Goal: Task Accomplishment & Management: Manage account settings

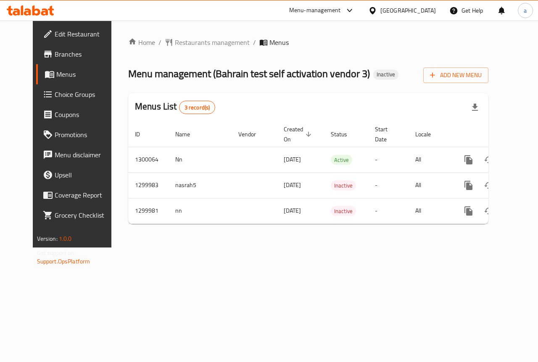
click at [55, 170] on span "Upsell" at bounding box center [85, 175] width 61 height 10
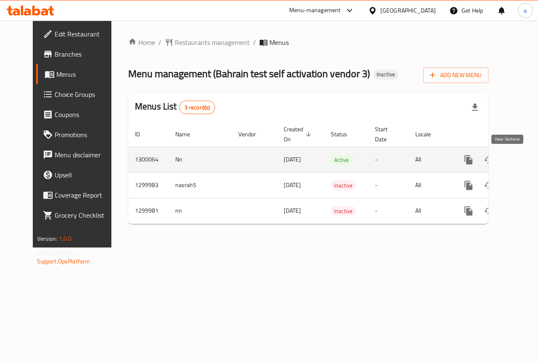
click at [524, 160] on icon "enhanced table" at bounding box center [529, 160] width 10 height 10
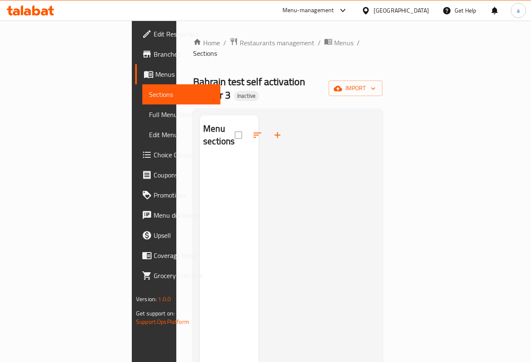
click at [235, 125] on div at bounding box center [261, 135] width 53 height 20
click at [149, 114] on span "Full Menu View" at bounding box center [181, 115] width 65 height 10
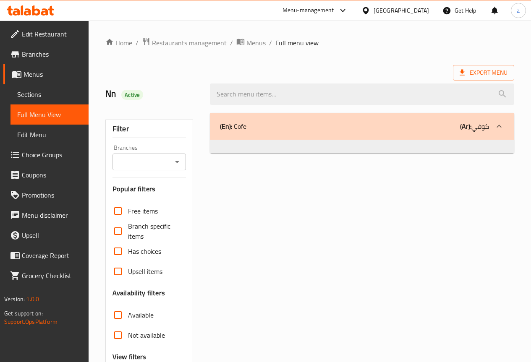
scroll to position [42, 0]
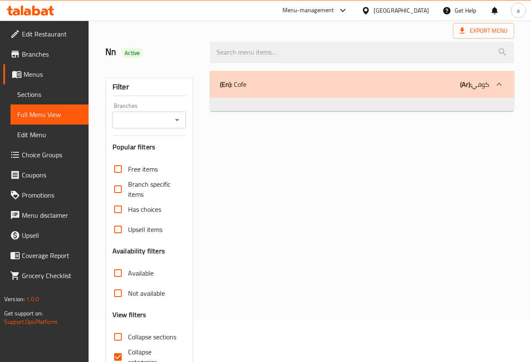
click at [136, 205] on span "Has choices" at bounding box center [144, 210] width 33 height 10
click at [128, 205] on input "Has choices" at bounding box center [118, 209] width 20 height 20
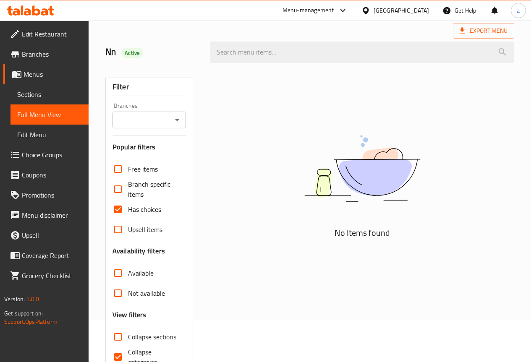
click at [144, 209] on span "Has choices" at bounding box center [144, 210] width 33 height 10
click at [128, 209] on input "Has choices" at bounding box center [118, 209] width 20 height 20
checkbox input "false"
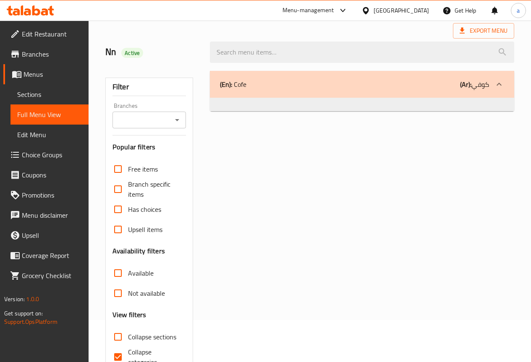
click at [508, 87] on div at bounding box center [499, 84] width 20 height 20
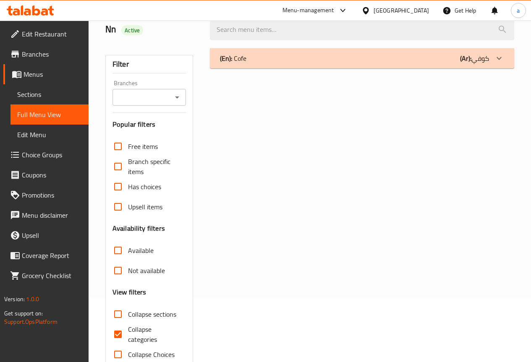
scroll to position [84, 0]
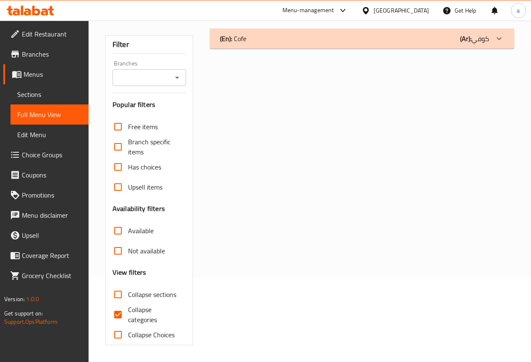
click at [123, 312] on input "Collapse categories" at bounding box center [118, 315] width 20 height 20
checkbox input "false"
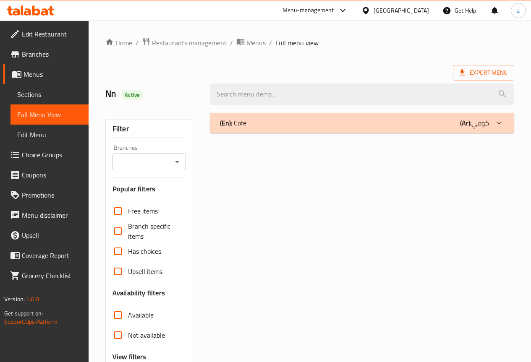
click at [63, 98] on span "Sections" at bounding box center [49, 94] width 65 height 10
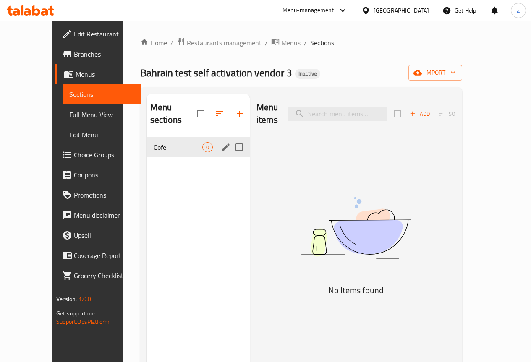
click at [220, 153] on div "Menu sections" at bounding box center [226, 147] width 13 height 13
click at [222, 150] on icon "edit" at bounding box center [226, 148] width 8 height 8
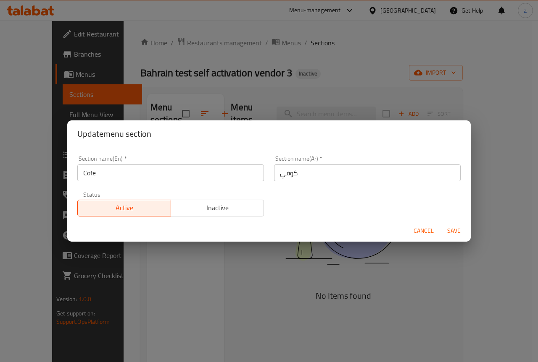
click at [454, 232] on span "Save" at bounding box center [454, 231] width 20 height 10
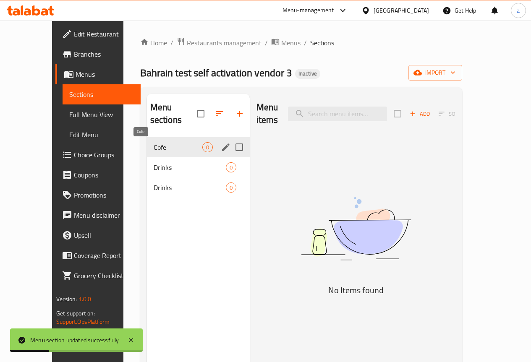
click at [154, 152] on span "Cofe" at bounding box center [178, 147] width 49 height 10
click at [221, 148] on icon "edit" at bounding box center [226, 147] width 10 height 10
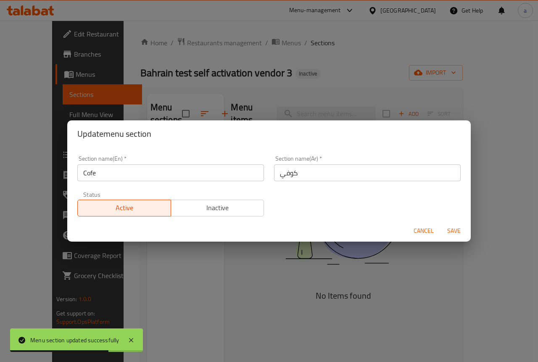
click at [415, 227] on span "Cancel" at bounding box center [423, 231] width 20 height 10
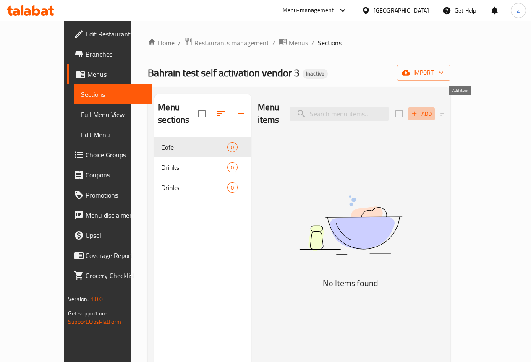
click at [418, 110] on icon "button" at bounding box center [415, 114] width 8 height 8
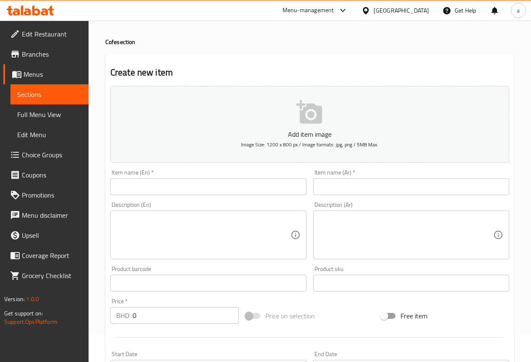
scroll to position [42, 0]
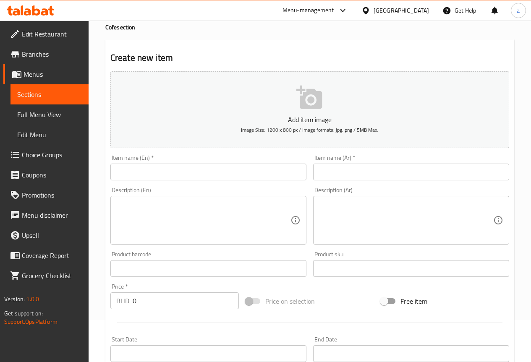
click at [241, 170] on input "text" at bounding box center [208, 172] width 196 height 17
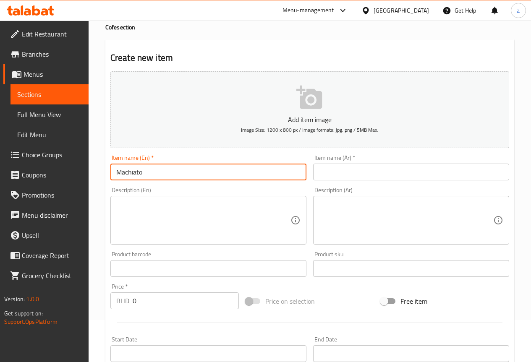
click at [138, 174] on input "Machiato" at bounding box center [208, 172] width 196 height 17
type input "Macchiato"
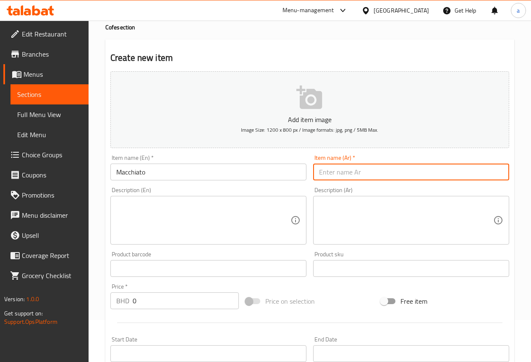
click at [368, 174] on input "text" at bounding box center [411, 172] width 196 height 17
type input "مكياتو"
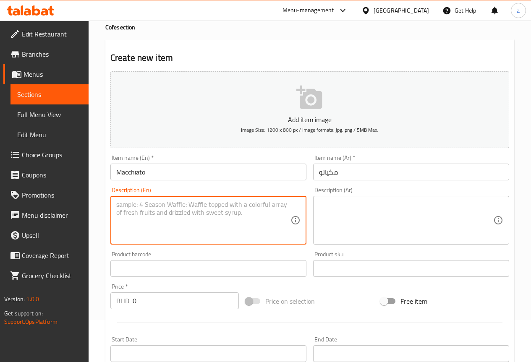
click at [208, 207] on textarea at bounding box center [203, 221] width 174 height 40
type textarea "J"
click at [165, 209] on textarea "Esspreso shot stemed" at bounding box center [203, 221] width 174 height 40
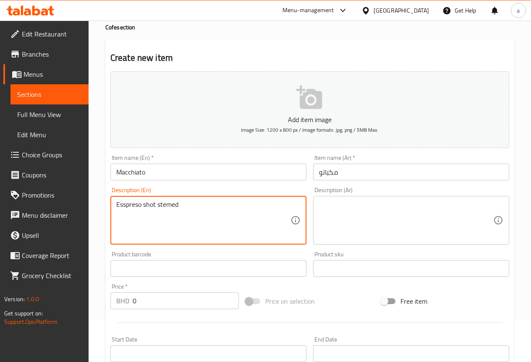
click at [165, 209] on textarea "Esspreso shot stemed" at bounding box center [203, 221] width 174 height 40
click at [174, 207] on textarea "Esspreso shot stemed" at bounding box center [203, 221] width 174 height 40
click at [219, 207] on textarea "Espresso shot stemmed" at bounding box center [203, 221] width 174 height 40
click at [360, 218] on textarea at bounding box center [406, 221] width 174 height 40
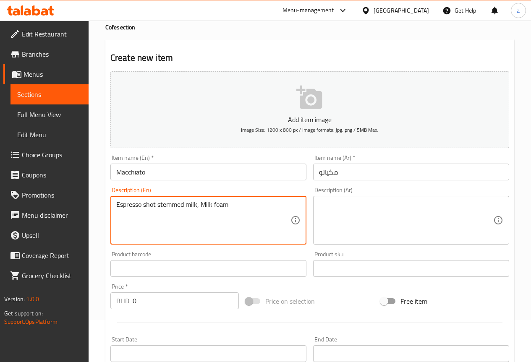
click at [246, 205] on textarea "Espresso shot stemmed milk, Milk foam" at bounding box center [203, 221] width 174 height 40
type textarea "Espresso shot stemmed milk, Milk foam"
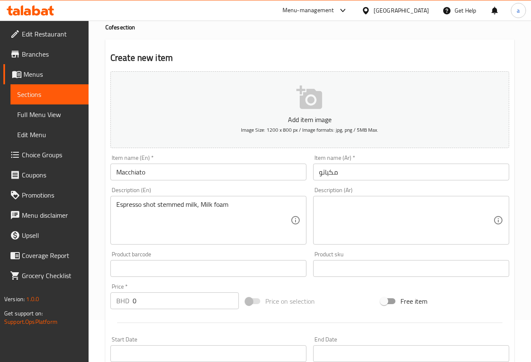
click at [428, 211] on textarea at bounding box center [406, 221] width 174 height 40
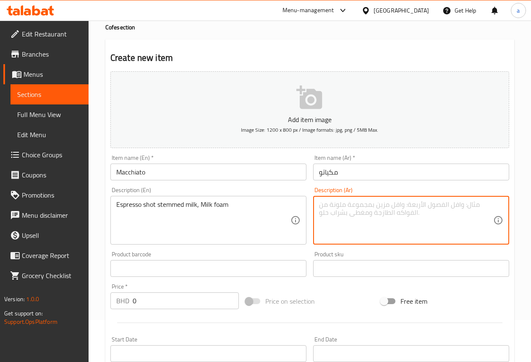
paste textarea "جرعة إسبرسو من الحليب الممزوج بالرغوة"
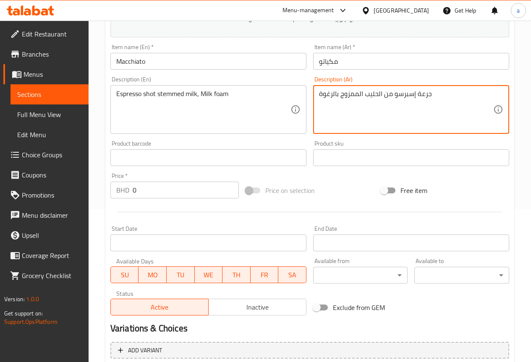
scroll to position [168, 0]
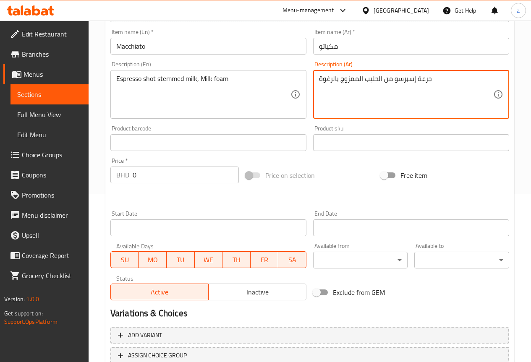
type textarea "جرعة إسبرسو من الحليب الممزوج بالرغوة"
click at [208, 181] on input "0" at bounding box center [186, 175] width 106 height 17
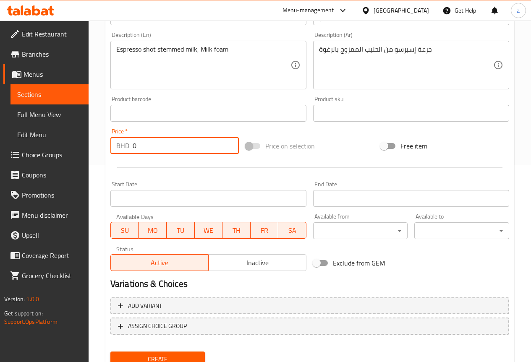
scroll to position [231, 0]
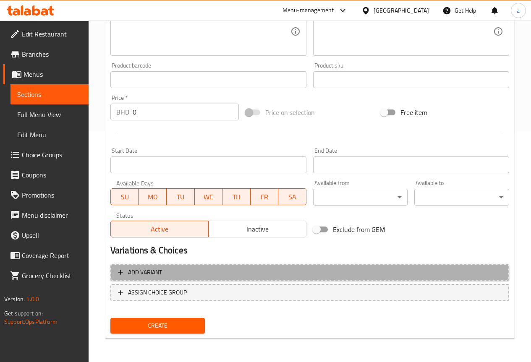
click at [186, 268] on span "Add variant" at bounding box center [310, 273] width 384 height 10
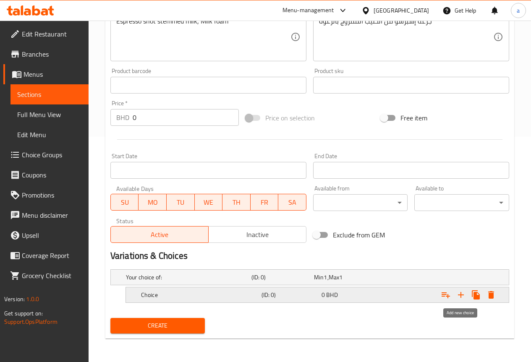
click at [458, 297] on icon "Expand" at bounding box center [461, 295] width 10 height 10
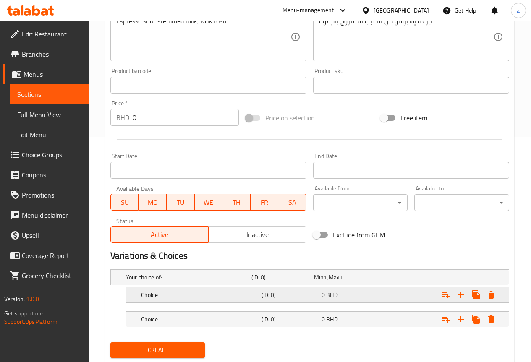
click at [461, 299] on icon "Expand" at bounding box center [461, 295] width 10 height 10
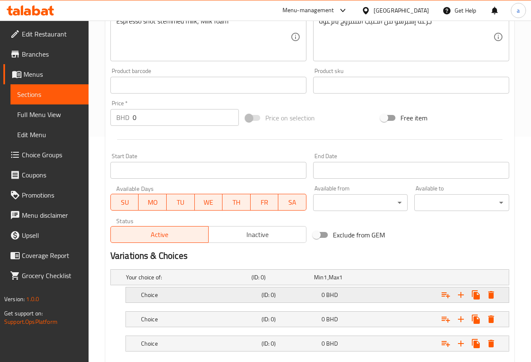
click at [350, 297] on div "0 BHD" at bounding box center [350, 295] width 57 height 8
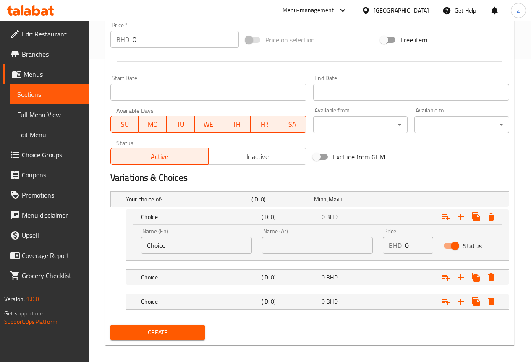
scroll to position [310, 0]
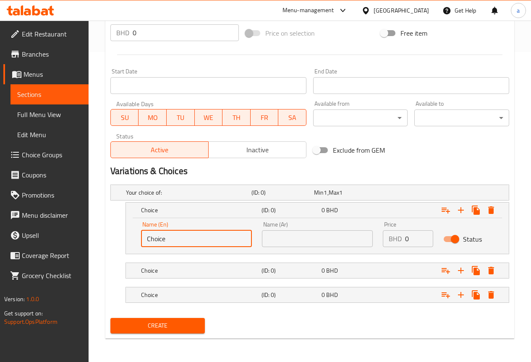
click at [199, 245] on input "Choice" at bounding box center [196, 239] width 111 height 17
type input "s"
type input "Small"
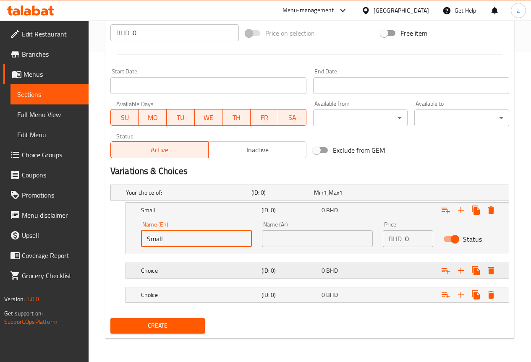
click at [222, 273] on h5 "Choice" at bounding box center [199, 271] width 117 height 8
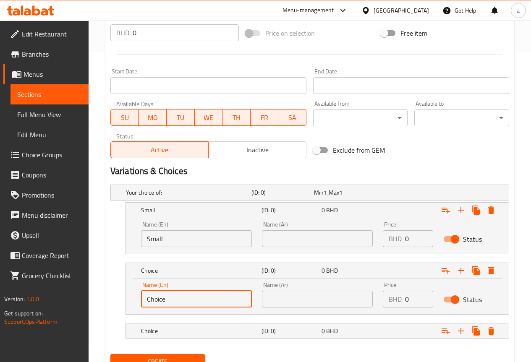
click at [191, 296] on input "Choice" at bounding box center [196, 299] width 111 height 17
type input "medium"
click at [192, 333] on h5 "Choice" at bounding box center [199, 331] width 117 height 8
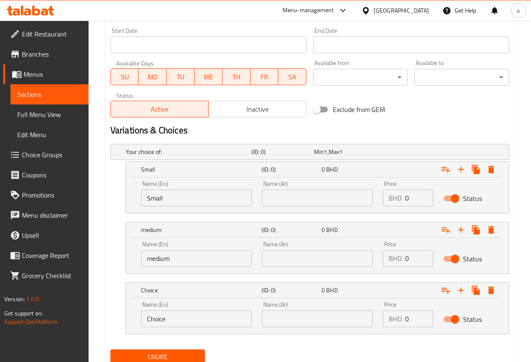
scroll to position [383, 0]
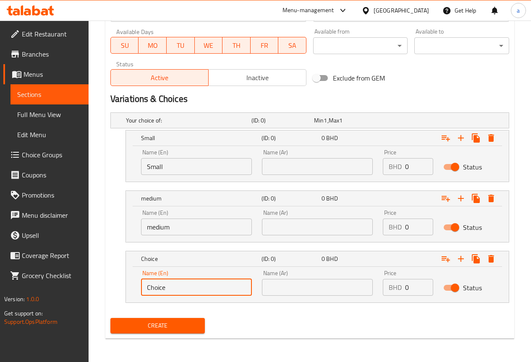
click at [212, 290] on input "Choice" at bounding box center [196, 287] width 111 height 17
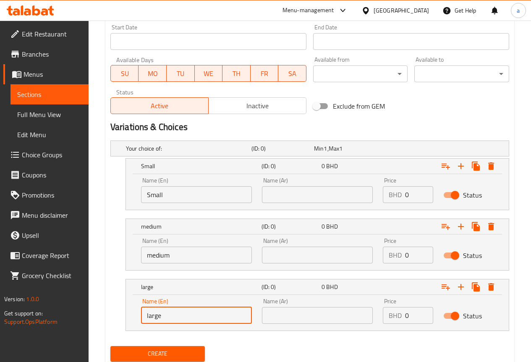
scroll to position [341, 0]
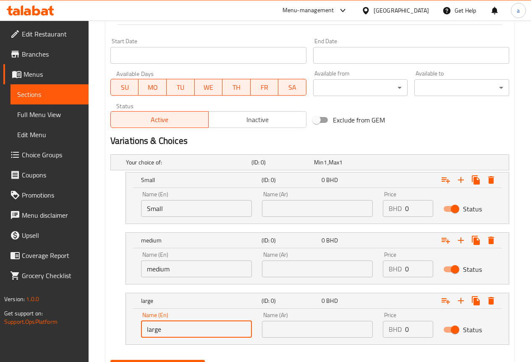
click at [155, 331] on input "large" at bounding box center [196, 329] width 111 height 17
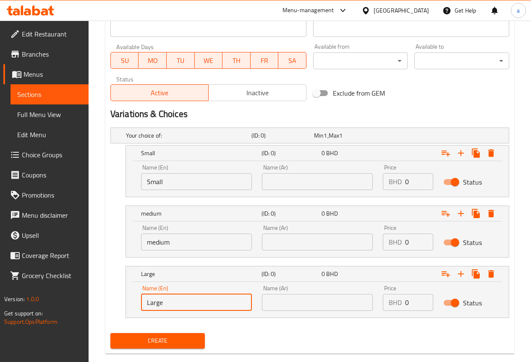
scroll to position [383, 0]
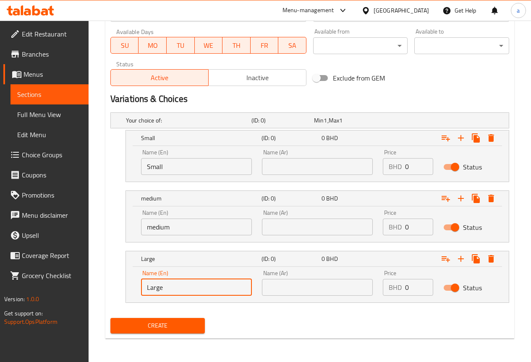
type input "Large"
click at [444, 258] on icon "Expand" at bounding box center [446, 259] width 10 height 10
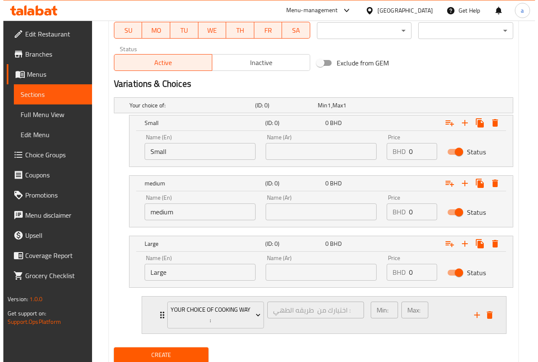
scroll to position [425, 0]
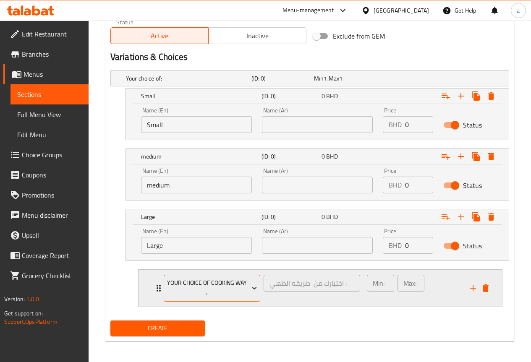
click at [238, 286] on span "Your choice of cooking way :" at bounding box center [212, 288] width 90 height 21
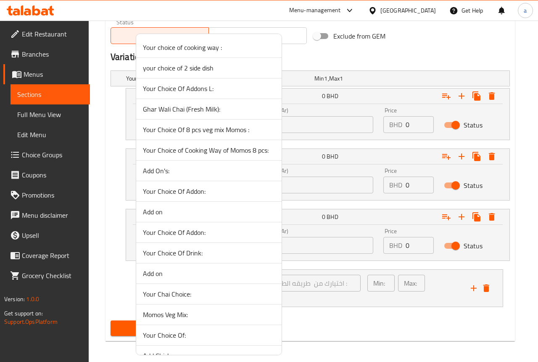
scroll to position [84, 0]
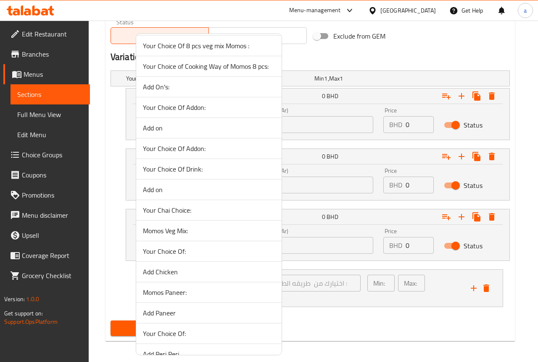
click at [340, 309] on div at bounding box center [269, 181] width 538 height 362
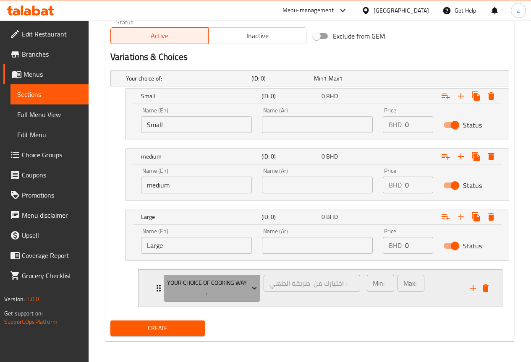
click at [218, 288] on span "Your choice of cooking way :" at bounding box center [212, 288] width 90 height 21
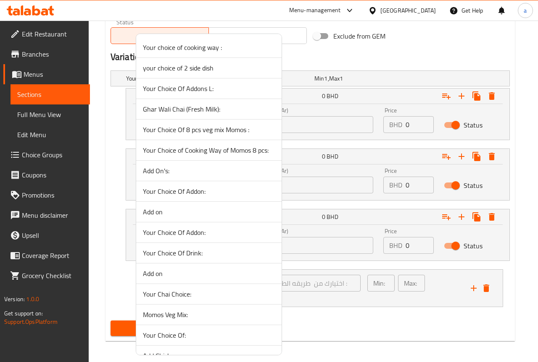
click at [352, 319] on div at bounding box center [269, 181] width 538 height 362
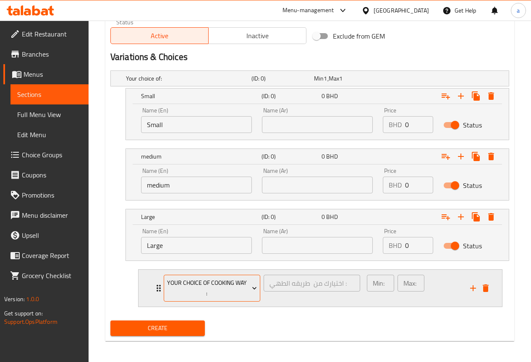
click at [236, 282] on span "Your choice of cooking way :" at bounding box center [212, 288] width 90 height 21
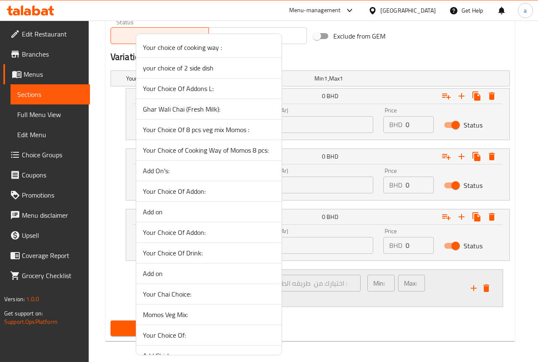
click at [236, 282] on li "Add on" at bounding box center [208, 274] width 145 height 21
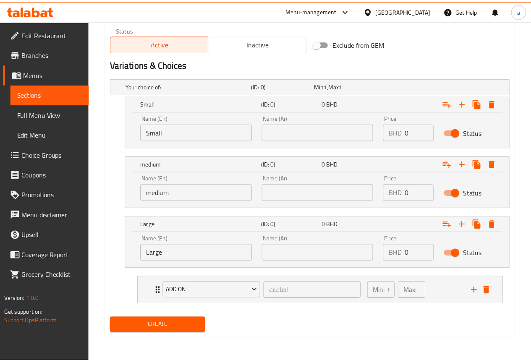
scroll to position [417, 0]
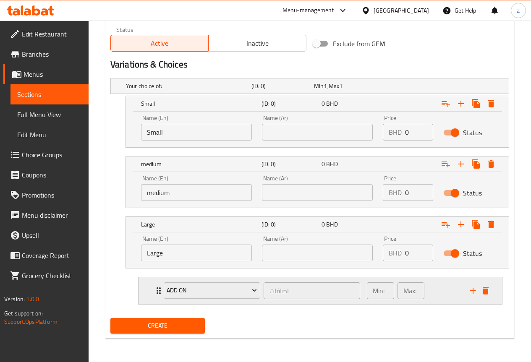
click at [159, 291] on div "Add on اضافات ​" at bounding box center [262, 291] width 207 height 27
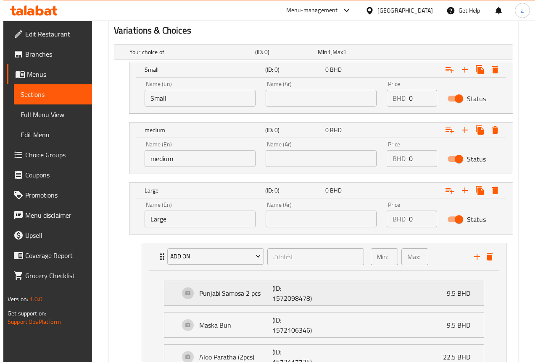
scroll to position [543, 0]
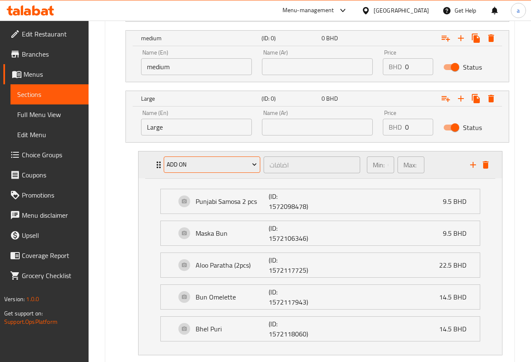
click at [246, 164] on span "Add on" at bounding box center [212, 165] width 90 height 10
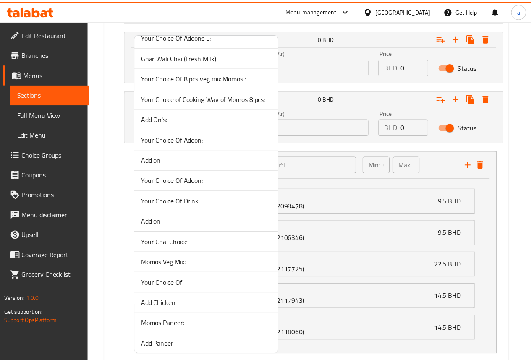
scroll to position [168, 0]
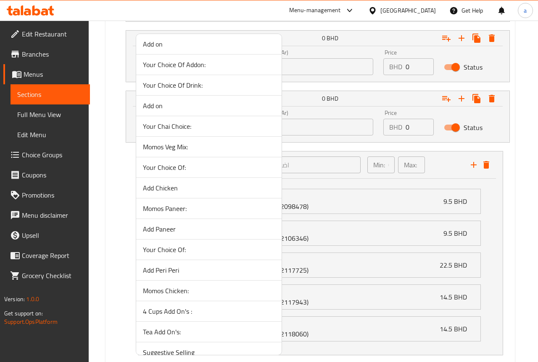
click at [356, 194] on div at bounding box center [269, 181] width 538 height 362
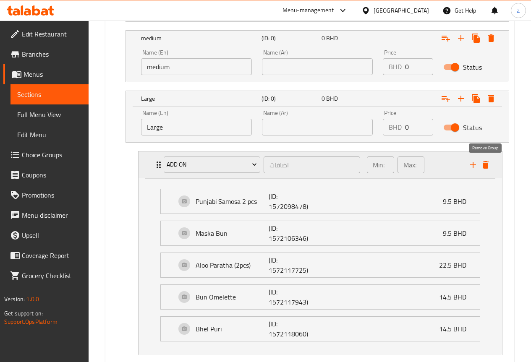
click at [484, 164] on icon "delete" at bounding box center [486, 165] width 6 height 8
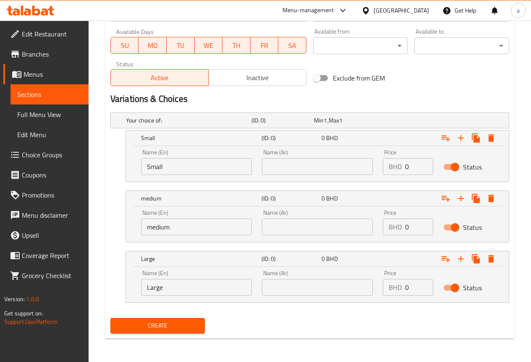
scroll to position [383, 0]
click at [462, 196] on icon "Expand" at bounding box center [461, 199] width 10 height 10
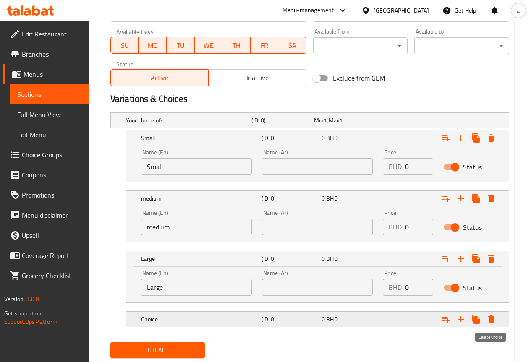
click at [496, 319] on icon "Expand" at bounding box center [491, 320] width 10 height 10
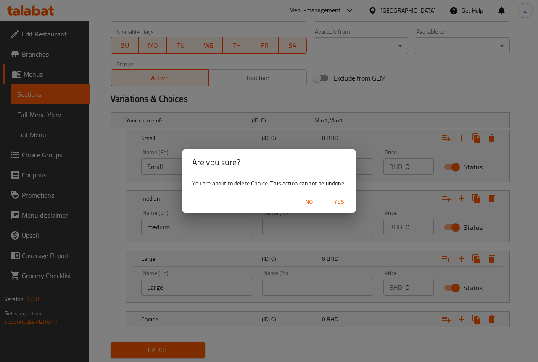
click at [341, 200] on span "Yes" at bounding box center [339, 202] width 20 height 10
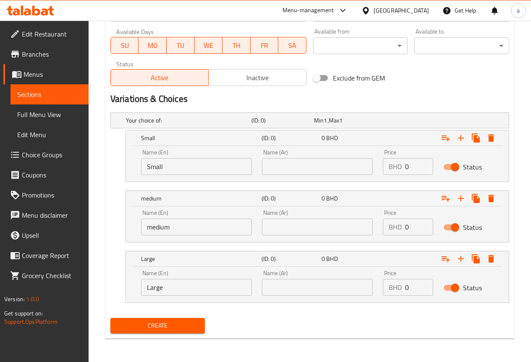
click at [305, 168] on input "text" at bounding box center [317, 166] width 111 height 17
type input "صغير"
click at [304, 232] on input "text" at bounding box center [317, 227] width 111 height 17
type input "م"
type input "وسط"
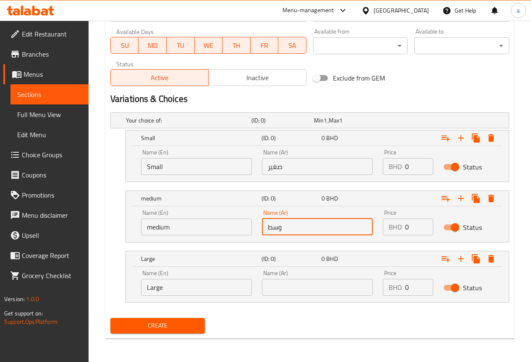
click at [324, 287] on input "text" at bounding box center [317, 287] width 111 height 17
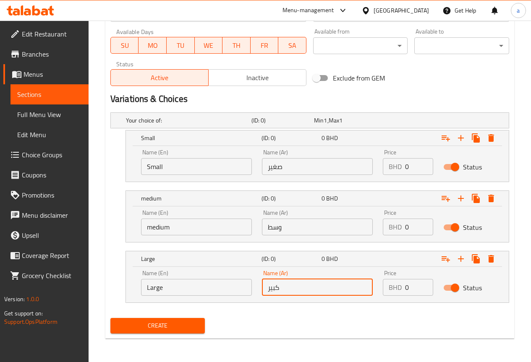
type input "كبير"
click at [445, 140] on icon "Expand" at bounding box center [446, 138] width 10 height 10
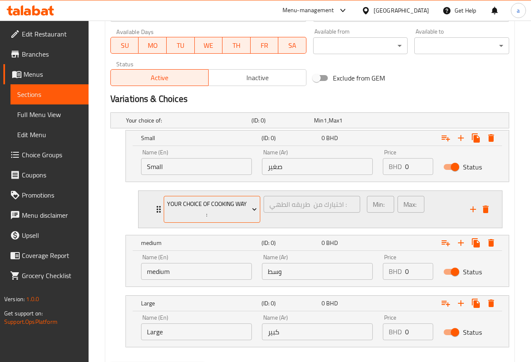
click at [229, 213] on span "Your choice of cooking way :" at bounding box center [212, 209] width 90 height 21
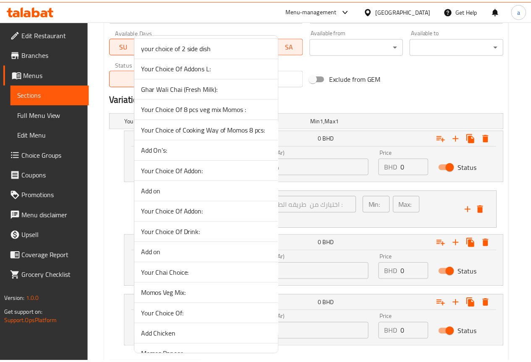
scroll to position [0, 0]
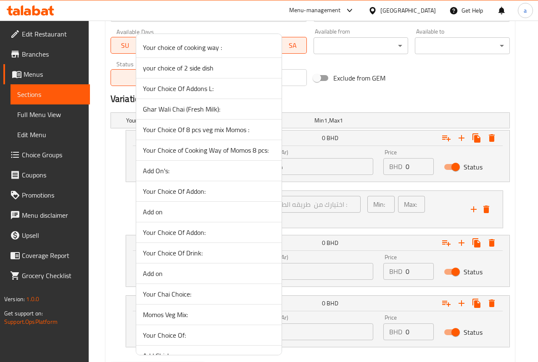
click at [375, 125] on div at bounding box center [269, 181] width 538 height 362
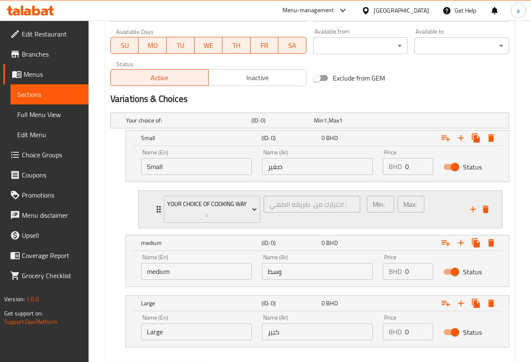
click at [484, 212] on icon "delete" at bounding box center [486, 210] width 6 height 8
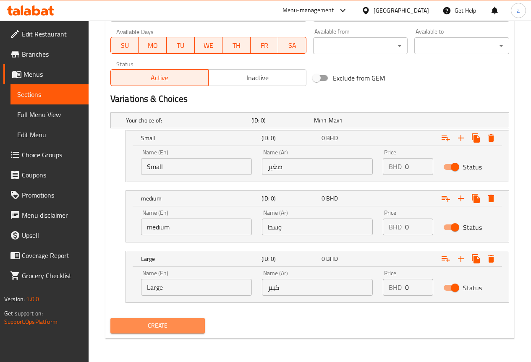
click at [168, 328] on span "Create" at bounding box center [157, 326] width 81 height 10
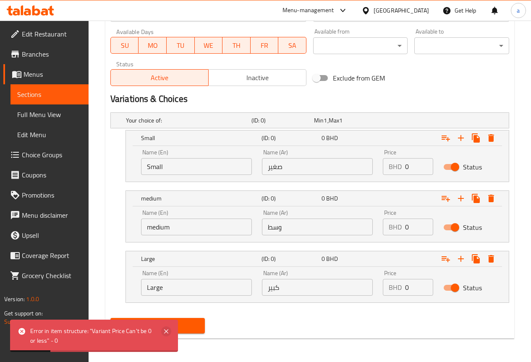
click at [165, 331] on icon at bounding box center [166, 332] width 4 height 4
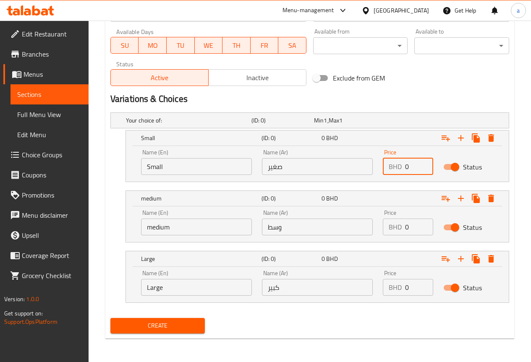
click at [408, 170] on input "0" at bounding box center [419, 166] width 28 height 17
type input "50"
click at [413, 223] on input "0" at bounding box center [419, 227] width 28 height 17
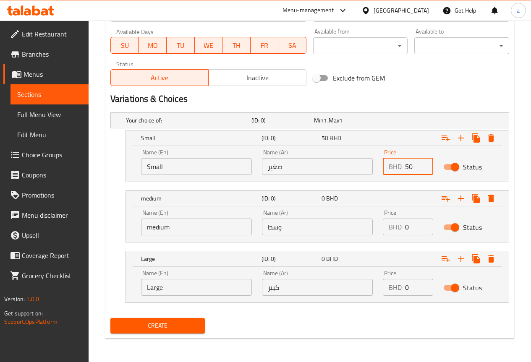
click at [413, 223] on input "0" at bounding box center [419, 227] width 28 height 17
type input "60"
click at [427, 289] on input "0" at bounding box center [419, 287] width 28 height 17
click at [420, 291] on input "0" at bounding box center [419, 287] width 28 height 17
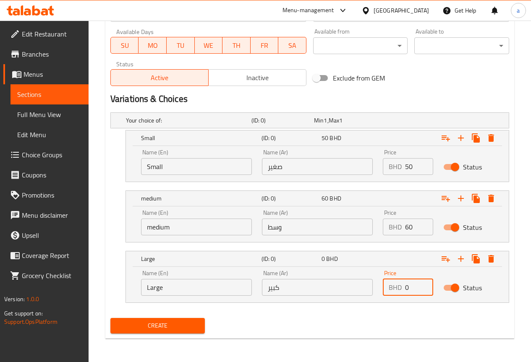
click at [420, 291] on input "0" at bounding box center [419, 287] width 28 height 17
type input "70"
click at [194, 325] on span "Create" at bounding box center [157, 326] width 81 height 10
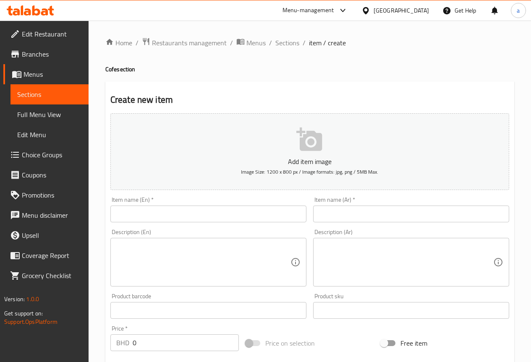
click at [39, 158] on span "Choice Groups" at bounding box center [52, 155] width 60 height 10
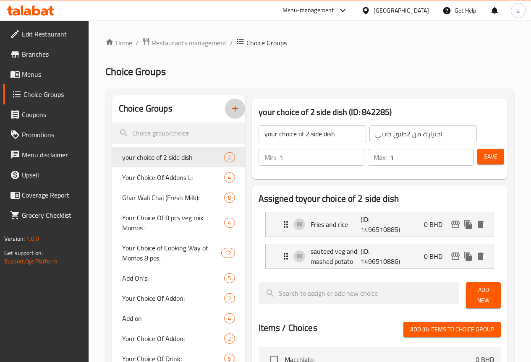
click at [230, 113] on icon "button" at bounding box center [235, 109] width 10 height 10
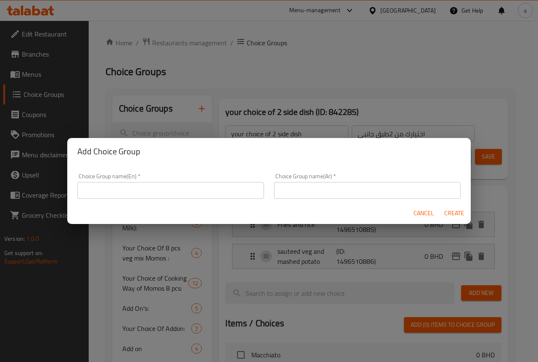
click at [215, 190] on input "text" at bounding box center [170, 190] width 186 height 17
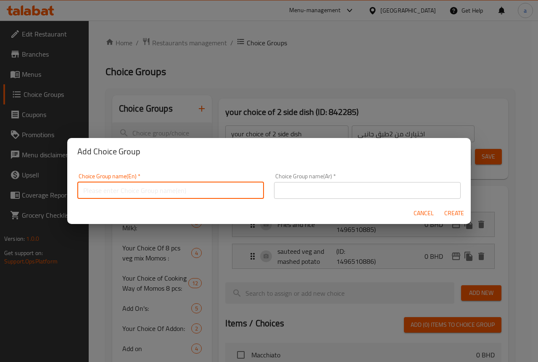
type input "s"
type input "Extras 1"
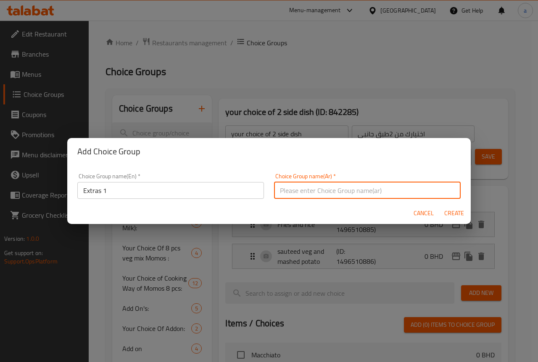
click at [354, 186] on input "text" at bounding box center [367, 190] width 186 height 17
type input "الاضافات 1"
click at [440, 206] on button "Create" at bounding box center [453, 214] width 27 height 16
type input "Extras 1"
type input "الاضافات 1"
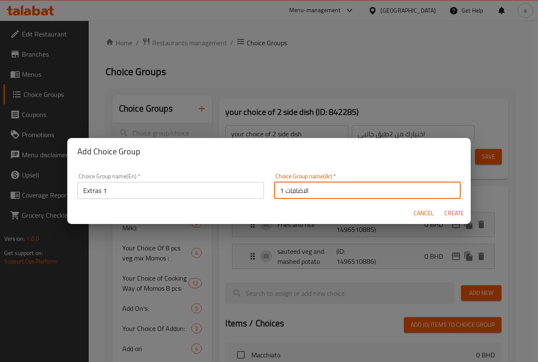
type input "0"
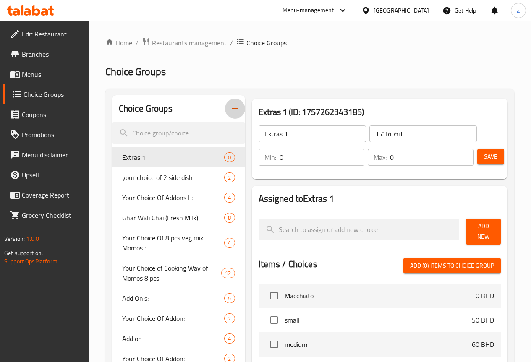
click at [473, 230] on span "Add New" at bounding box center [483, 231] width 21 height 21
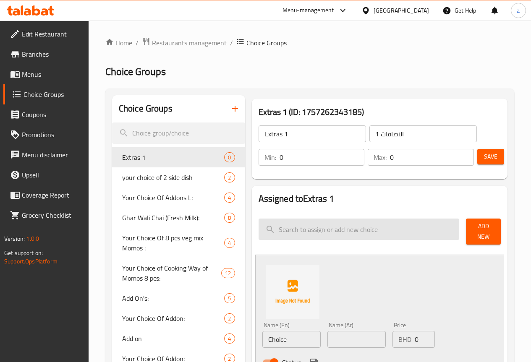
scroll to position [84, 0]
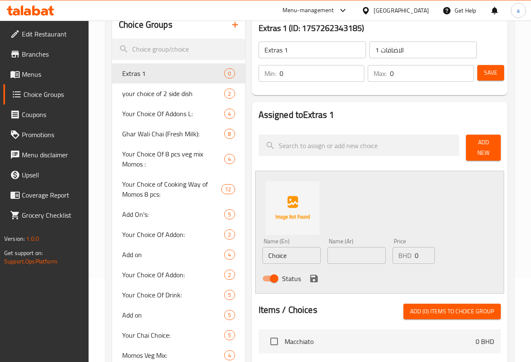
click at [281, 257] on input "Choice" at bounding box center [291, 255] width 58 height 17
type input "س"
click at [281, 257] on input "س" at bounding box center [291, 255] width 58 height 17
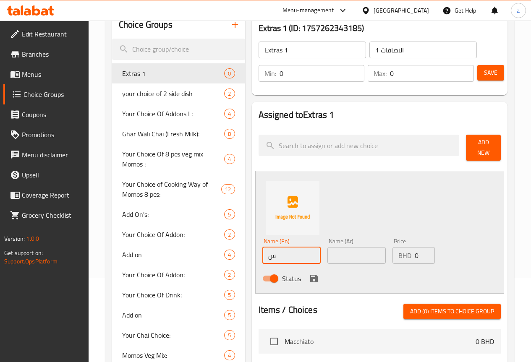
click at [281, 257] on input "س" at bounding box center [291, 255] width 58 height 17
click at [262, 254] on input "Carmel" at bounding box center [291, 255] width 58 height 17
click at [262, 255] on input "Carmel" at bounding box center [291, 255] width 58 height 17
type input "Caramel"
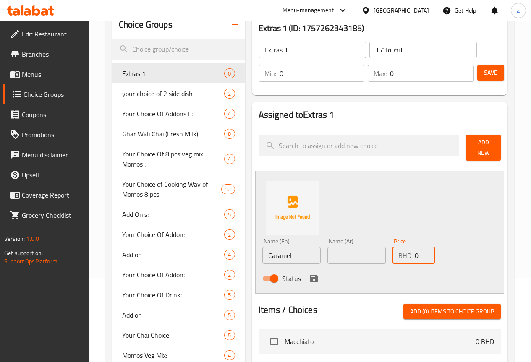
click at [415, 250] on input "0" at bounding box center [425, 255] width 20 height 17
type input "10"
click at [360, 256] on input "text" at bounding box center [357, 255] width 58 height 17
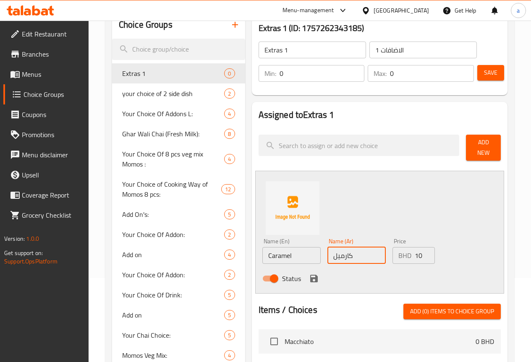
click at [359, 256] on input "كارميل" at bounding box center [357, 255] width 58 height 17
type input "كراميل"
click at [477, 150] on span "Add New" at bounding box center [483, 147] width 21 height 21
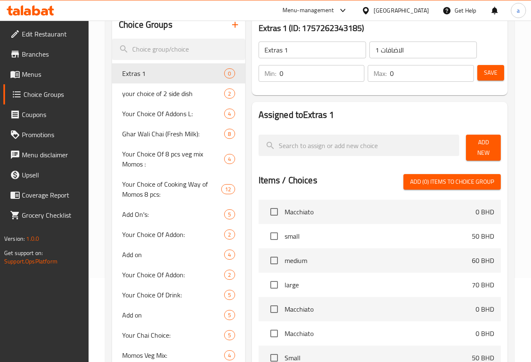
click at [475, 152] on button "Add New" at bounding box center [483, 148] width 35 height 26
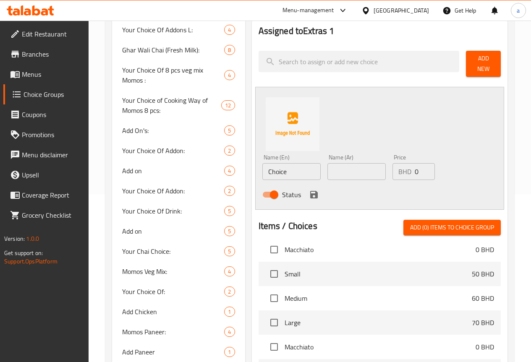
scroll to position [0, 0]
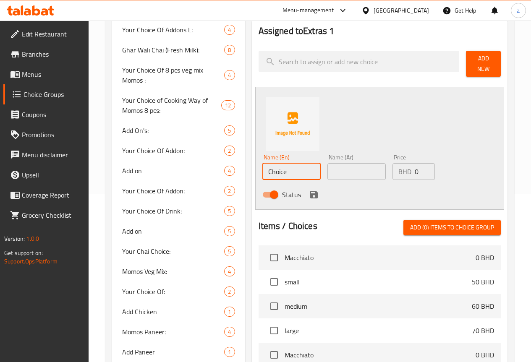
click at [262, 169] on input "Choice" at bounding box center [291, 171] width 58 height 17
click at [267, 164] on input "Choice" at bounding box center [291, 171] width 58 height 17
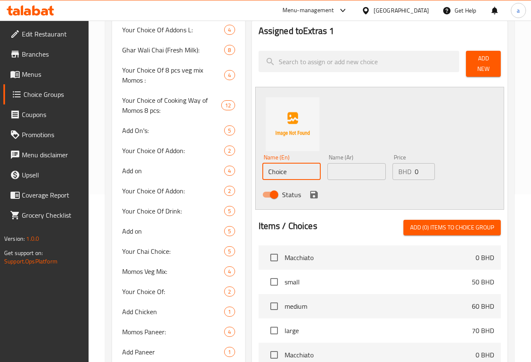
click at [267, 164] on input "Choice" at bounding box center [291, 171] width 58 height 17
type input "ؤ"
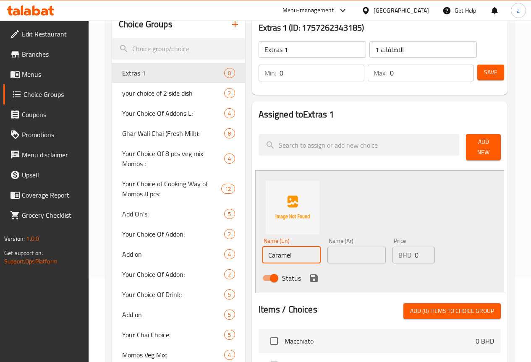
scroll to position [84, 0]
type input "Caramel"
click at [333, 248] on input "text" at bounding box center [357, 255] width 58 height 17
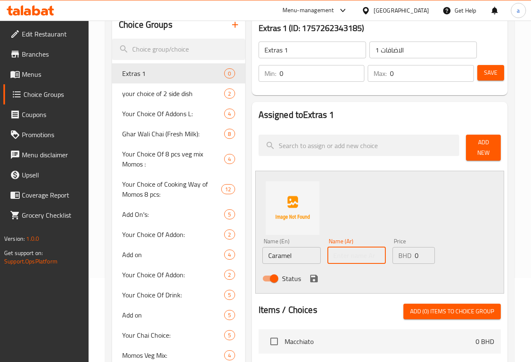
type input "كراميل"
click at [415, 254] on input "0" at bounding box center [425, 255] width 20 height 17
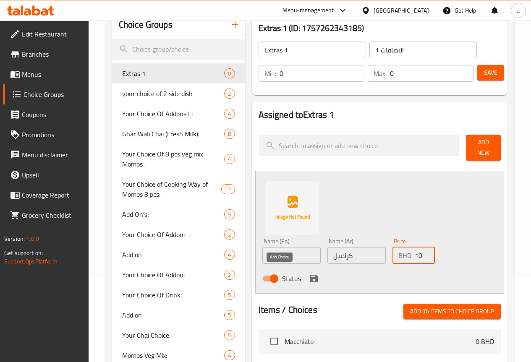
type input "10"
click at [310, 275] on icon "save" at bounding box center [314, 279] width 8 height 8
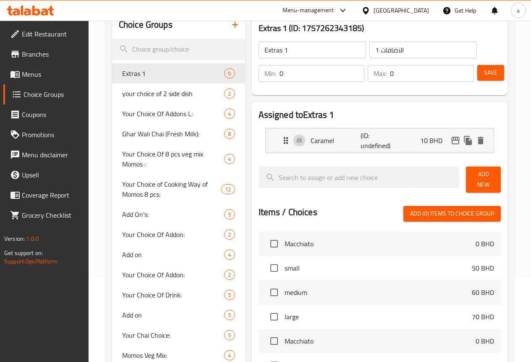
click at [475, 176] on span "Add New" at bounding box center [483, 179] width 21 height 21
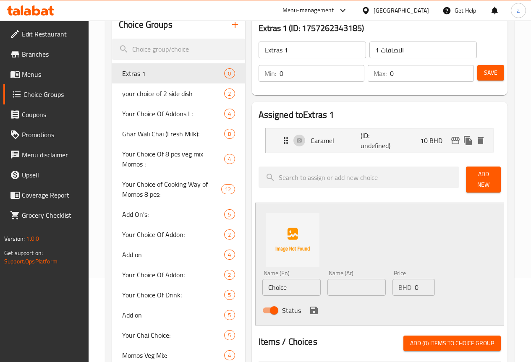
click at [278, 279] on input "Choice" at bounding box center [291, 287] width 58 height 17
click at [329, 288] on input "text" at bounding box center [357, 287] width 58 height 17
click at [262, 281] on input "Choclate" at bounding box center [291, 287] width 58 height 17
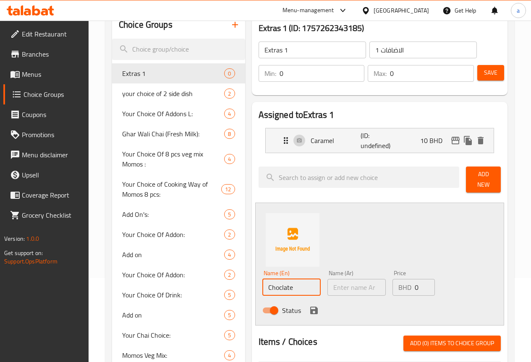
click at [262, 282] on input "Choclate" at bounding box center [291, 287] width 58 height 17
click at [276, 283] on input "Choclate" at bounding box center [291, 287] width 58 height 17
type input "Chocolate"
click at [333, 291] on div "Name (Ar) Name (Ar)" at bounding box center [356, 283] width 65 height 32
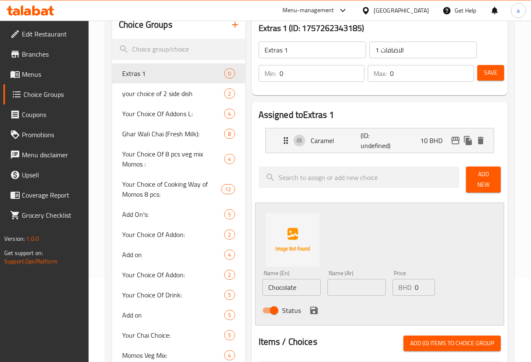
click at [332, 285] on input "text" at bounding box center [357, 287] width 58 height 17
type input "a"
type input "شيكولاتة"
click at [415, 281] on input "0" at bounding box center [425, 287] width 20 height 17
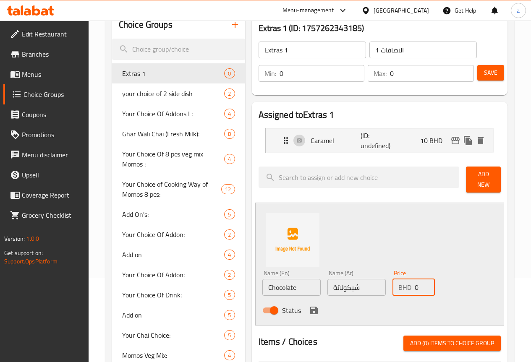
click at [415, 281] on input "0" at bounding box center [425, 287] width 20 height 17
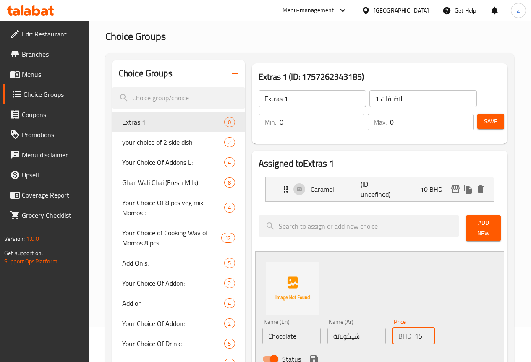
scroll to position [0, 0]
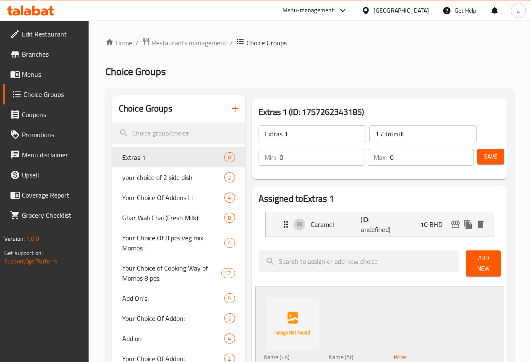
type input "15"
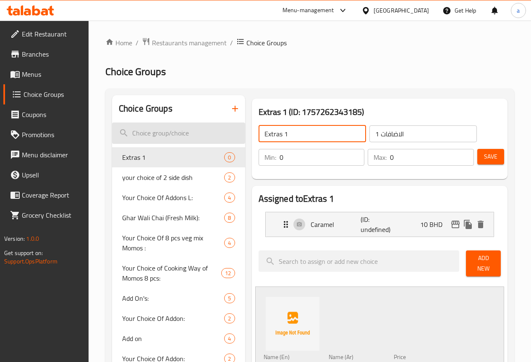
drag, startPoint x: 262, startPoint y: 135, endPoint x: 209, endPoint y: 137, distance: 52.5
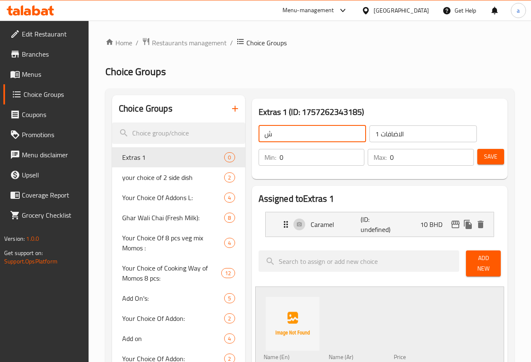
click at [292, 137] on input "ش" at bounding box center [313, 134] width 108 height 17
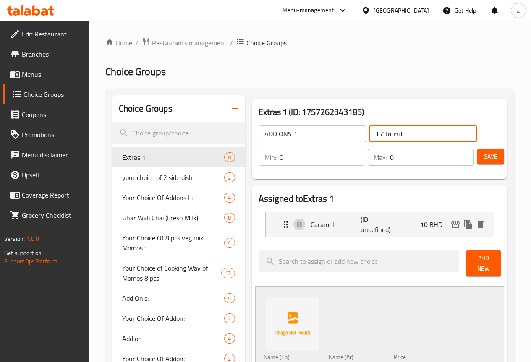
click at [383, 134] on input "الاضافات 1" at bounding box center [424, 134] width 108 height 17
click at [405, 134] on input "الاضافات 1" at bounding box center [424, 134] width 108 height 17
click at [259, 135] on input "ADD ONS 1" at bounding box center [313, 134] width 108 height 17
drag, startPoint x: 253, startPoint y: 135, endPoint x: 234, endPoint y: 133, distance: 19.1
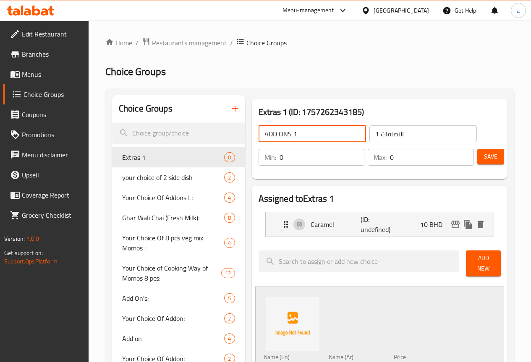
click at [259, 133] on input "ADD ONS 1" at bounding box center [313, 134] width 108 height 17
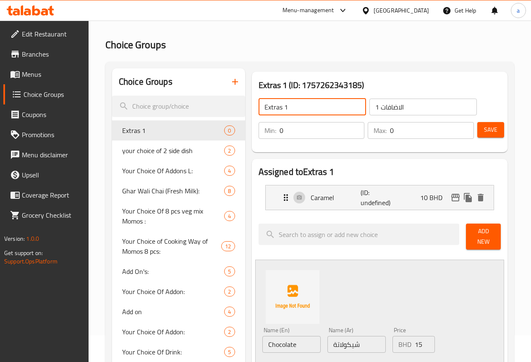
scroll to position [42, 0]
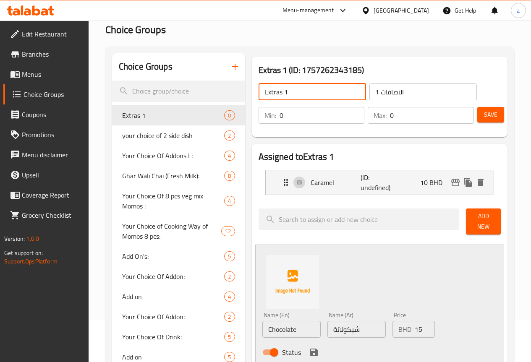
type input "Extras 1"
click at [324, 208] on div at bounding box center [359, 221] width 208 height 33
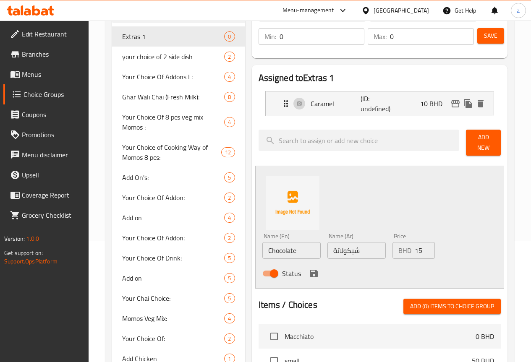
scroll to position [168, 0]
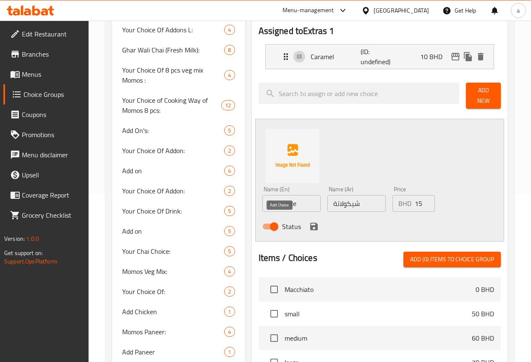
click at [308, 228] on button "save" at bounding box center [314, 226] width 13 height 13
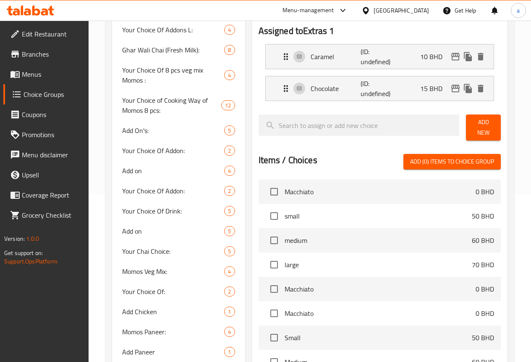
click at [481, 130] on span "Add New" at bounding box center [483, 127] width 21 height 21
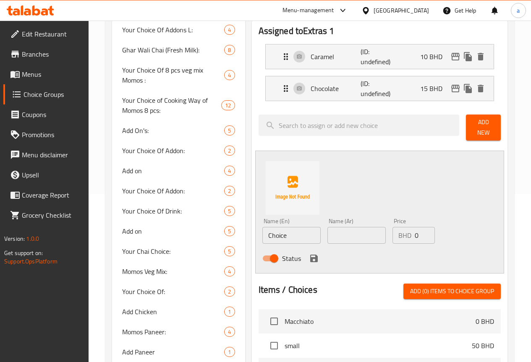
click at [288, 236] on input "Choice" at bounding box center [291, 235] width 58 height 17
type input "v"
type input "Vanilla"
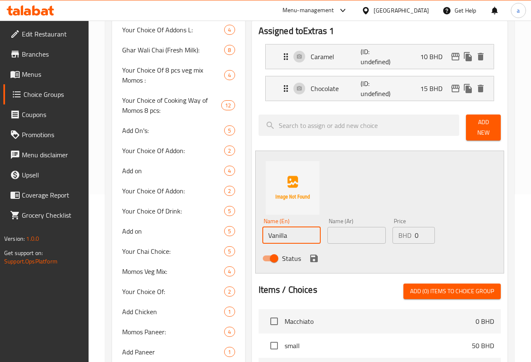
click at [328, 232] on input "text" at bounding box center [357, 235] width 58 height 17
type input "|"
type input "فانيليا"
click at [415, 234] on input "0" at bounding box center [425, 235] width 20 height 17
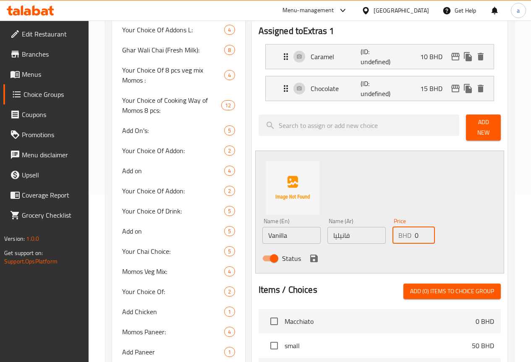
click at [415, 234] on input "0" at bounding box center [425, 235] width 20 height 17
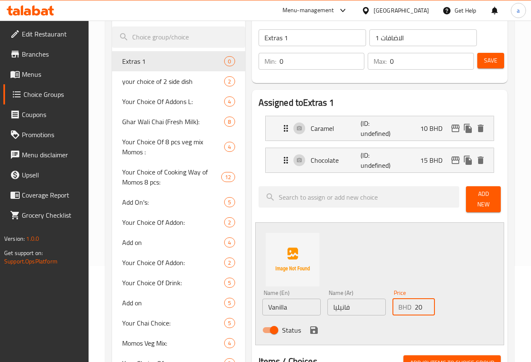
scroll to position [0, 0]
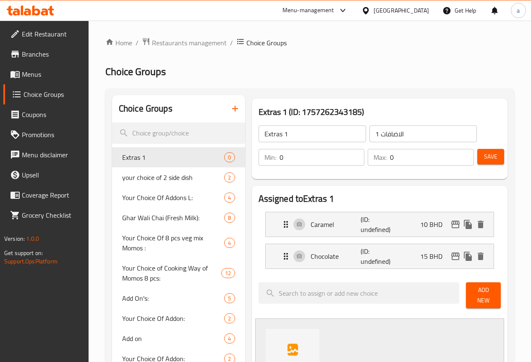
type input "20"
click at [282, 141] on input "Extras 1" at bounding box center [313, 134] width 108 height 17
click at [259, 137] on input "Extras 1" at bounding box center [313, 134] width 108 height 17
type input "Extras Small 1"
click at [370, 137] on input "الاضافات 1" at bounding box center [424, 134] width 108 height 17
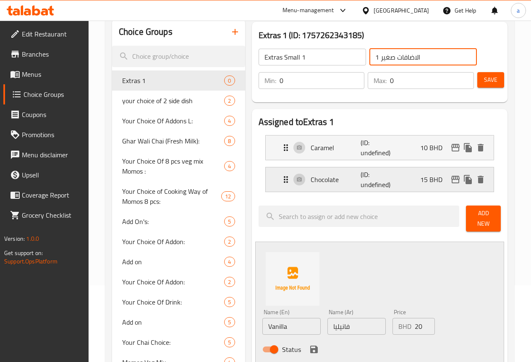
scroll to position [84, 0]
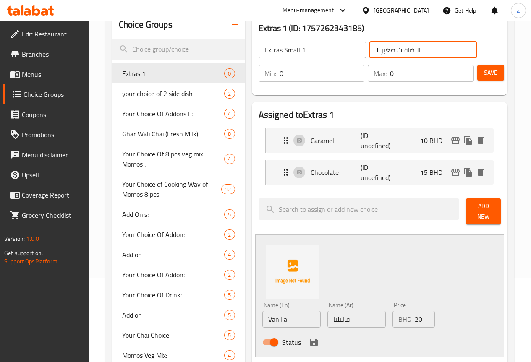
type input "الاضافات صغير 1"
click at [310, 341] on icon "save" at bounding box center [314, 343] width 8 height 8
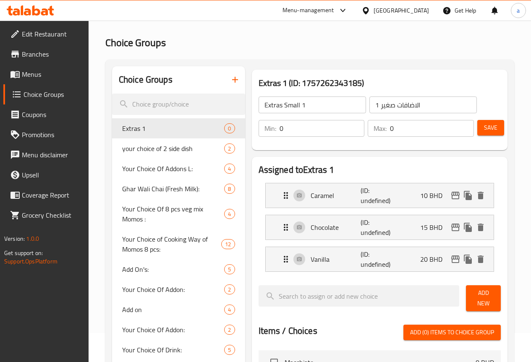
scroll to position [0, 0]
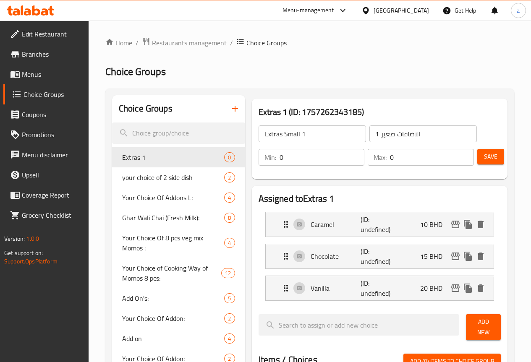
click at [492, 160] on span "Save" at bounding box center [490, 157] width 13 height 10
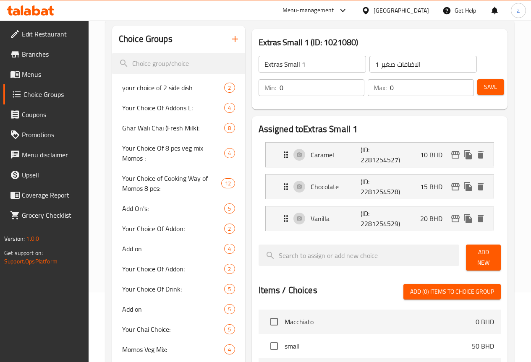
scroll to position [42, 0]
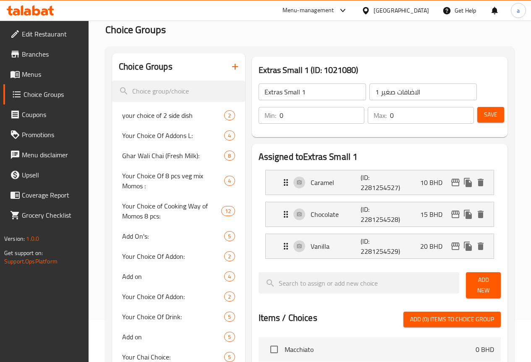
click at [399, 141] on div "Assigned to Extras Small 1 Caramel (ID: 2281254527) 10 BHD Name (En) Caramel Na…" at bounding box center [380, 351] width 262 height 421
click at [300, 99] on input "Extras Small 1" at bounding box center [313, 92] width 108 height 17
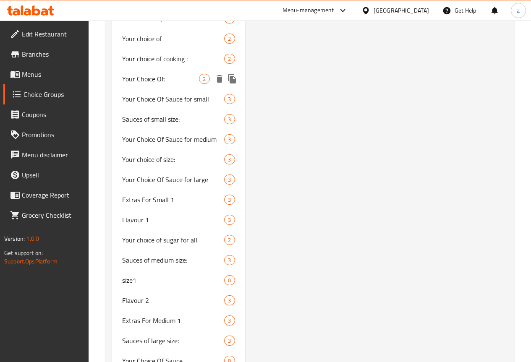
scroll to position [985, 0]
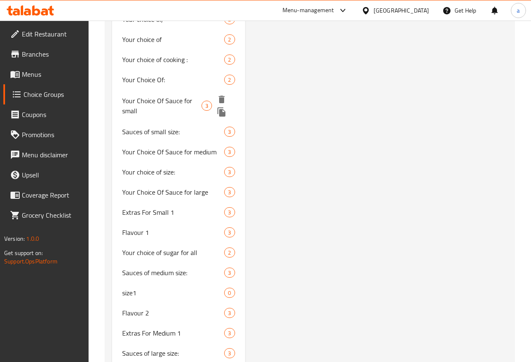
click at [164, 116] on span "Your Choice Of Sauce for small" at bounding box center [161, 106] width 79 height 20
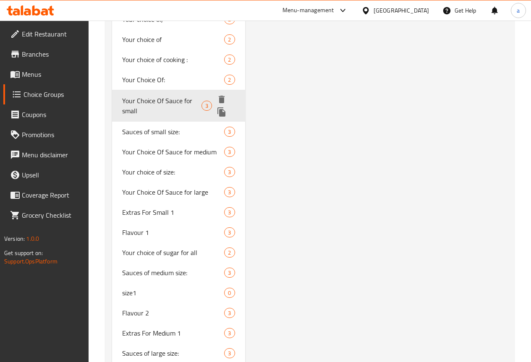
type input "Your Choice Of Sauce for small"
type input "إختيارك من الصوص للصغير"
type input "1"
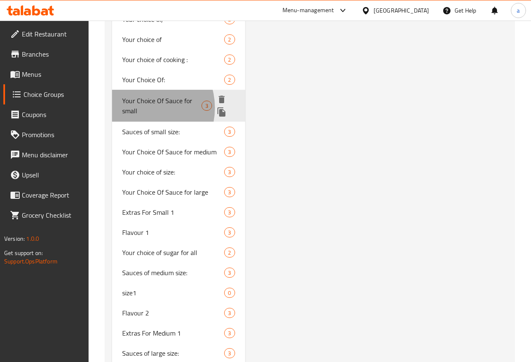
click at [142, 116] on span "Your Choice Of Sauce for small" at bounding box center [161, 106] width 79 height 20
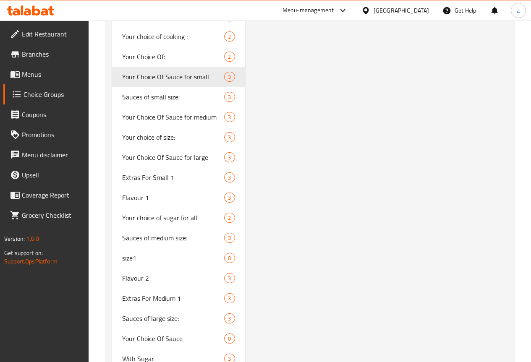
scroll to position [1006, 0]
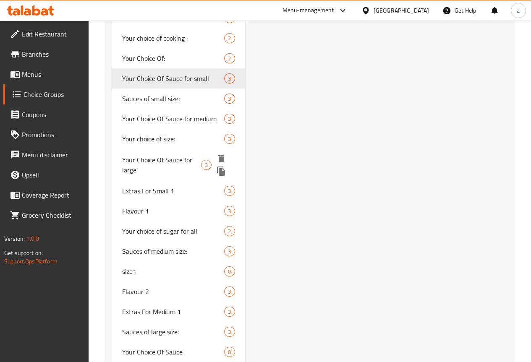
click at [136, 175] on span "Your Choice Of Sauce for large" at bounding box center [161, 165] width 79 height 20
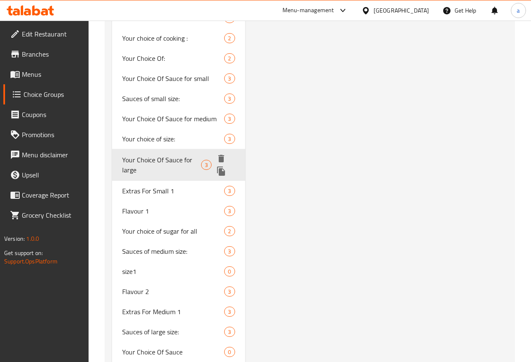
type input "Your Choice Of Sauce for large"
type input "إختيارك من الصوص للكبير"
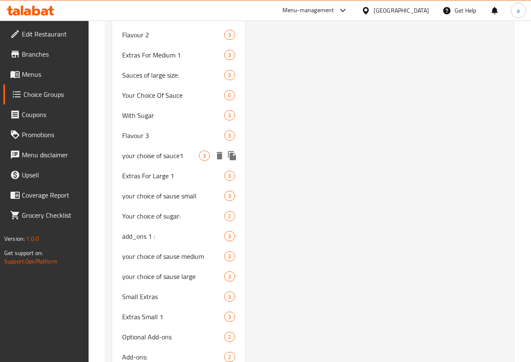
scroll to position [1300, 0]
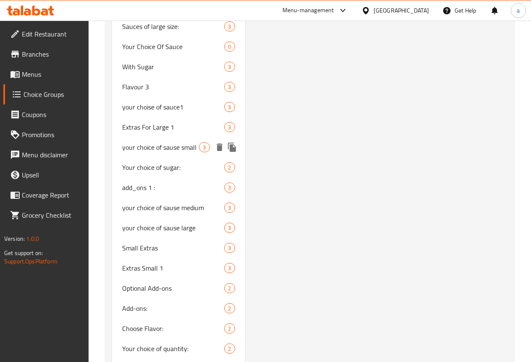
click at [155, 152] on span "your choice of sause small" at bounding box center [160, 147] width 77 height 10
type input "your choice of sause small"
type input "اخيارك من الصوص صغير"
type input "0"
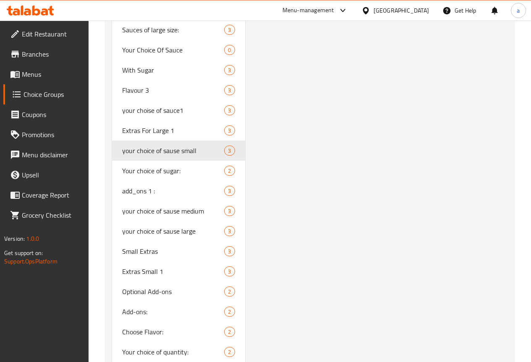
scroll to position [1344, 0]
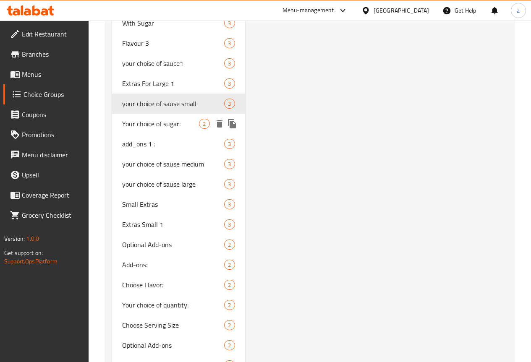
click at [143, 129] on span "Your choice of sugar:" at bounding box center [160, 124] width 77 height 10
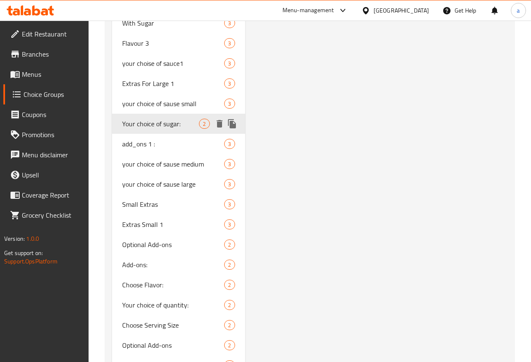
type input "Your choice of sugar:"
type input "اختيارك من السكر:"
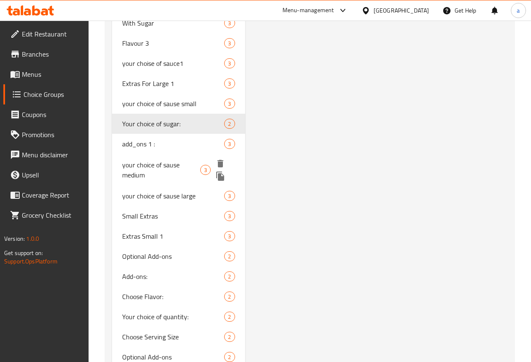
click at [153, 180] on span "your choice of sause medium" at bounding box center [161, 170] width 78 height 20
type input "your choice of sause medium"
type input "اخيارك من الصوص وسط"
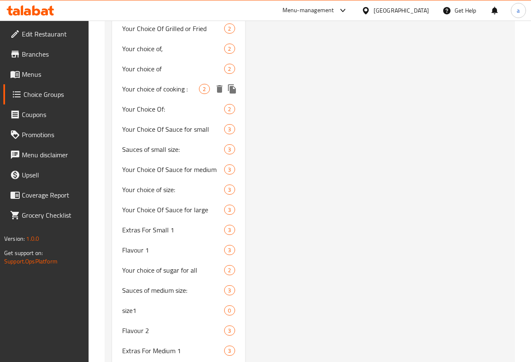
scroll to position [1091, 0]
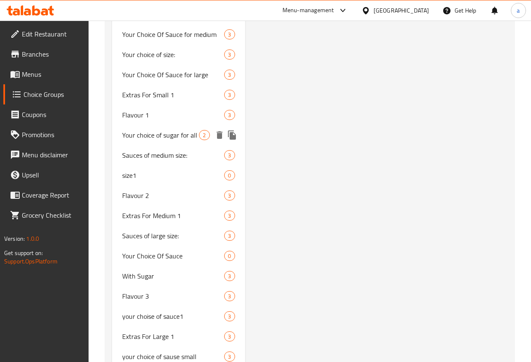
click at [150, 140] on span "Your choice of sugar for all" at bounding box center [160, 135] width 77 height 10
type input "Your choice of sugar for all"
type input "اختيارك من السكر"
type input "1"
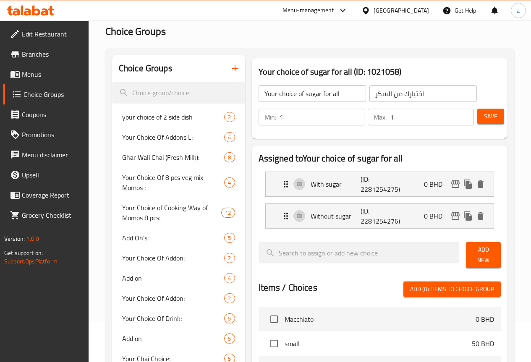
scroll to position [0, 0]
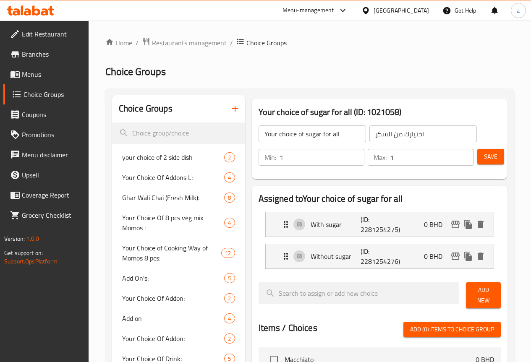
click at [498, 155] on button "Save" at bounding box center [491, 157] width 27 height 16
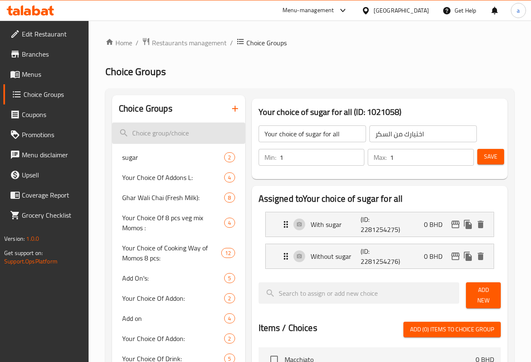
click at [158, 137] on input "search" at bounding box center [178, 133] width 133 height 21
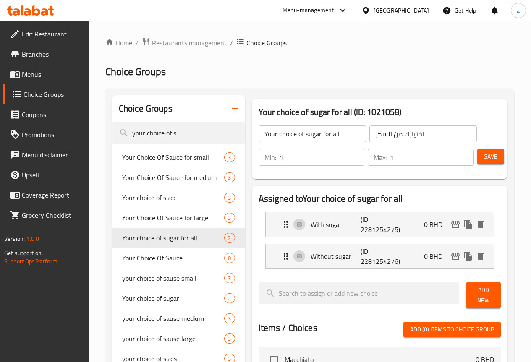
type input "your choice of s"
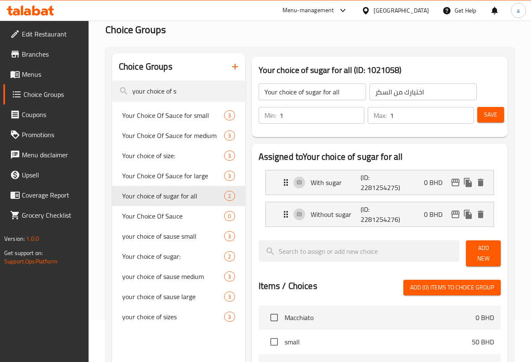
scroll to position [43, 0]
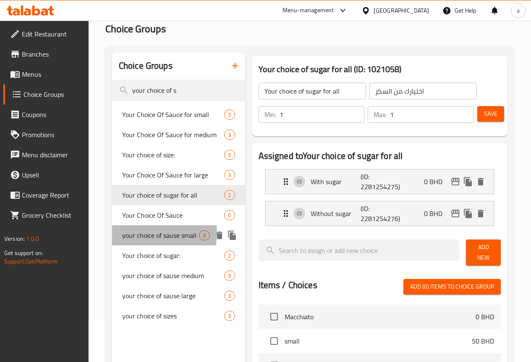
click at [146, 241] on span "your choice of sause small" at bounding box center [160, 236] width 77 height 10
type input "your choice of sause small"
type input "اخيارك من الصوص صغير"
type input "0"
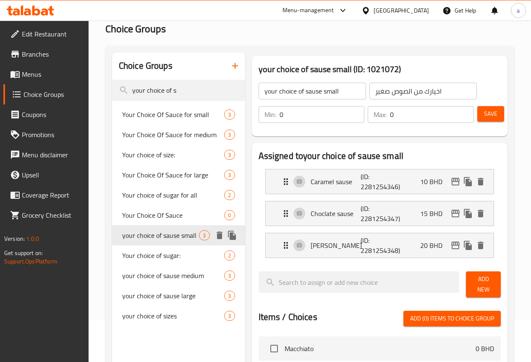
scroll to position [42, 0]
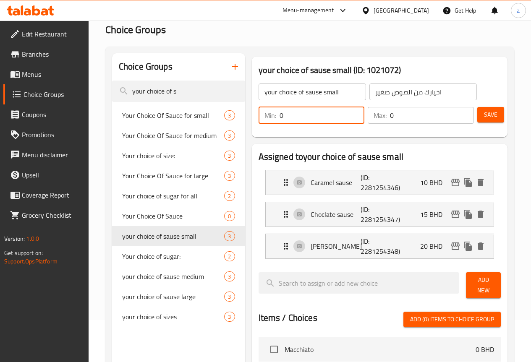
click at [314, 113] on input "0" at bounding box center [322, 115] width 85 height 17
click at [390, 115] on input "0" at bounding box center [432, 115] width 84 height 17
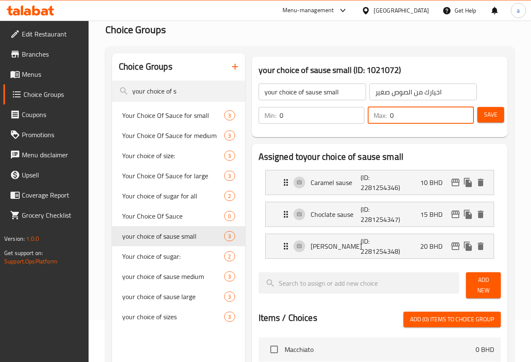
click at [390, 115] on input "0" at bounding box center [432, 115] width 84 height 17
type input "1"
click at [484, 115] on span "Save" at bounding box center [490, 115] width 13 height 10
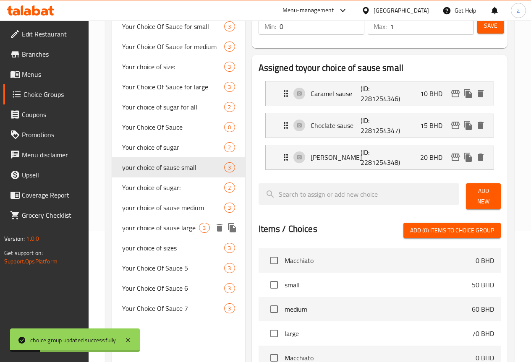
scroll to position [146, 0]
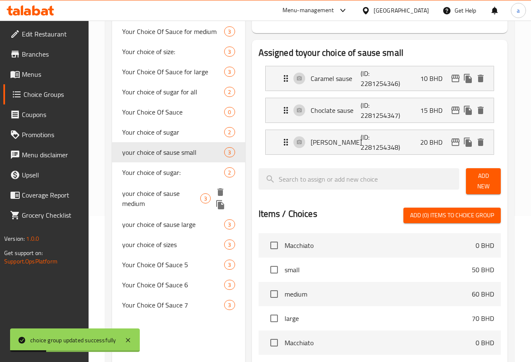
click at [150, 209] on span "your choice of sause medium" at bounding box center [161, 199] width 78 height 20
type input "your choice of sause medium"
type input "اخيارك من الصوص وسط"
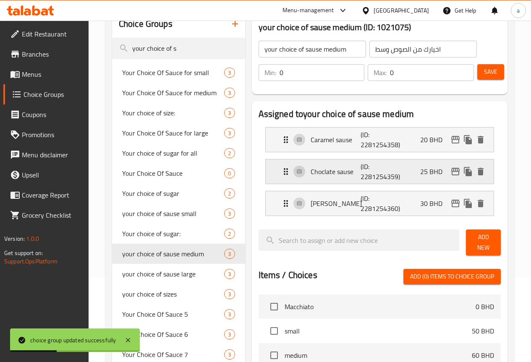
scroll to position [0, 0]
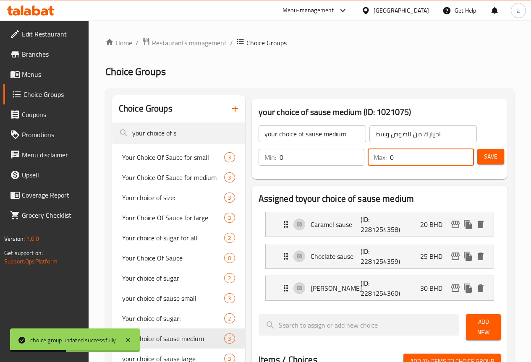
click at [403, 159] on input "0" at bounding box center [432, 157] width 84 height 17
type input "1"
click at [504, 159] on div "your choice of sause medium ​ اخيارك من الصوص وسط ​ Min: 0 ​ Max: 1 ​ Save" at bounding box center [379, 145] width 249 height 60
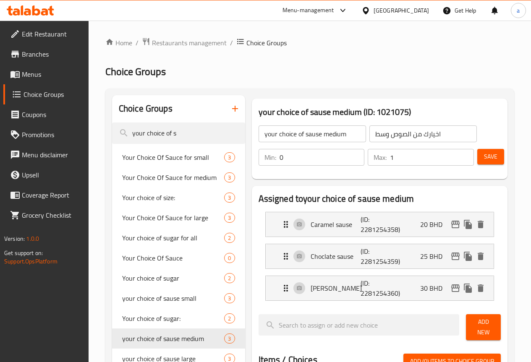
click at [489, 162] on span "Save" at bounding box center [490, 157] width 13 height 10
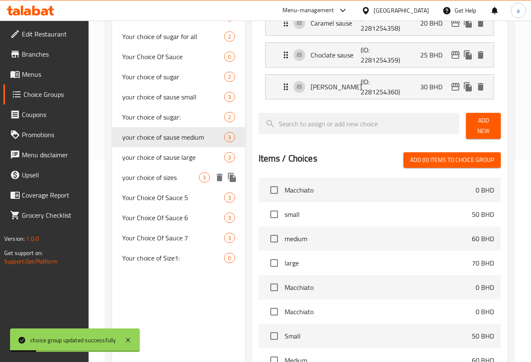
scroll to position [208, 0]
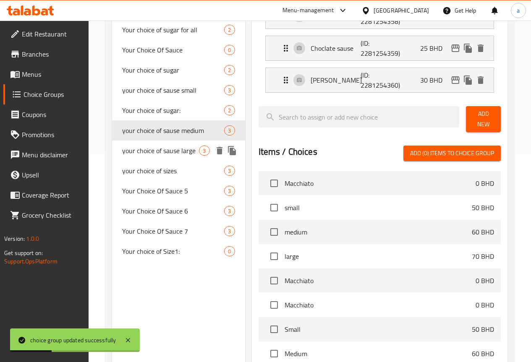
click at [144, 156] on span "your choice of sause large" at bounding box center [160, 151] width 77 height 10
type input "your choice of sause large"
type input "اخيارك من الصوص كبير"
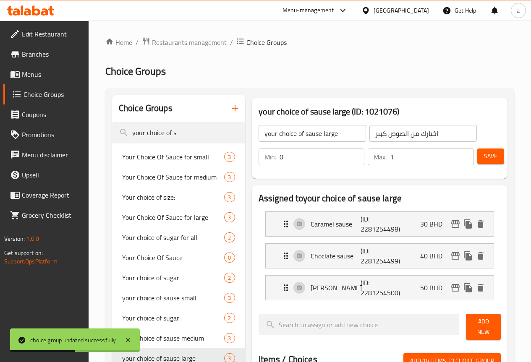
scroll to position [0, 0]
click at [492, 163] on button "Save" at bounding box center [491, 157] width 27 height 16
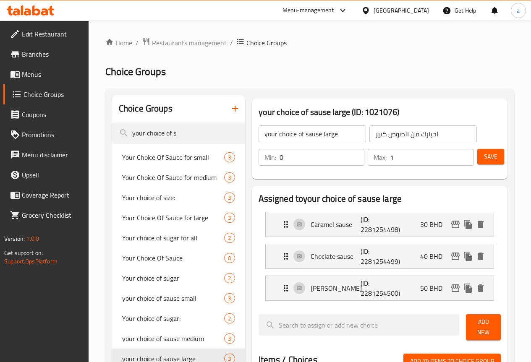
click at [318, 157] on input "0" at bounding box center [322, 157] width 85 height 17
type input "1"
click at [486, 155] on span "Save" at bounding box center [490, 157] width 13 height 10
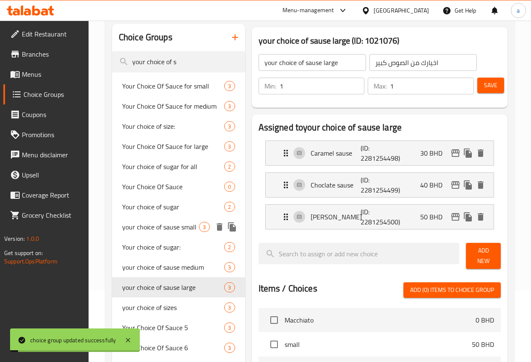
scroll to position [124, 0]
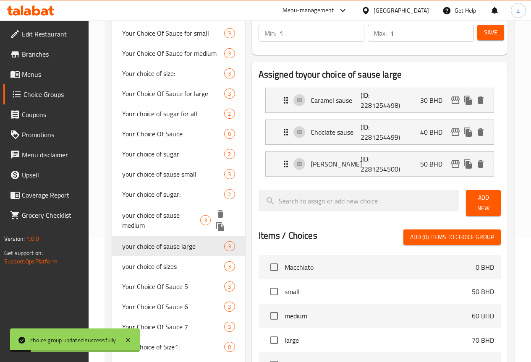
click at [139, 231] on span "your choice of sause medium" at bounding box center [161, 220] width 78 height 20
type input "your choice of sause medium"
type input "اخيارك من الصوص وسط"
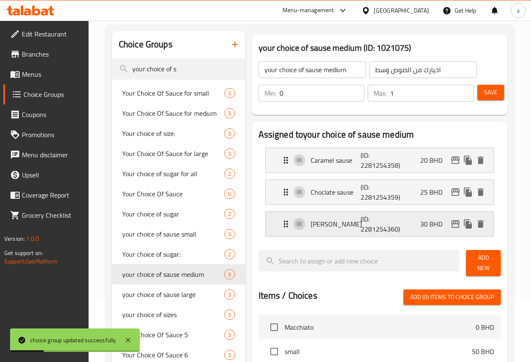
scroll to position [0, 0]
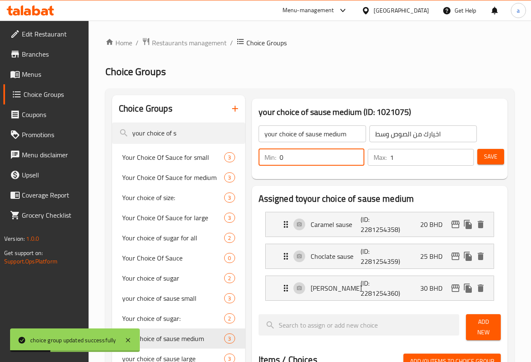
click at [318, 160] on input "0" at bounding box center [322, 157] width 85 height 17
type input "1"
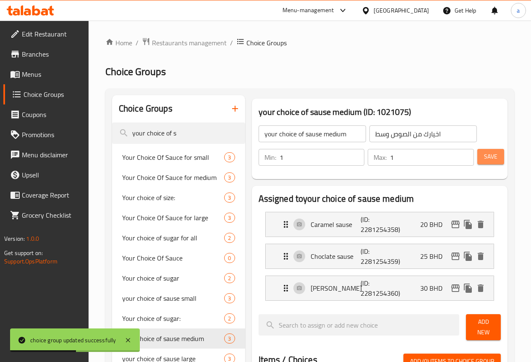
click at [488, 163] on button "Save" at bounding box center [491, 157] width 27 height 16
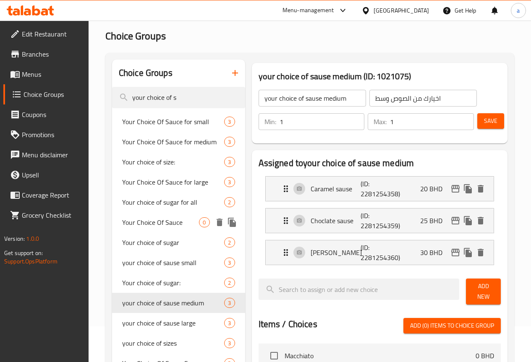
scroll to position [84, 0]
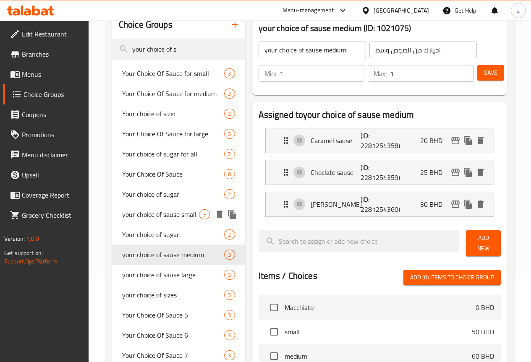
click at [148, 220] on span "your choice of sause small" at bounding box center [160, 215] width 77 height 10
type input "your choice of sause small"
type input "اخيارك من الصوص صغير"
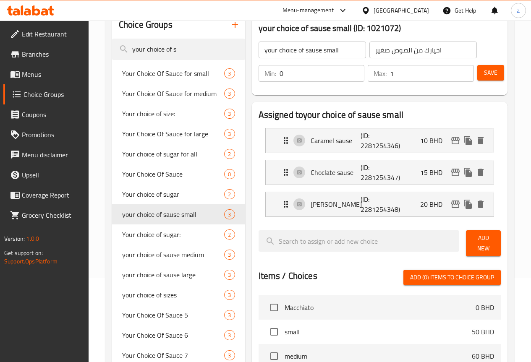
scroll to position [0, 0]
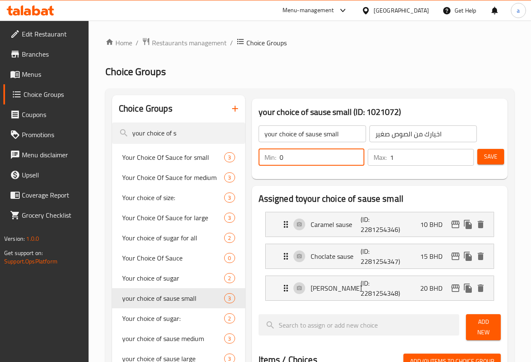
click at [296, 160] on input "0" at bounding box center [322, 157] width 85 height 17
type input "1"
click at [486, 156] on span "Save" at bounding box center [490, 157] width 13 height 10
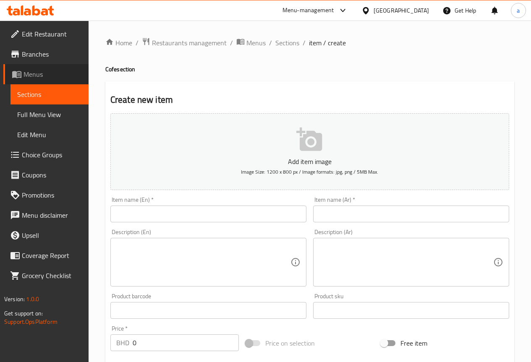
click at [43, 77] on span "Menus" at bounding box center [53, 74] width 58 height 10
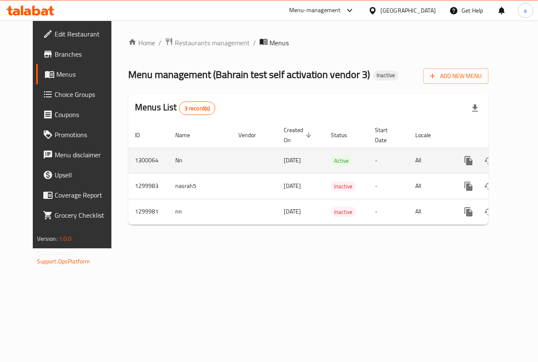
click at [525, 163] on icon "enhanced table" at bounding box center [529, 161] width 8 height 8
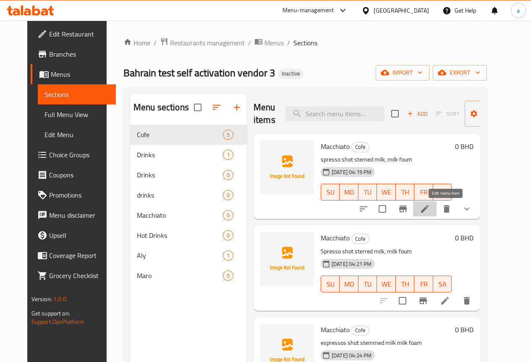
click at [429, 210] on icon at bounding box center [425, 209] width 8 height 8
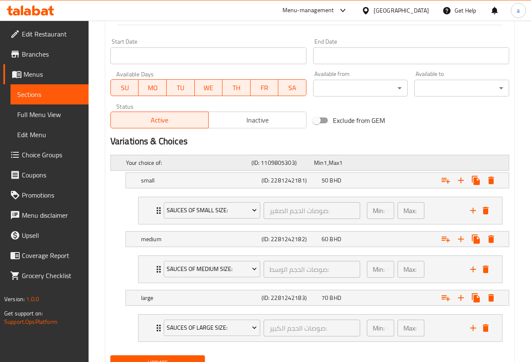
scroll to position [378, 0]
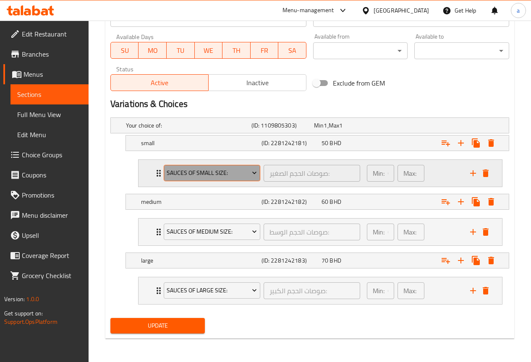
click at [243, 179] on button "Sauces of small size:" at bounding box center [212, 173] width 97 height 17
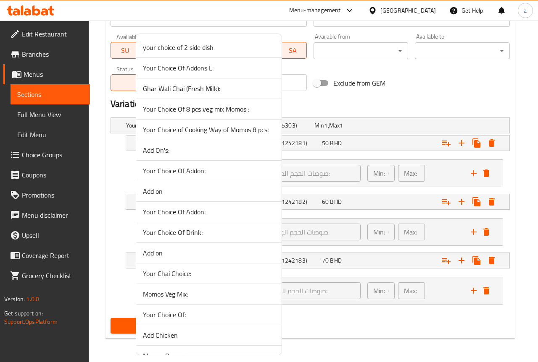
click at [303, 178] on div at bounding box center [269, 181] width 538 height 362
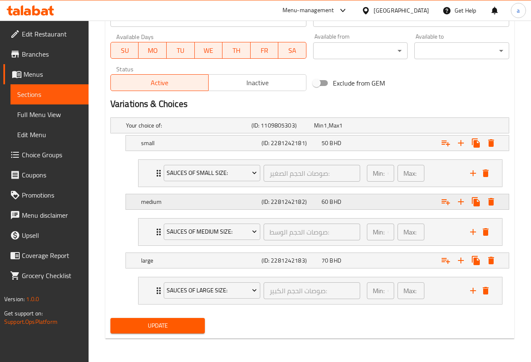
click at [317, 200] on h5 "(ID: 2281242182)" at bounding box center [290, 202] width 57 height 8
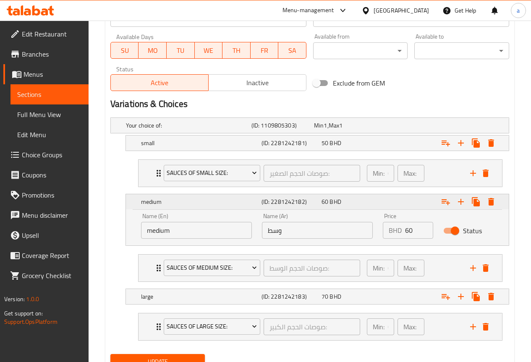
click at [317, 200] on h5 "(ID: 2281242182)" at bounding box center [290, 202] width 57 height 8
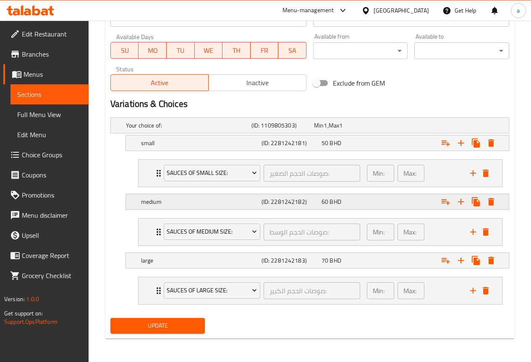
click at [317, 200] on h5 "(ID: 2281242182)" at bounding box center [290, 202] width 57 height 8
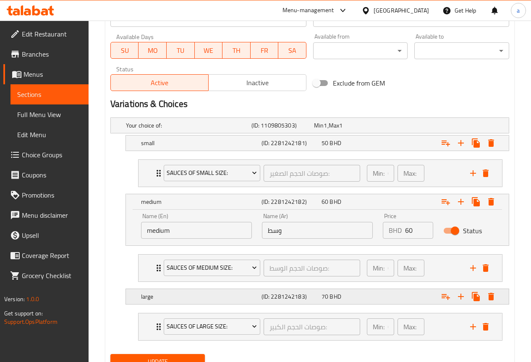
click at [270, 294] on h5 "(ID: 2281242183)" at bounding box center [290, 297] width 57 height 8
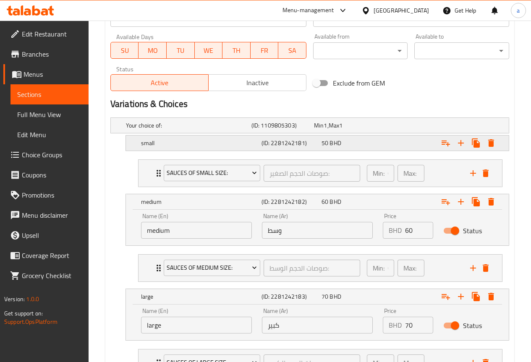
click at [270, 142] on h5 "(ID: 2281242181)" at bounding box center [290, 143] width 57 height 8
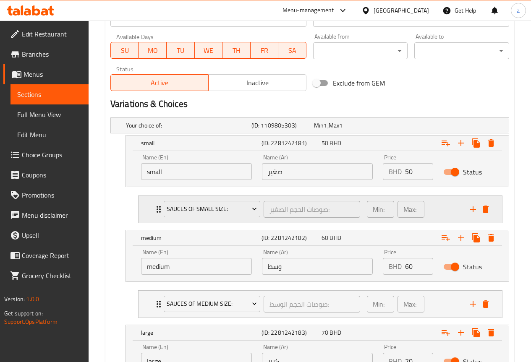
click at [159, 208] on div "Sauces of small size: صوصات الحجم الصغير: ​" at bounding box center [262, 209] width 207 height 27
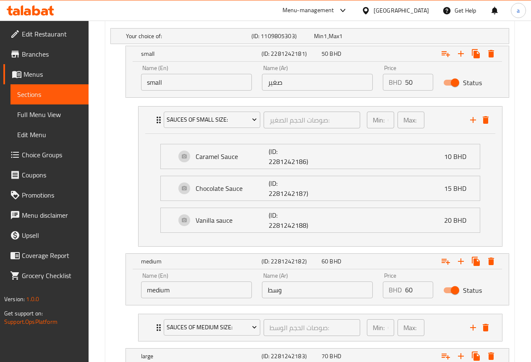
scroll to position [504, 0]
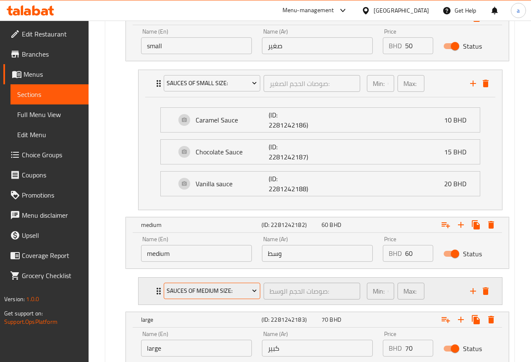
click at [167, 292] on span "Sauces of medium size:" at bounding box center [212, 291] width 90 height 10
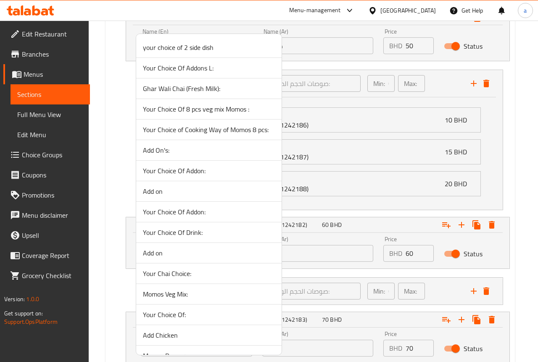
click at [316, 280] on div at bounding box center [269, 181] width 538 height 362
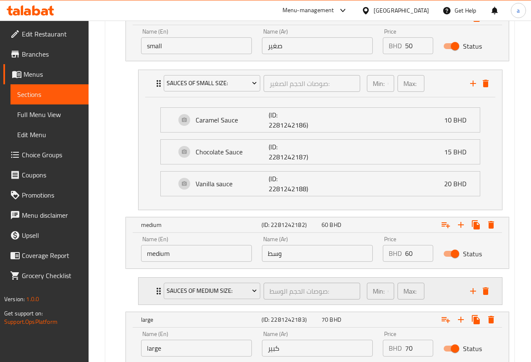
click at [160, 292] on div "Sauces of medium size: صوصات الحجم الوسط: ​" at bounding box center [262, 291] width 207 height 27
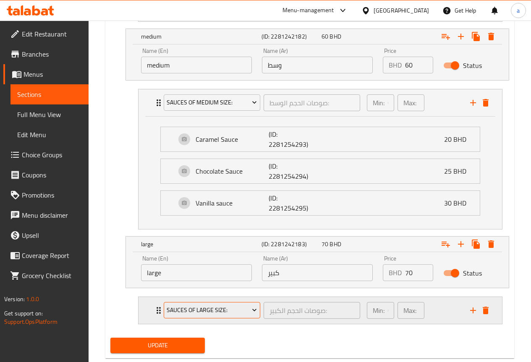
scroll to position [712, 0]
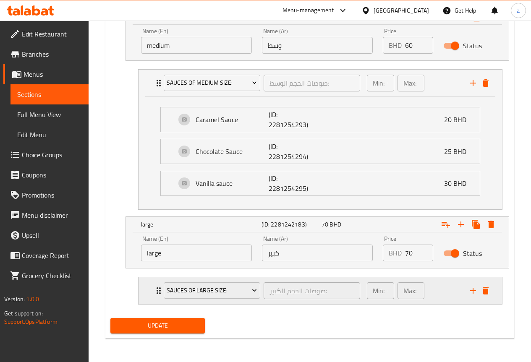
click at [157, 289] on icon "Expand" at bounding box center [159, 291] width 4 height 7
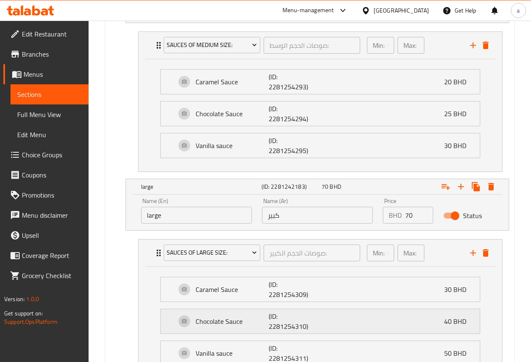
scroll to position [825, 0]
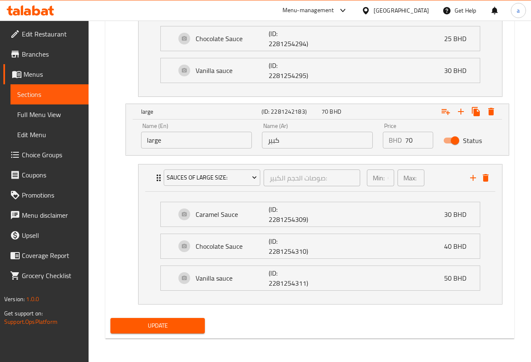
click at [198, 323] on span "Update" at bounding box center [157, 326] width 81 height 10
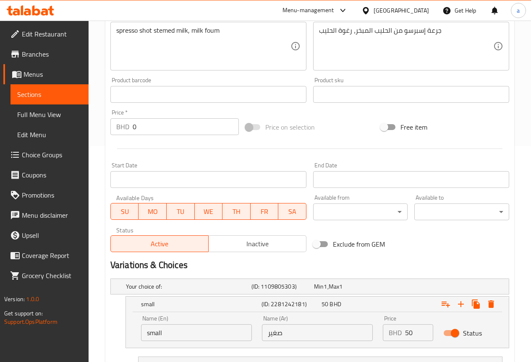
scroll to position [378, 0]
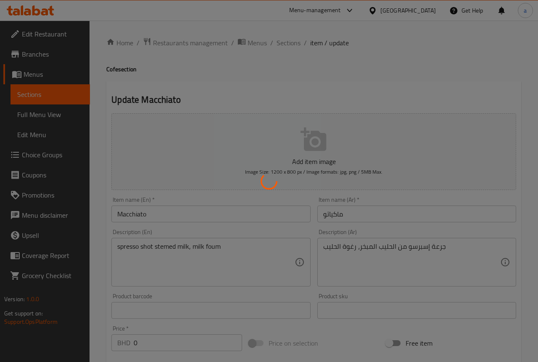
type input "صوصات الحجم الصغير:"
type input "0"
type input "صوصات الحجم الوسط:"
type input "0"
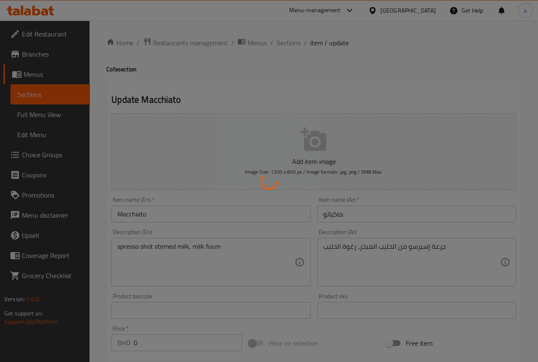
type input "0"
type input "صوصات الحجم الكبير:"
type input "0"
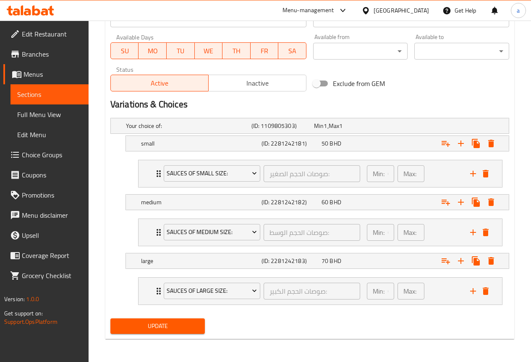
scroll to position [378, 0]
click at [219, 147] on div "small" at bounding box center [199, 143] width 121 height 12
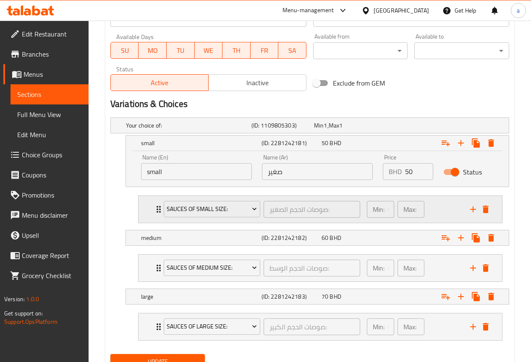
click at [158, 211] on icon "Expand" at bounding box center [159, 209] width 4 height 7
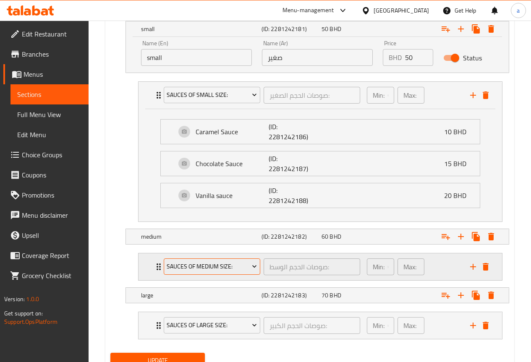
scroll to position [504, 0]
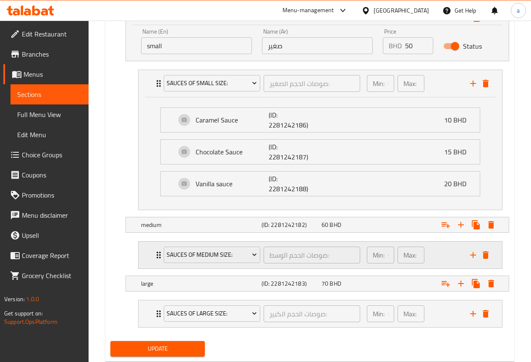
click at [157, 258] on icon "Expand" at bounding box center [159, 255] width 10 height 10
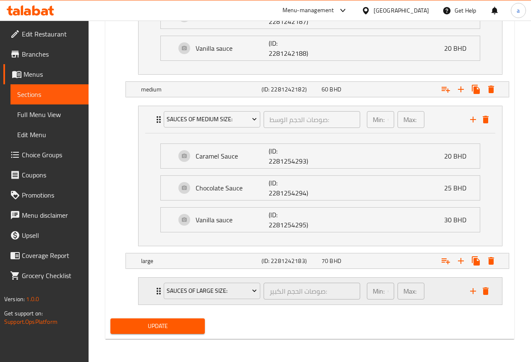
click at [157, 292] on icon "Expand" at bounding box center [159, 291] width 4 height 7
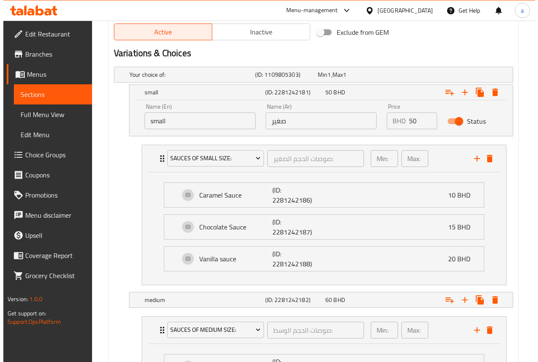
scroll to position [429, 0]
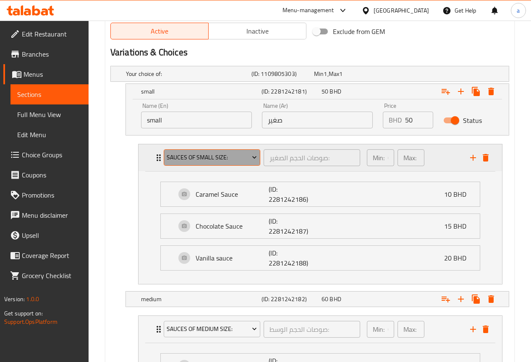
click at [176, 159] on span "Sauces of small size:" at bounding box center [212, 157] width 90 height 10
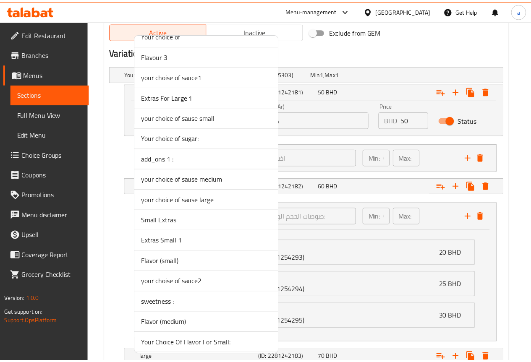
scroll to position [1218, 0]
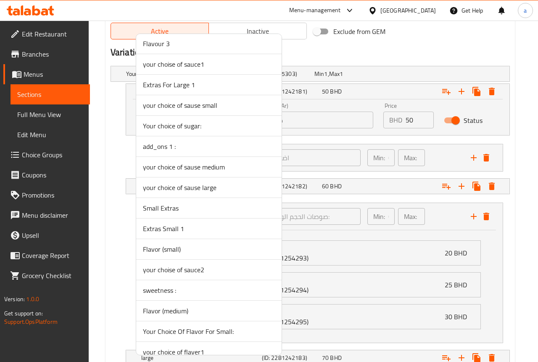
click at [189, 108] on span "your choice of sause small" at bounding box center [209, 105] width 132 height 10
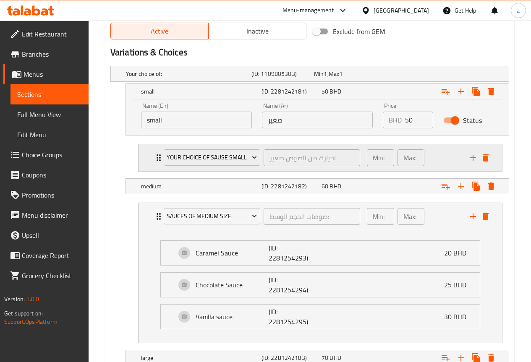
click at [157, 159] on icon "Expand" at bounding box center [159, 158] width 10 height 10
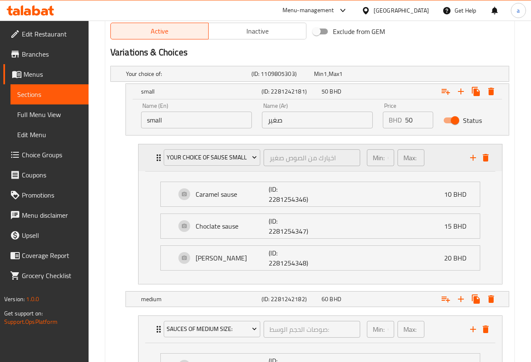
click at [157, 159] on icon "Expand" at bounding box center [159, 158] width 10 height 10
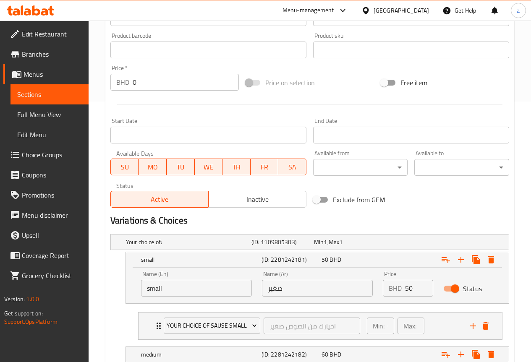
scroll to position [261, 0]
click at [449, 260] on icon "Expand" at bounding box center [446, 260] width 10 height 10
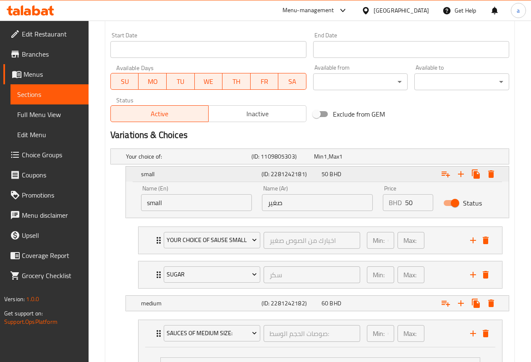
scroll to position [387, 0]
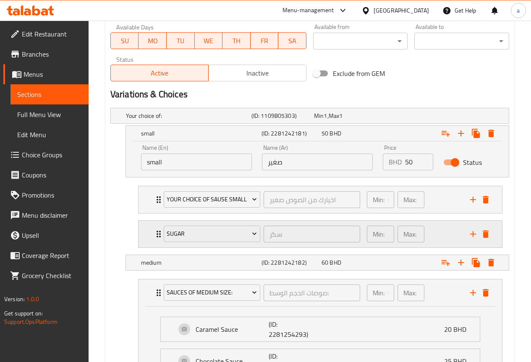
click at [156, 238] on icon "Expand" at bounding box center [159, 234] width 10 height 10
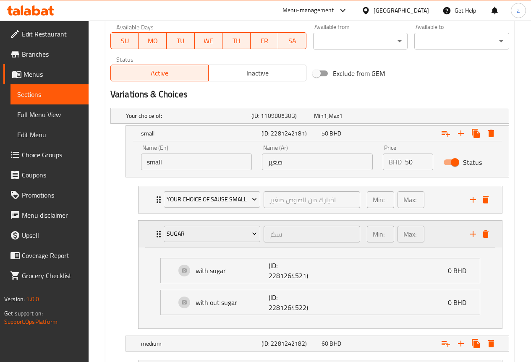
click at [156, 238] on icon "Expand" at bounding box center [159, 234] width 10 height 10
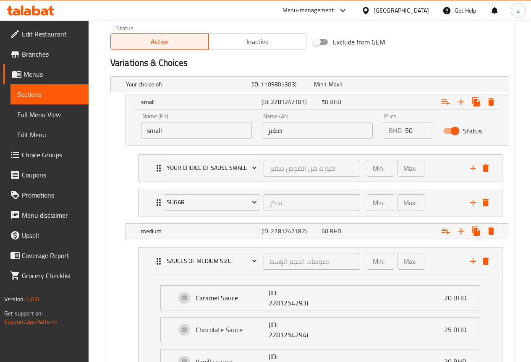
scroll to position [471, 0]
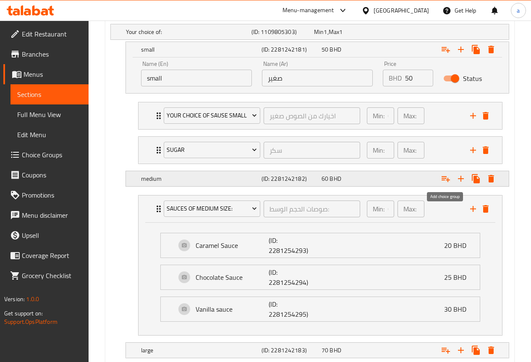
click at [448, 181] on icon "Expand" at bounding box center [446, 179] width 8 height 6
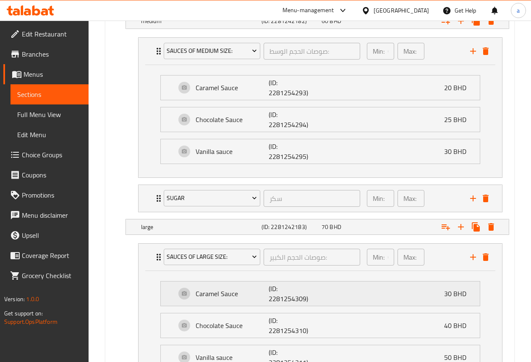
scroll to position [709, 0]
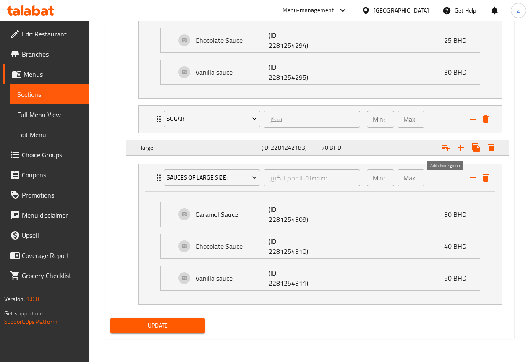
click at [446, 143] on icon "Expand" at bounding box center [446, 148] width 10 height 10
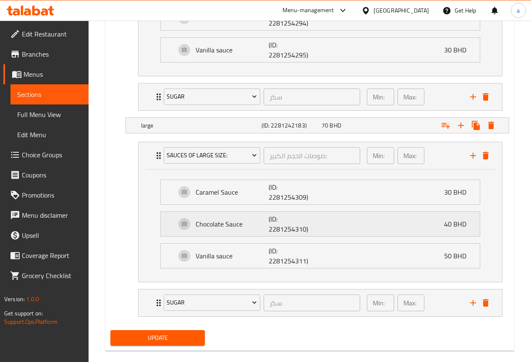
scroll to position [743, 0]
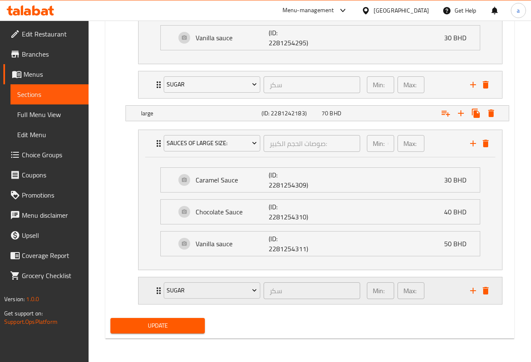
click at [155, 290] on icon "Expand" at bounding box center [159, 291] width 10 height 10
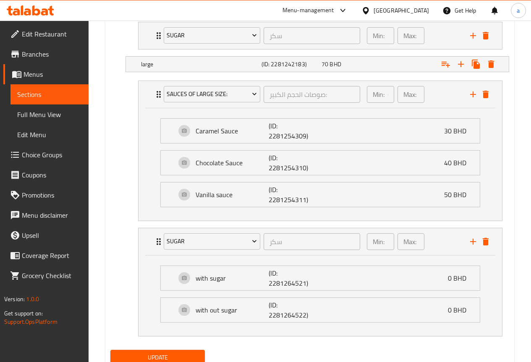
scroll to position [824, 0]
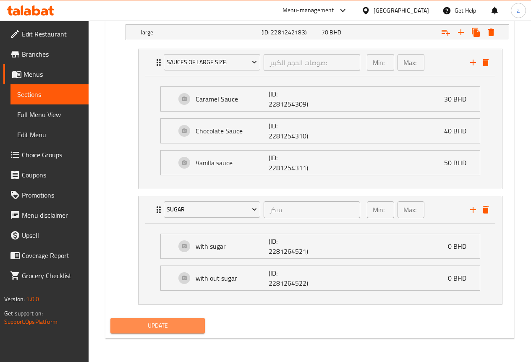
click at [175, 332] on button "Update" at bounding box center [157, 326] width 95 height 16
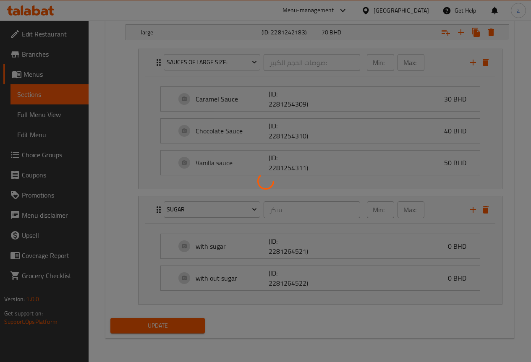
click at [175, 332] on div at bounding box center [265, 181] width 531 height 362
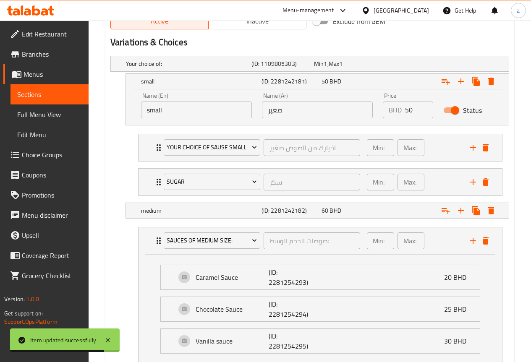
scroll to position [488, 0]
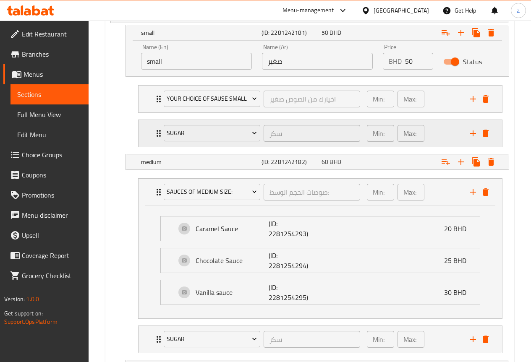
click at [156, 142] on div "sugar سكر ​ Min: 1 ​ Max: 1 ​" at bounding box center [323, 133] width 339 height 27
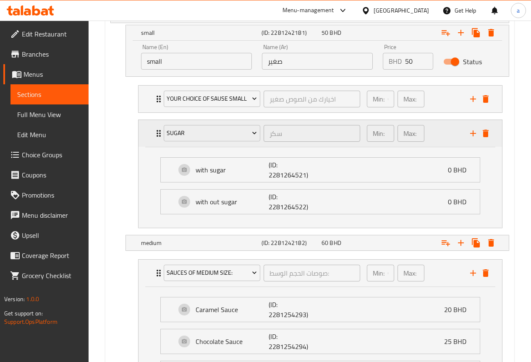
click at [153, 134] on div "sugar سكر ​ Min: 1 ​ Max: 1 ​" at bounding box center [321, 133] width 364 height 27
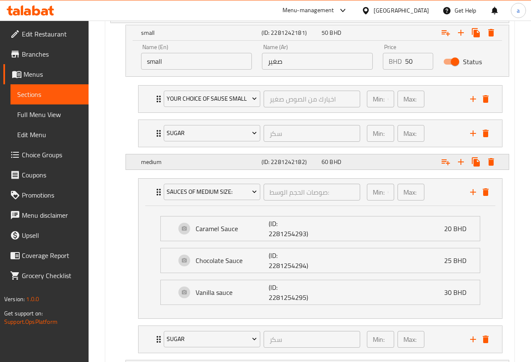
click at [306, 158] on h5 "(ID: 2281242182)" at bounding box center [290, 162] width 57 height 8
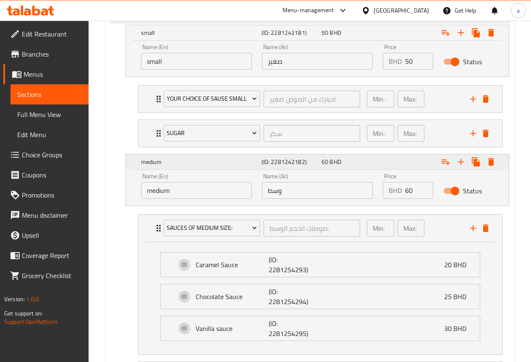
click at [307, 161] on h5 "(ID: 2281242182)" at bounding box center [290, 162] width 57 height 8
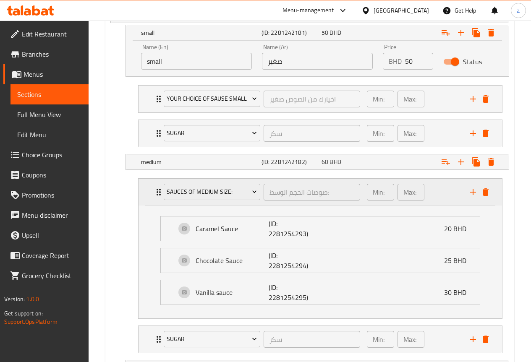
click at [159, 190] on div "Sauces of medium size: صوصات الحجم الوسط: ​" at bounding box center [262, 192] width 207 height 27
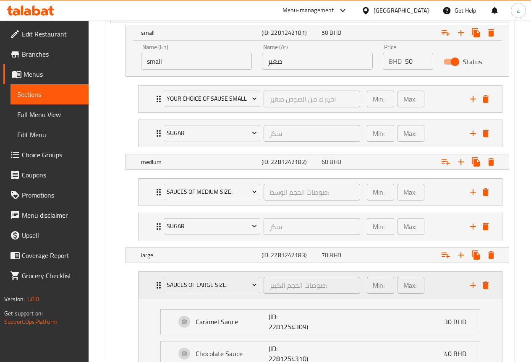
click at [155, 286] on icon "Expand" at bounding box center [159, 286] width 10 height 10
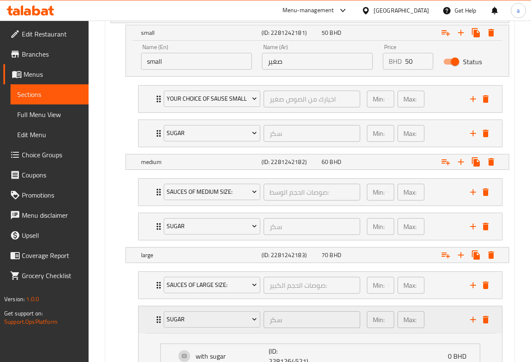
click at [160, 320] on div "sugar سكر ​" at bounding box center [262, 320] width 207 height 27
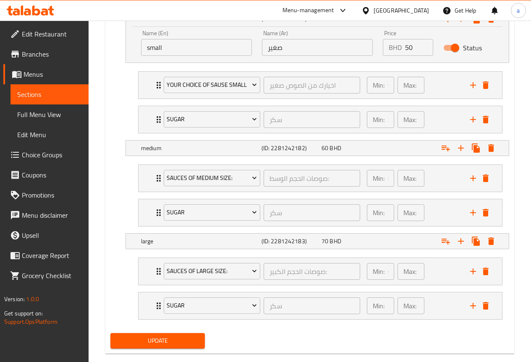
scroll to position [517, 0]
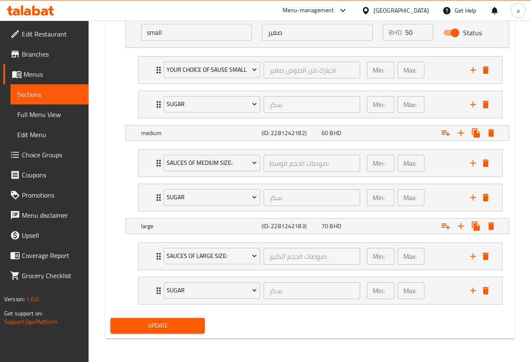
click at [191, 322] on span "Update" at bounding box center [157, 326] width 81 height 10
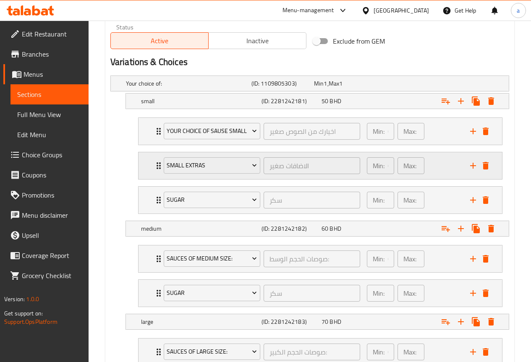
scroll to position [420, 0]
click at [441, 228] on icon "Expand" at bounding box center [446, 228] width 10 height 10
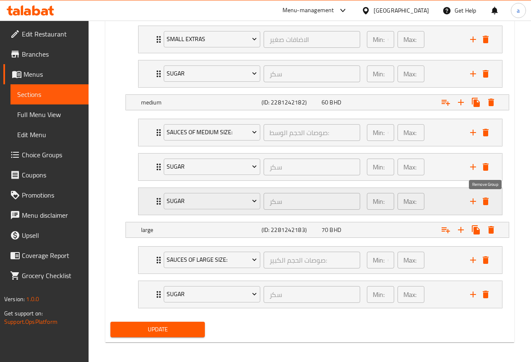
click at [485, 203] on icon "delete" at bounding box center [486, 202] width 6 height 8
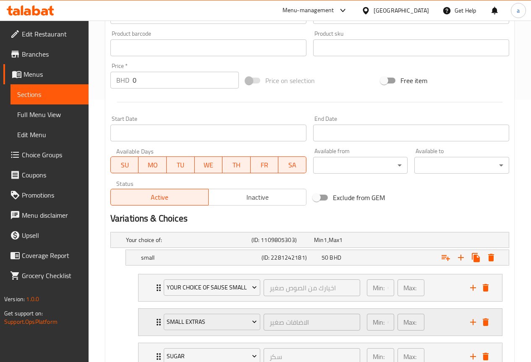
scroll to position [294, 0]
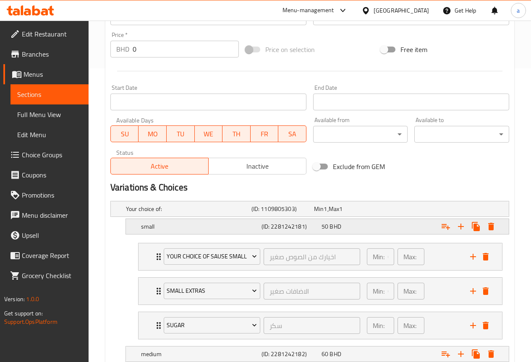
click at [185, 231] on div "small" at bounding box center [199, 227] width 121 height 12
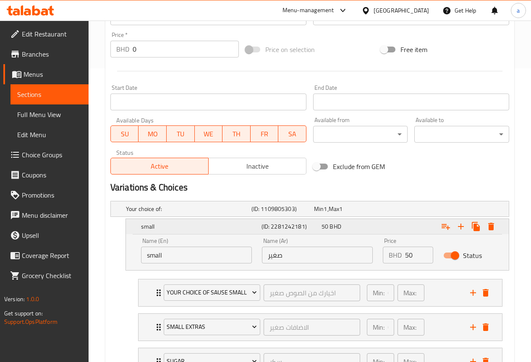
click at [185, 231] on div "small" at bounding box center [199, 227] width 121 height 12
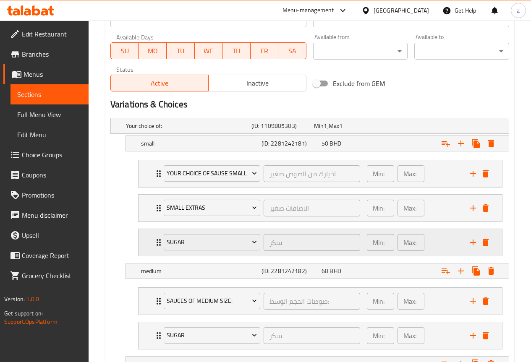
scroll to position [378, 0]
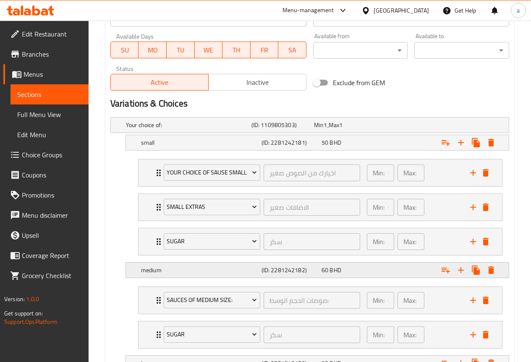
click at [179, 268] on h5 "medium" at bounding box center [199, 270] width 117 height 8
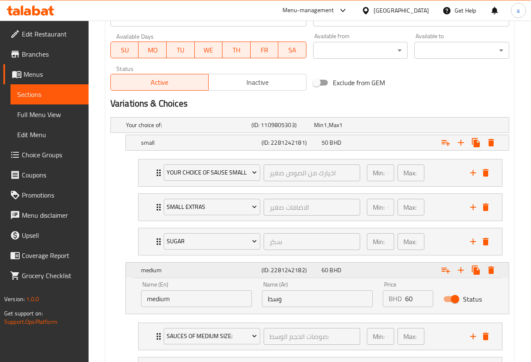
click at [179, 268] on h5 "medium" at bounding box center [199, 270] width 117 height 8
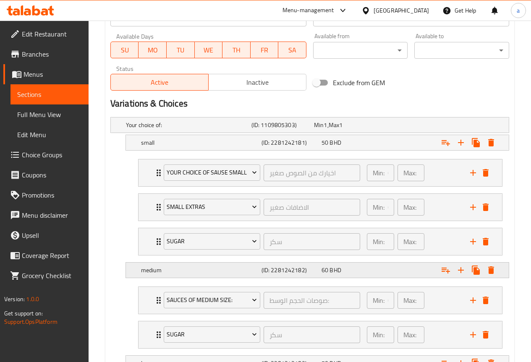
scroll to position [515, 0]
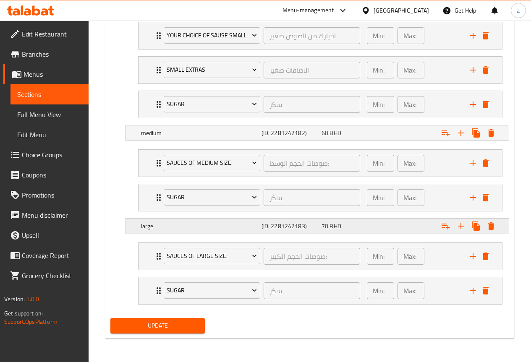
click at [176, 234] on div "large (ID: 2281242183) 70 BHD" at bounding box center [319, 226] width 361 height 18
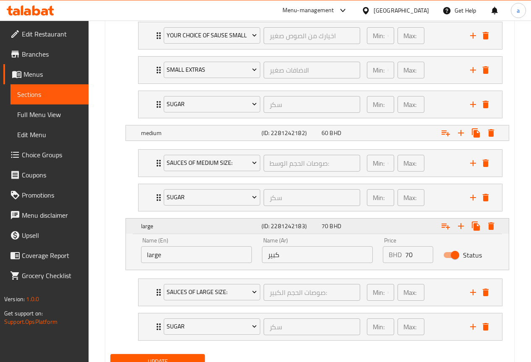
click at [176, 234] on div "large (ID: 2281242183) 70 BHD" at bounding box center [319, 226] width 361 height 18
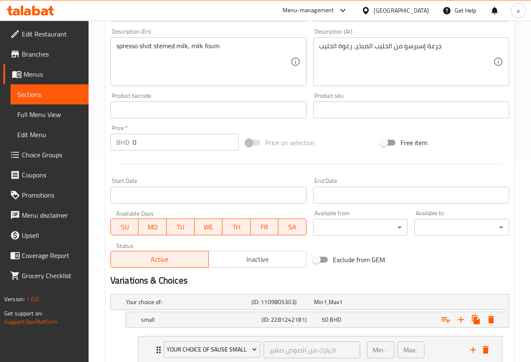
scroll to position [263, 0]
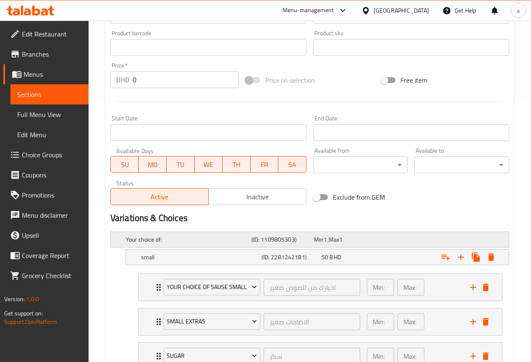
click at [339, 241] on span "Max" at bounding box center [334, 239] width 10 height 11
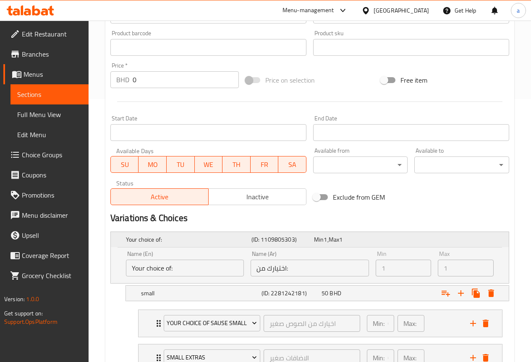
click at [339, 241] on span "Max" at bounding box center [334, 239] width 10 height 11
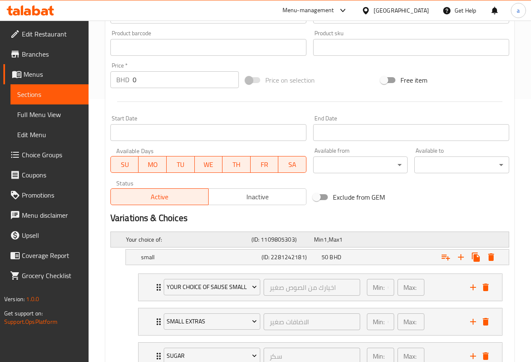
click at [339, 241] on span "Max" at bounding box center [334, 239] width 10 height 11
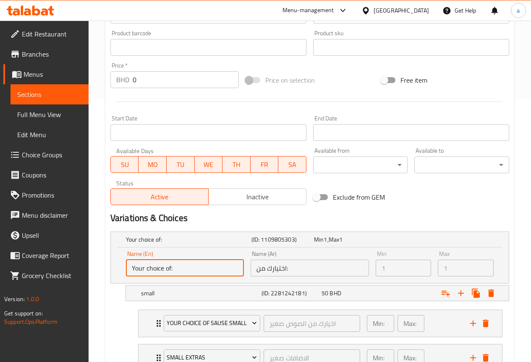
click at [180, 265] on input "Your choice of:" at bounding box center [185, 268] width 118 height 17
click at [283, 244] on h5 "(ID: 1109805303)" at bounding box center [281, 240] width 59 height 8
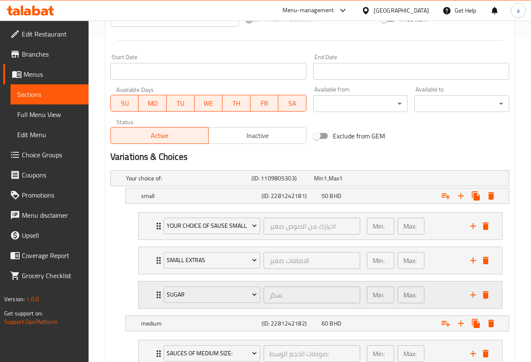
scroll to position [389, 0]
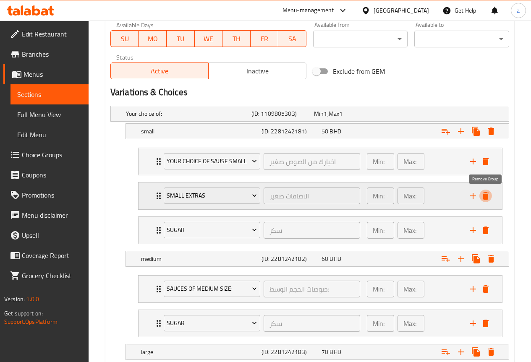
click at [484, 196] on icon "delete" at bounding box center [486, 196] width 6 height 8
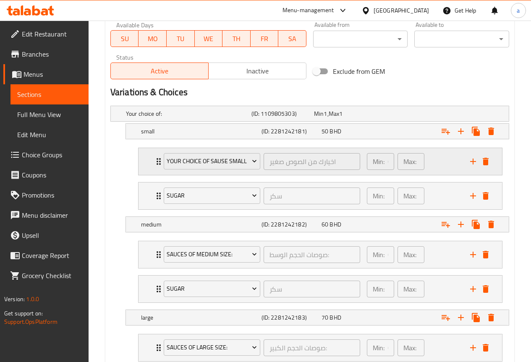
click at [162, 162] on div "your choice of sause small" at bounding box center [212, 162] width 100 height 20
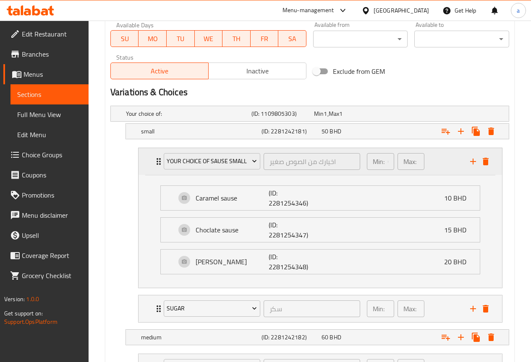
click at [157, 164] on icon "Expand" at bounding box center [159, 161] width 4 height 7
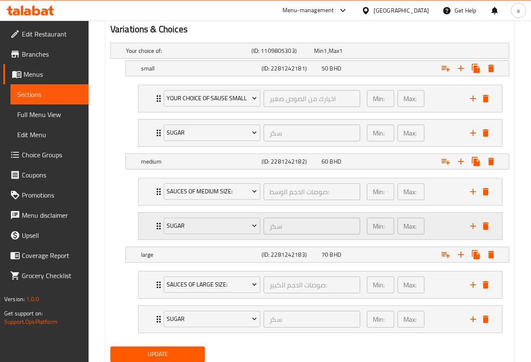
scroll to position [439, 0]
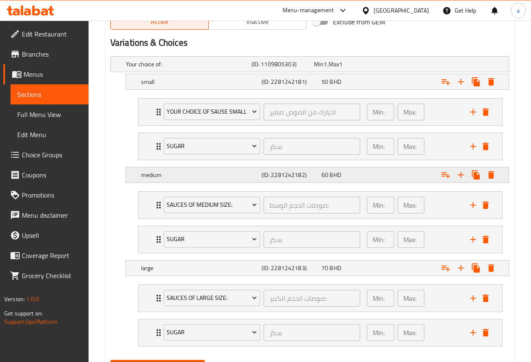
click at [206, 181] on div "medium" at bounding box center [199, 175] width 121 height 12
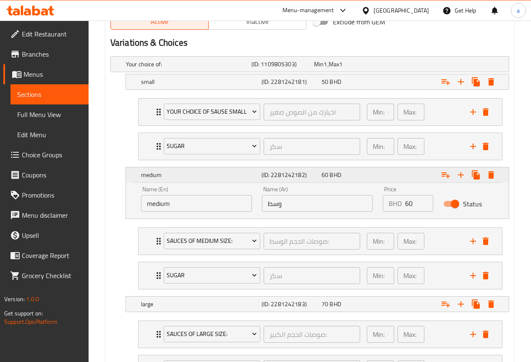
click at [206, 181] on div "medium" at bounding box center [199, 175] width 121 height 12
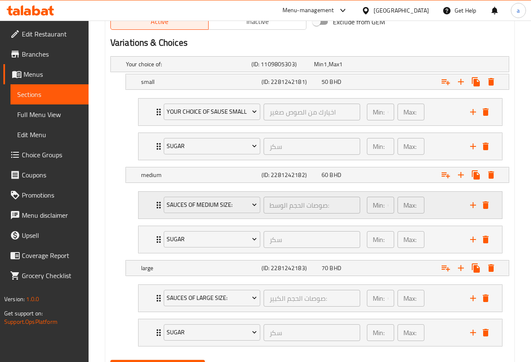
click at [155, 206] on icon "Expand" at bounding box center [159, 205] width 10 height 10
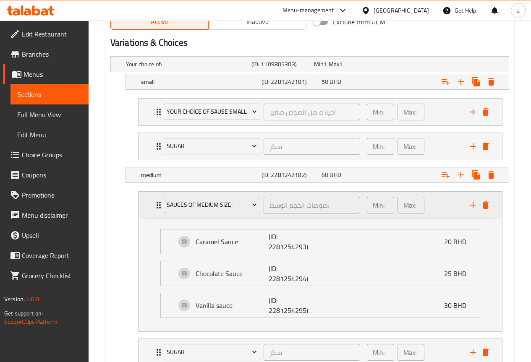
click at [155, 206] on icon "Expand" at bounding box center [159, 205] width 10 height 10
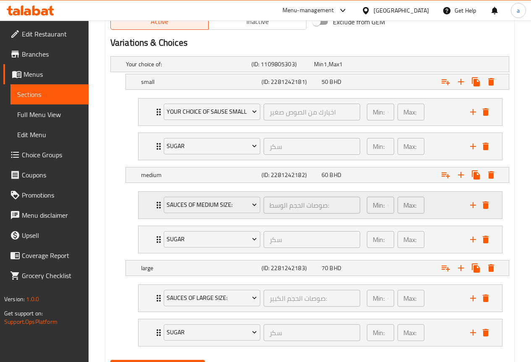
click at [155, 206] on icon "Expand" at bounding box center [159, 205] width 10 height 10
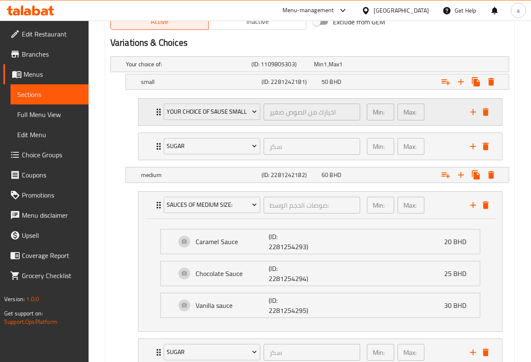
click at [156, 107] on icon "Expand" at bounding box center [159, 112] width 10 height 10
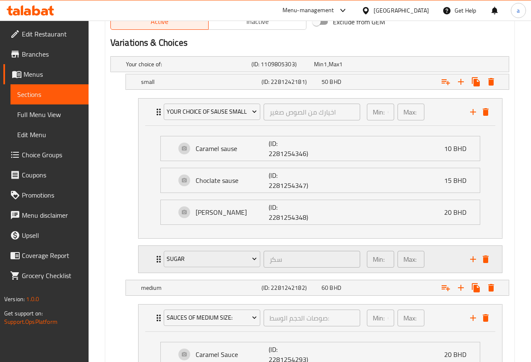
click at [157, 262] on icon "Expand" at bounding box center [159, 260] width 10 height 10
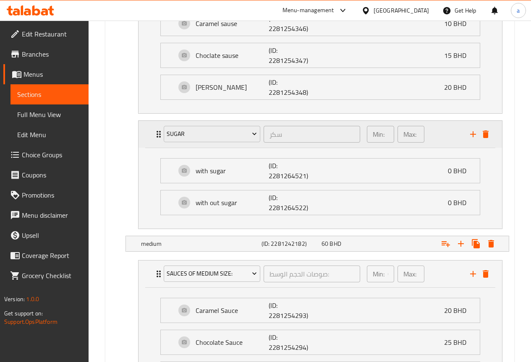
scroll to position [607, 0]
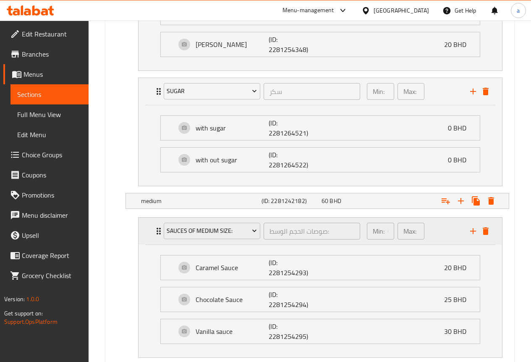
click at [157, 235] on icon "Expand" at bounding box center [159, 231] width 10 height 10
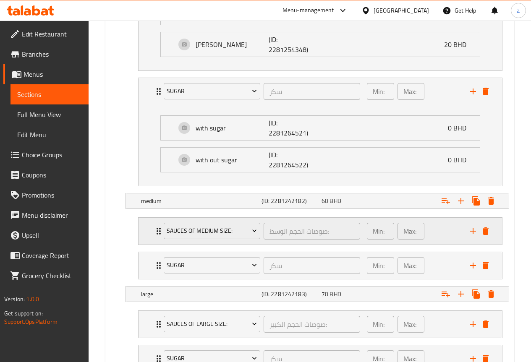
click at [157, 235] on icon "Expand" at bounding box center [159, 231] width 10 height 10
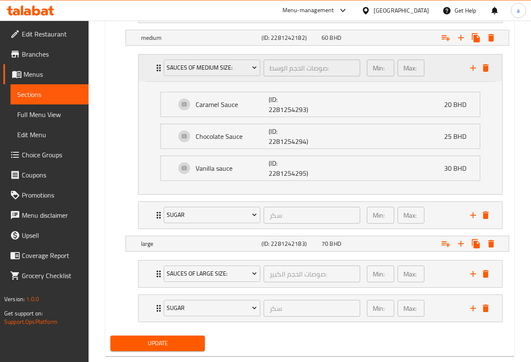
scroll to position [775, 0]
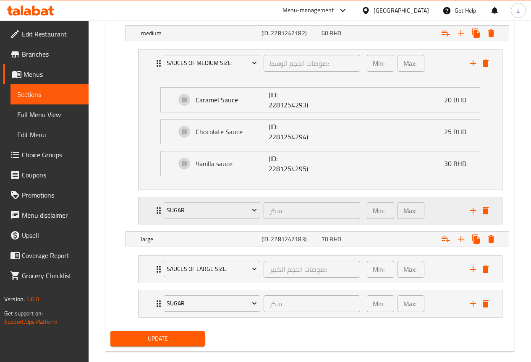
click at [157, 218] on div "sugar سكر ​ Min: 1 ​ Max: 1 ​" at bounding box center [323, 210] width 339 height 27
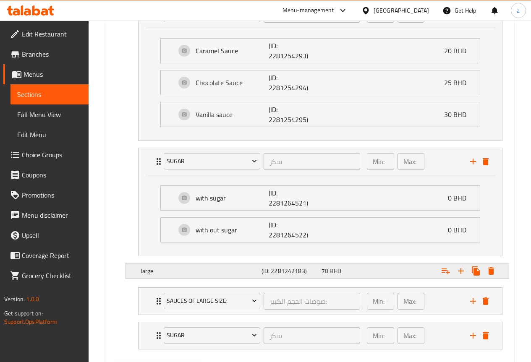
scroll to position [869, 0]
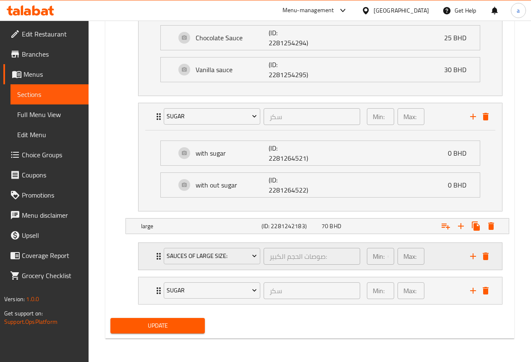
click at [159, 252] on div "Sauces of large size: صوصات الحجم الكبير: ​" at bounding box center [262, 256] width 207 height 27
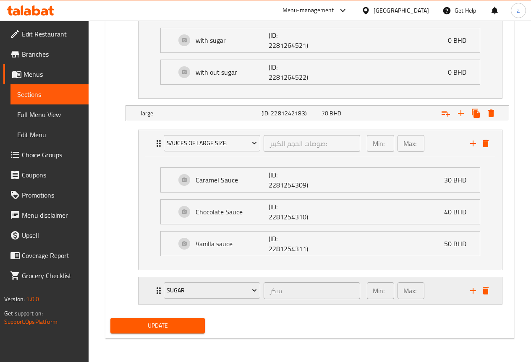
click at [162, 295] on div "sugar" at bounding box center [212, 291] width 100 height 20
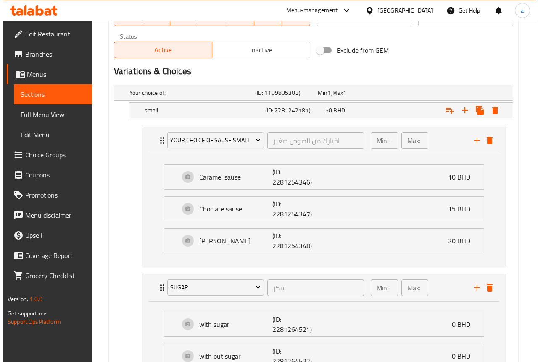
scroll to position [420, 0]
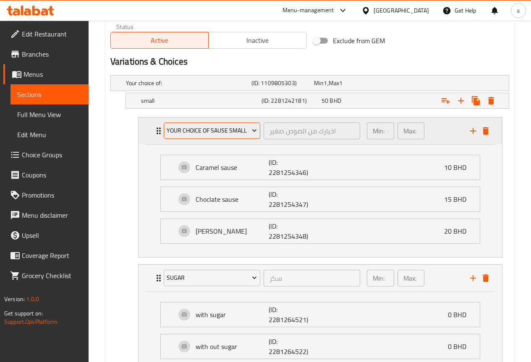
click at [244, 126] on span "your choice of sause small" at bounding box center [212, 131] width 90 height 10
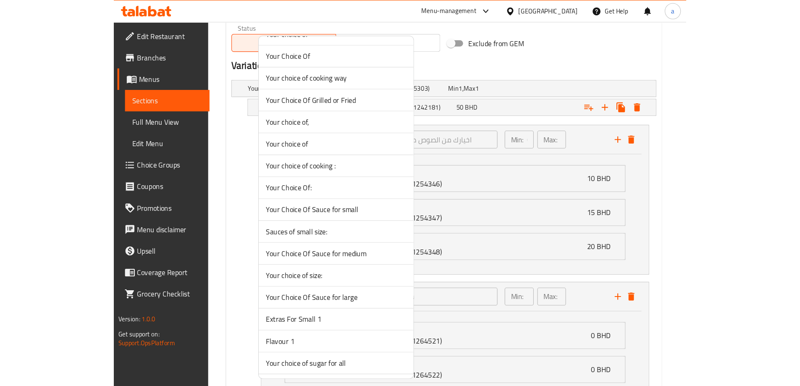
scroll to position [798, 0]
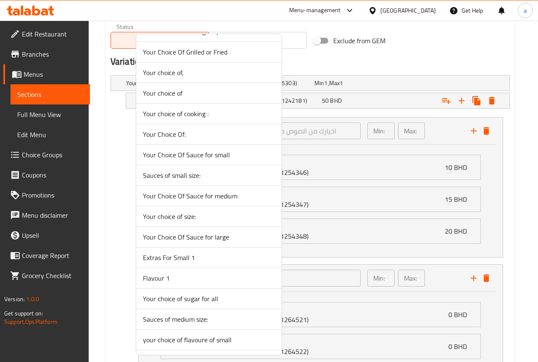
click at [360, 147] on div at bounding box center [269, 181] width 538 height 362
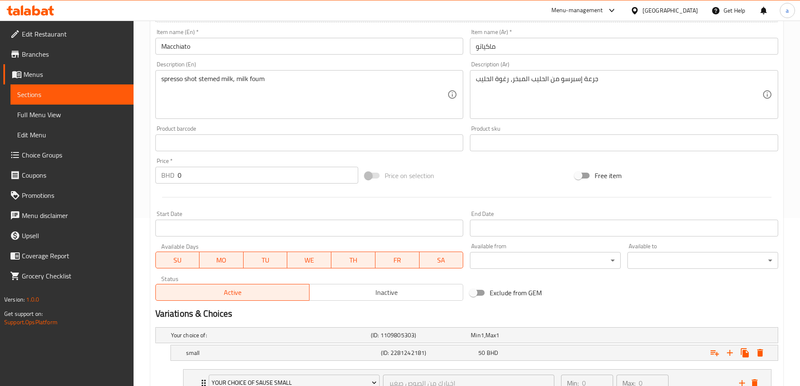
scroll to position [0, 0]
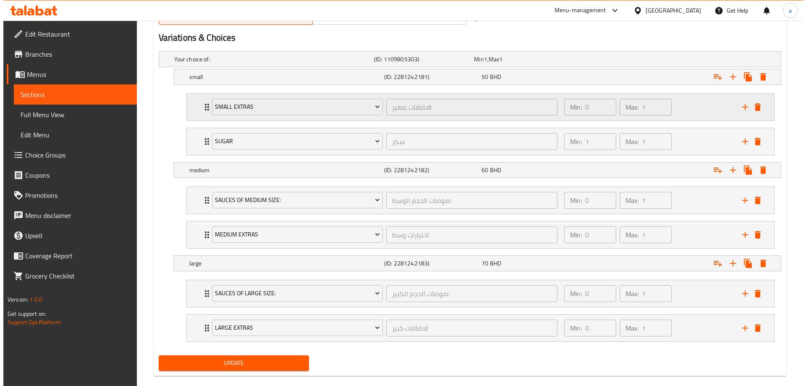
scroll to position [457, 0]
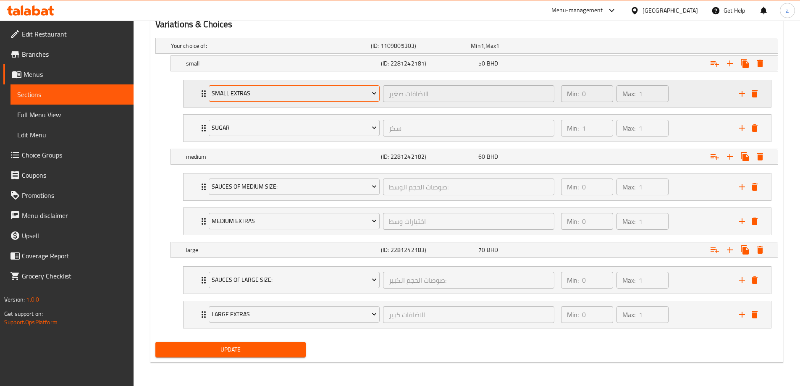
click at [341, 98] on span "Small Extras" at bounding box center [294, 93] width 165 height 10
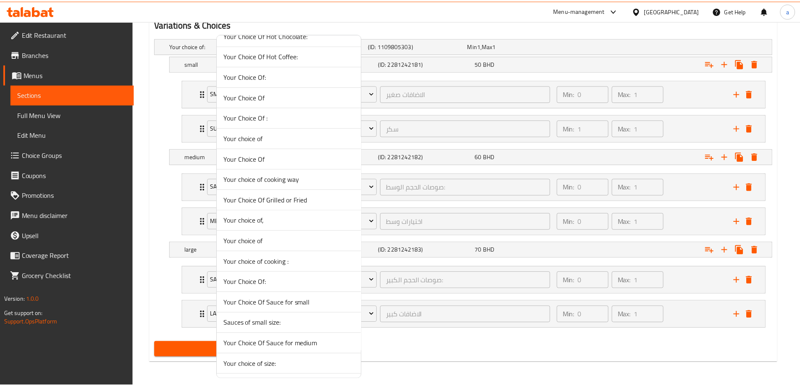
scroll to position [672, 0]
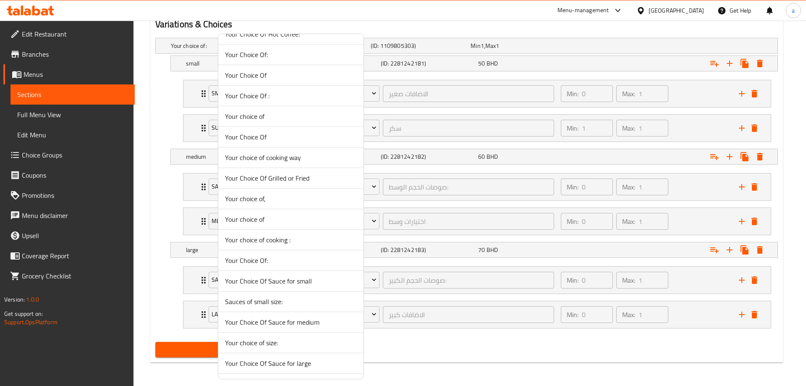
click at [280, 306] on span "Sauces of small size:" at bounding box center [291, 302] width 132 height 10
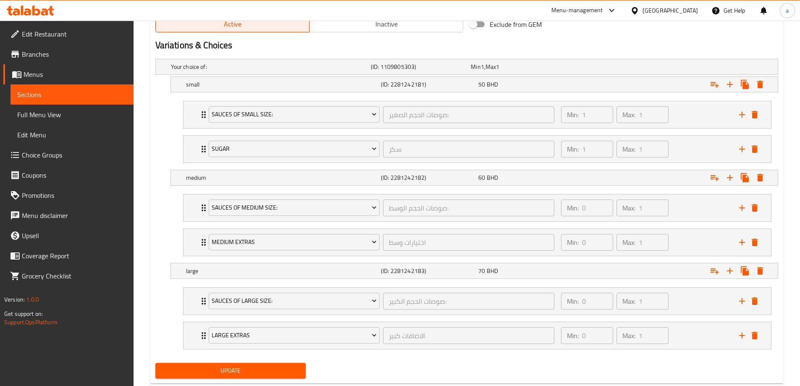
scroll to position [457, 0]
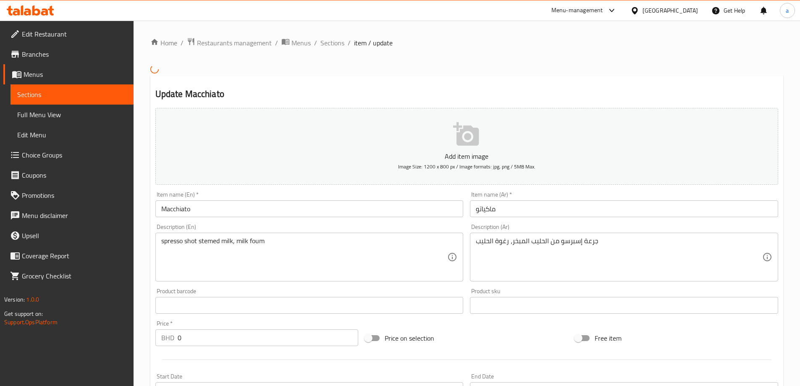
scroll to position [336, 0]
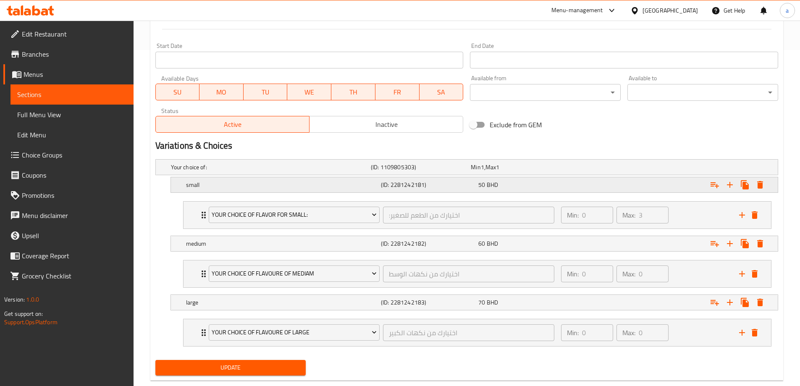
click at [714, 194] on div "Expand" at bounding box center [671, 185] width 195 height 18
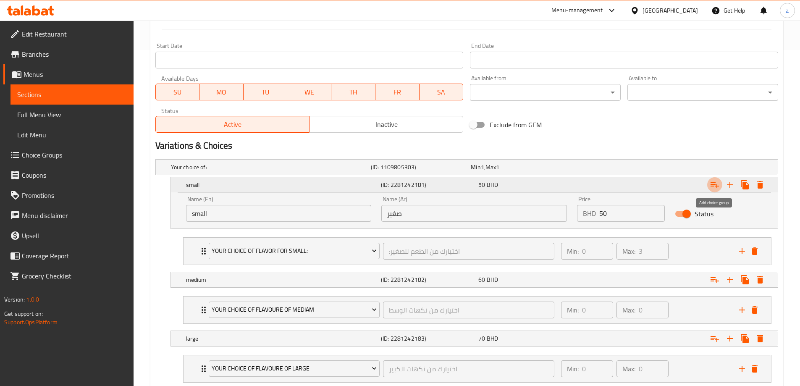
click at [714, 187] on icon "Expand" at bounding box center [715, 185] width 10 height 10
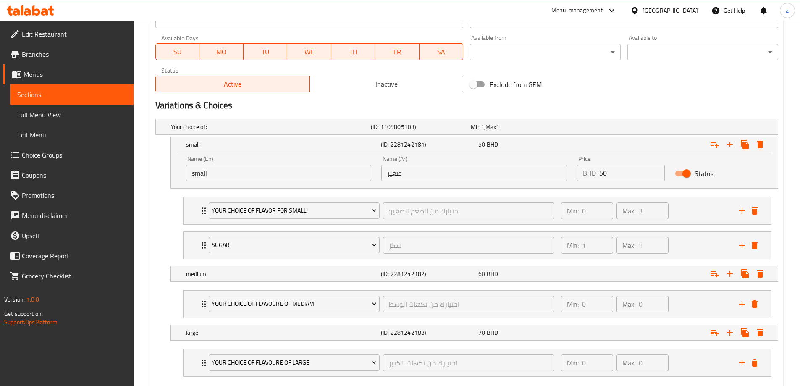
scroll to position [425, 0]
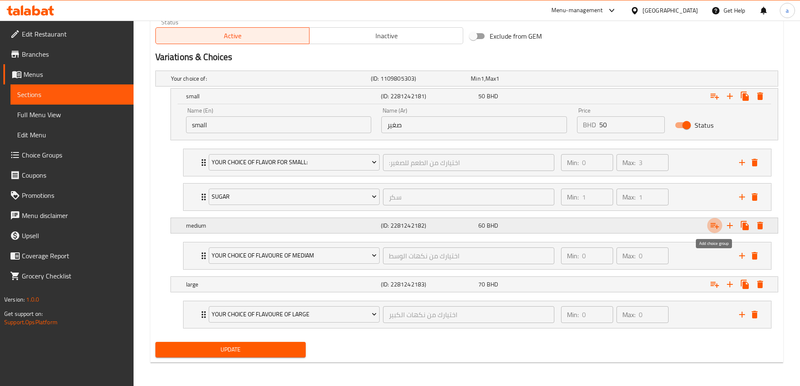
click at [719, 222] on icon "Expand" at bounding box center [715, 225] width 10 height 10
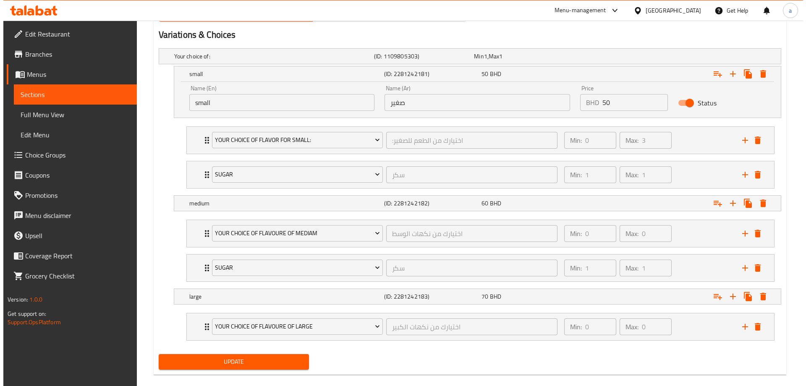
scroll to position [459, 0]
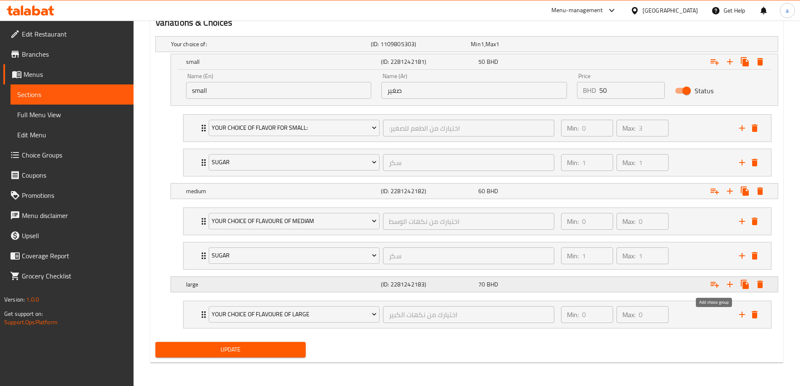
click at [718, 281] on icon "Expand" at bounding box center [715, 284] width 10 height 10
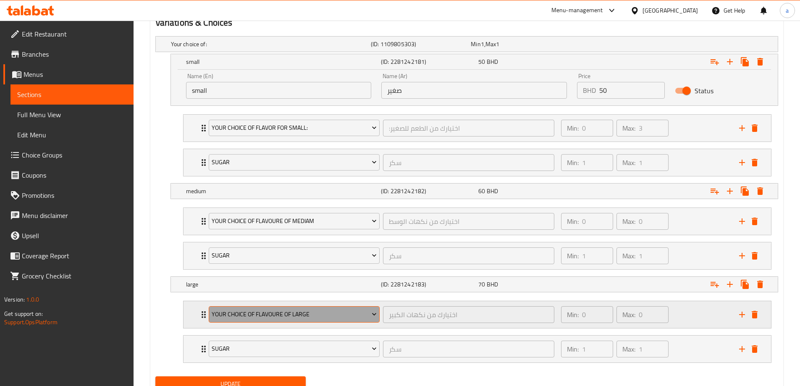
click at [321, 316] on span "your choice of flavoure of large" at bounding box center [294, 314] width 165 height 10
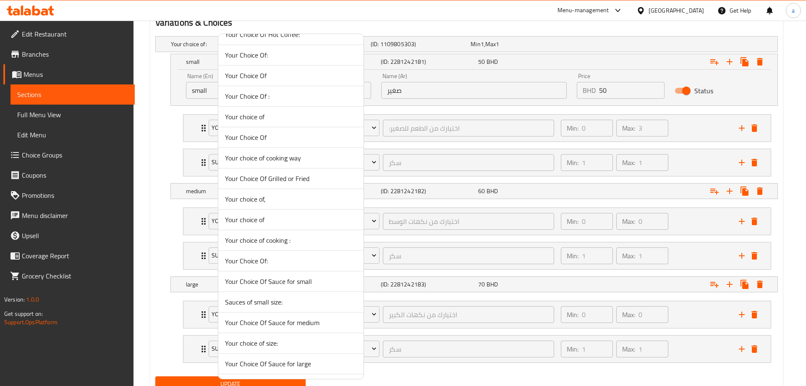
scroll to position [756, 0]
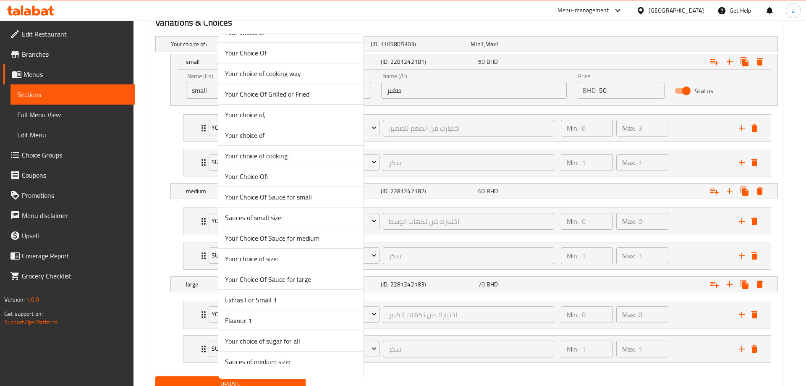
click at [301, 283] on span "Your Choice Of Sauce for large" at bounding box center [291, 279] width 132 height 10
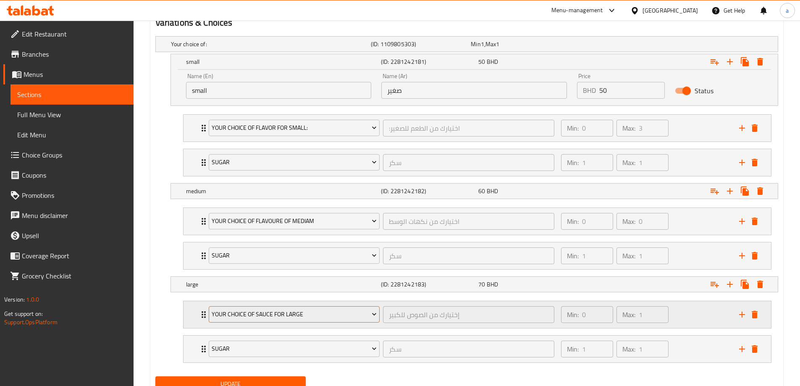
click at [311, 313] on span "Your Choice Of Sauce for large" at bounding box center [294, 314] width 165 height 10
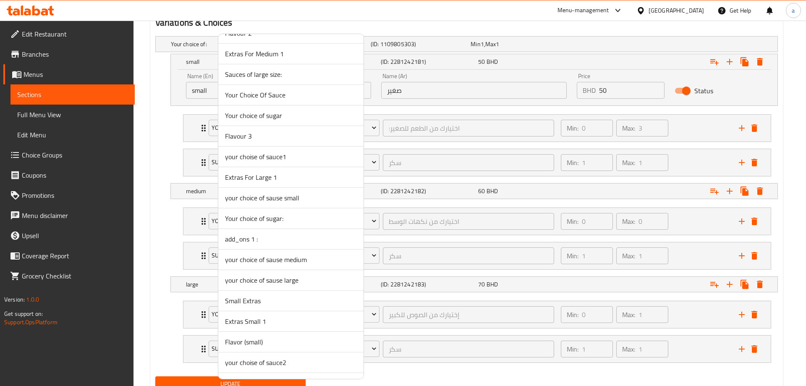
scroll to position [1134, 0]
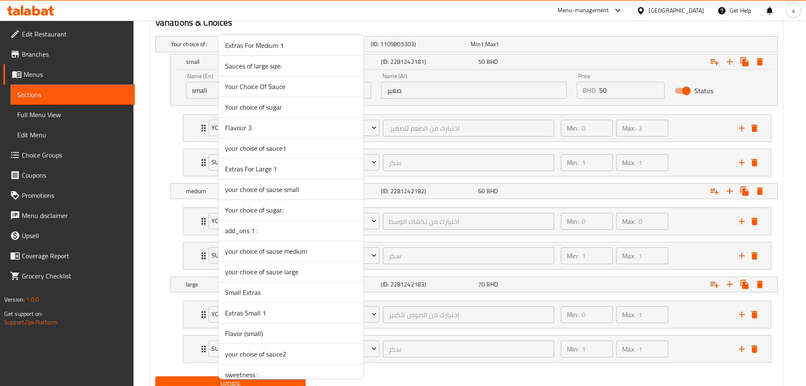
click at [292, 272] on span "your choice of sause large" at bounding box center [291, 272] width 132 height 10
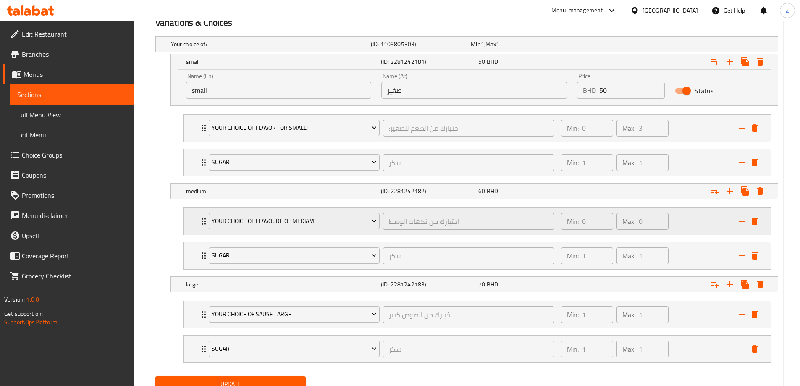
click at [302, 231] on div "your choice of flavoure of mediam اختيارك من نكهات الوسط ​" at bounding box center [382, 221] width 356 height 27
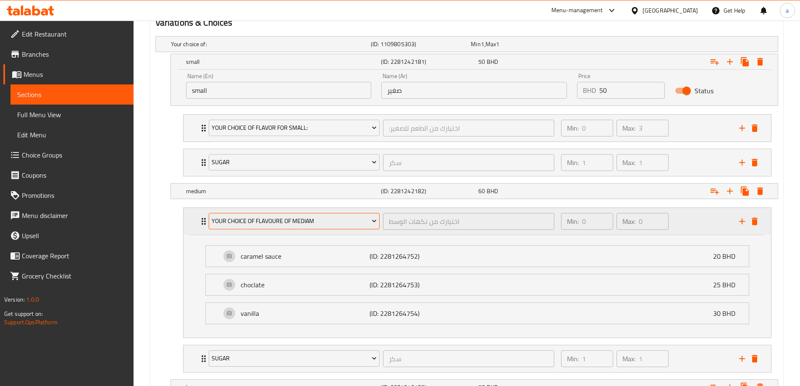
click at [307, 226] on span "your choice of flavoure of mediam" at bounding box center [294, 221] width 165 height 10
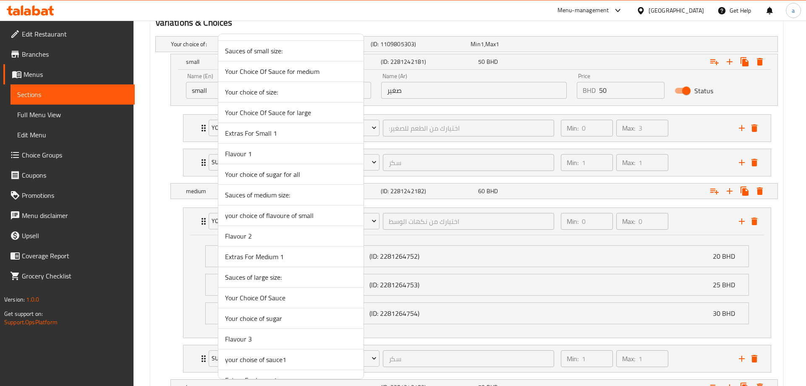
scroll to position [924, 0]
click at [295, 195] on span "Sauces of medium size:" at bounding box center [291, 194] width 132 height 10
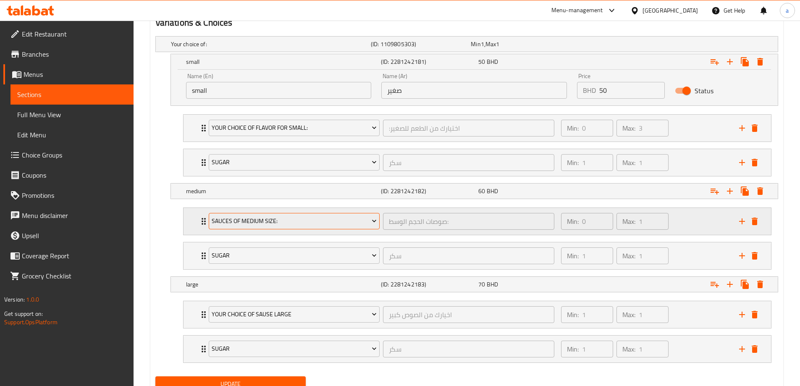
click at [278, 225] on span "Sauces of medium size:" at bounding box center [294, 221] width 165 height 10
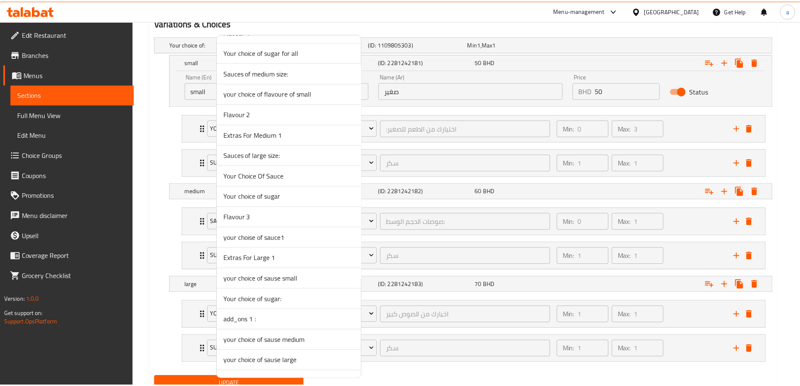
scroll to position [1134, 0]
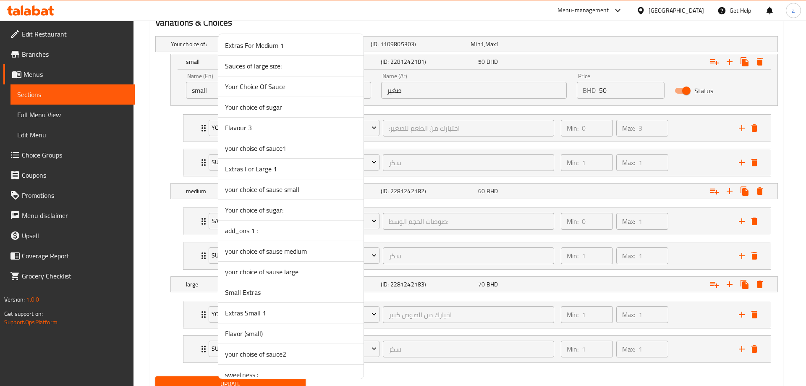
click at [261, 253] on span "your choice of sause medium" at bounding box center [291, 251] width 132 height 10
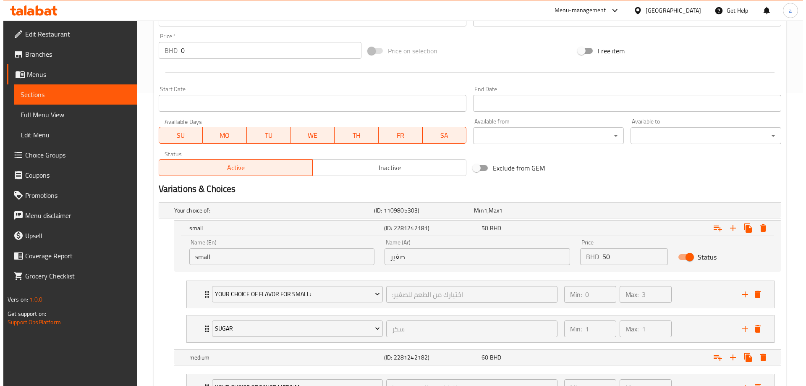
scroll to position [291, 0]
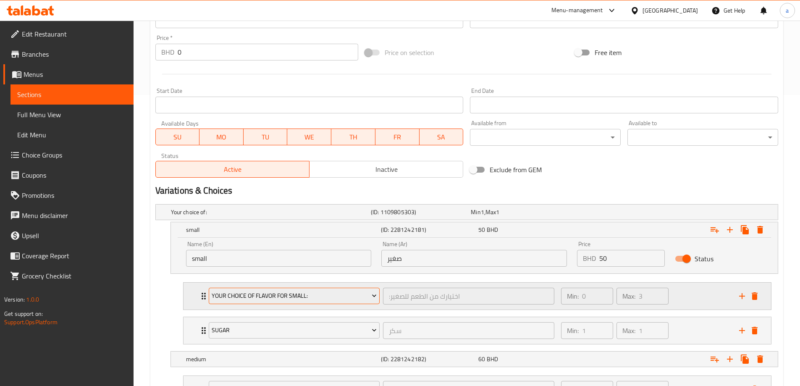
click at [333, 294] on span "Your Choice Of Flavor For Small:" at bounding box center [294, 296] width 165 height 10
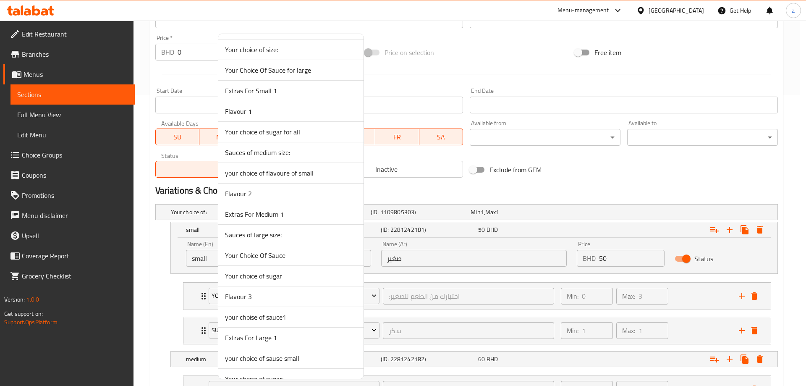
scroll to position [966, 0]
click at [297, 356] on span "your choice of sause small" at bounding box center [291, 357] width 132 height 10
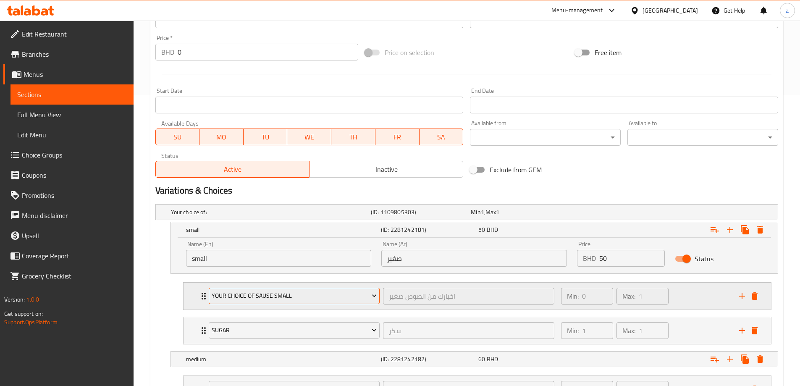
click at [338, 302] on button "your choice of sause small" at bounding box center [294, 296] width 171 height 17
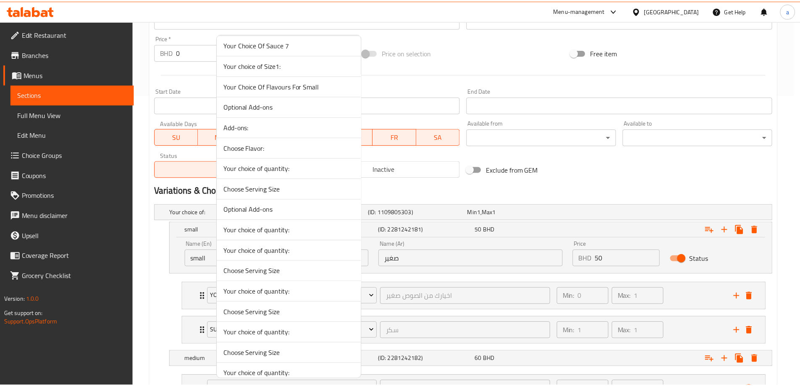
scroll to position [1946, 0]
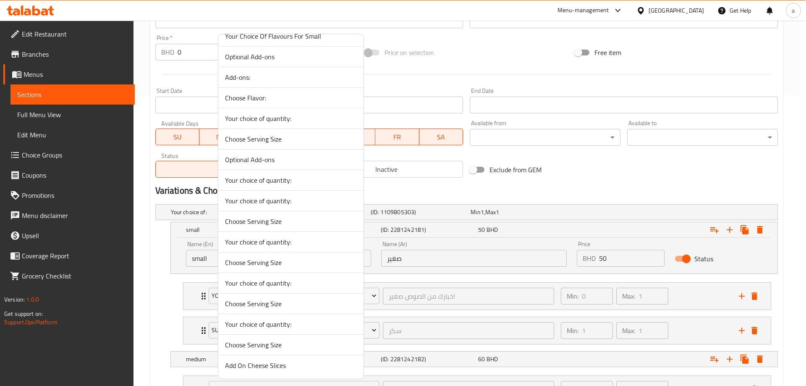
click at [168, 259] on div at bounding box center [403, 193] width 806 height 386
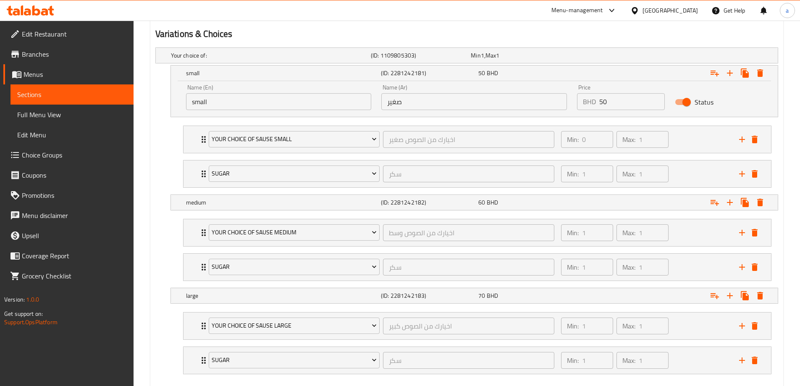
scroll to position [493, 0]
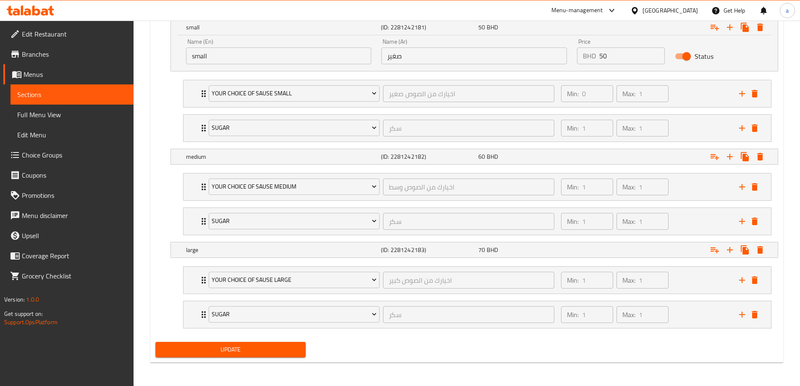
click at [272, 345] on span "Update" at bounding box center [230, 349] width 137 height 10
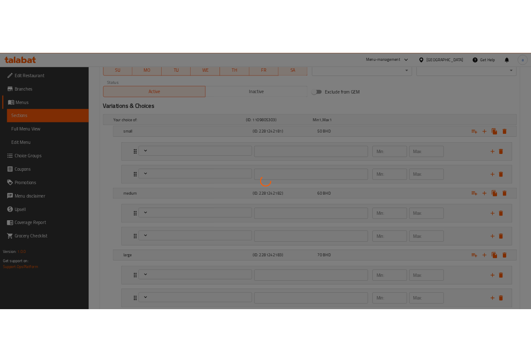
scroll to position [451, 0]
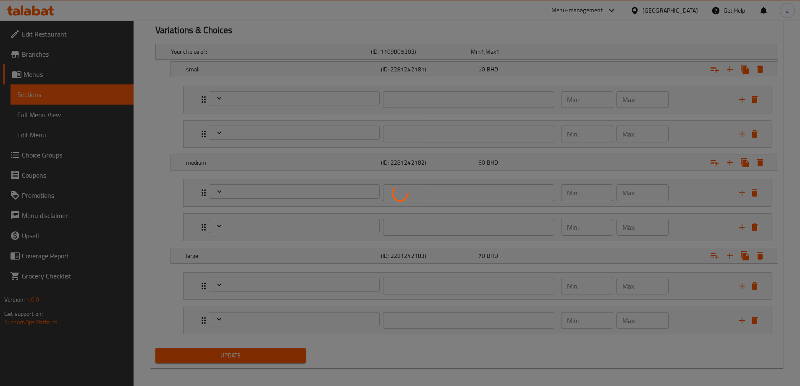
type input "اخيارك من الصوص صغير"
type input "1"
type input "اختيارك من الصوص3"
type input "1"
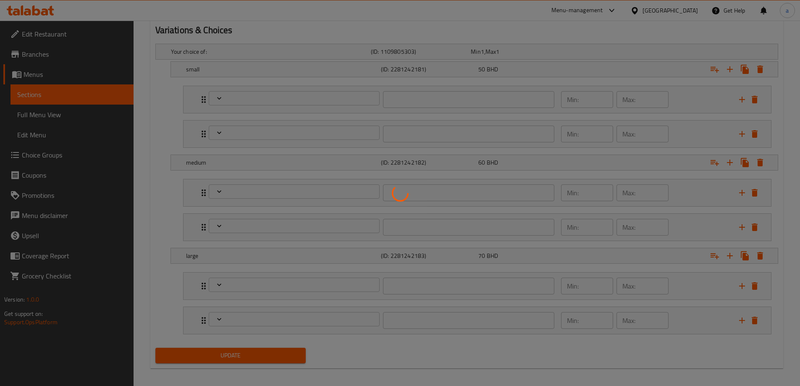
type input "1"
type input "اخيارك من الصوص وسط"
type input "1"
type input "اختيارك من الصوص3"
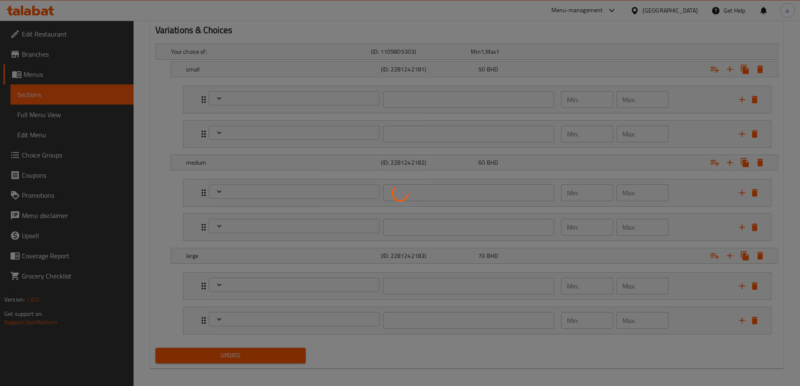
type input "1"
type input "اخيارك من الصوص كبير"
type input "1"
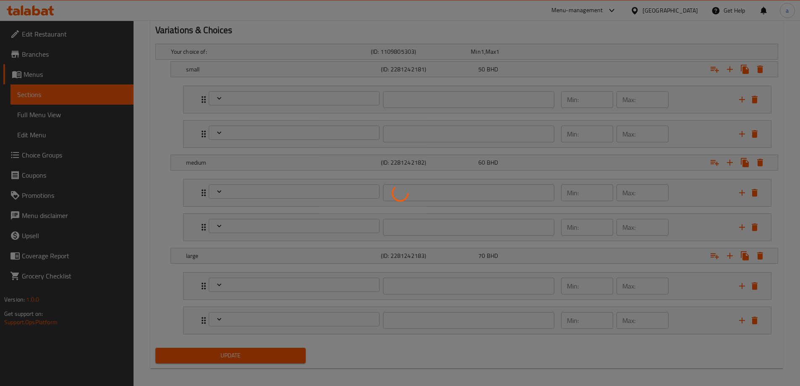
type input "اختيارك من الصوص3"
type input "1"
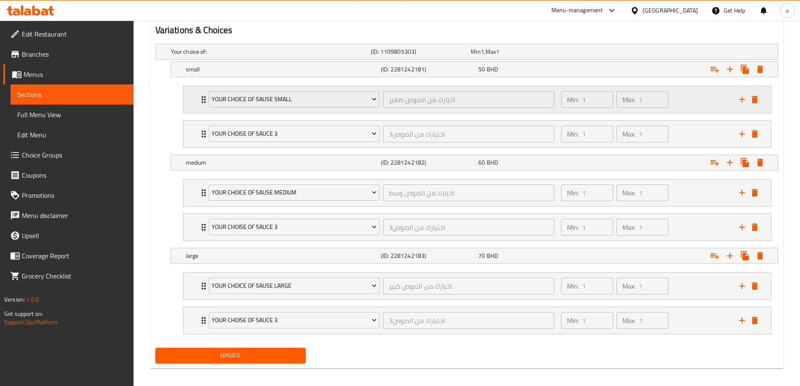
click at [201, 105] on div "your choice of sause small اخيارك من الصوص صغير ​ Min: 1 ​ Max: 1 ​" at bounding box center [480, 99] width 562 height 27
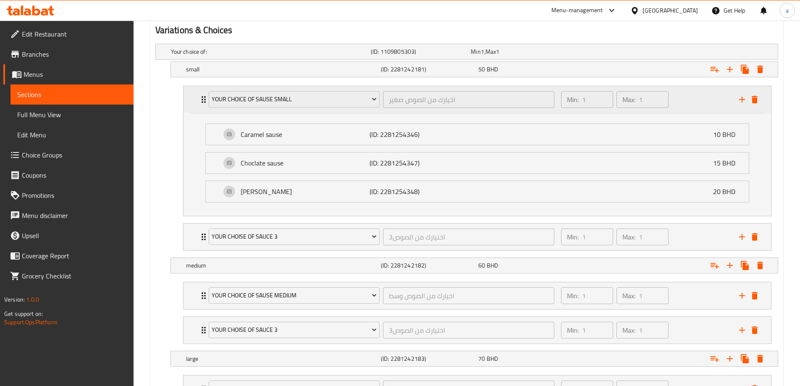
click at [201, 105] on div "your choice of sause small اخيارك من الصوص صغير ​ Min: 1 ​ Max: 1 ​" at bounding box center [480, 99] width 562 height 27
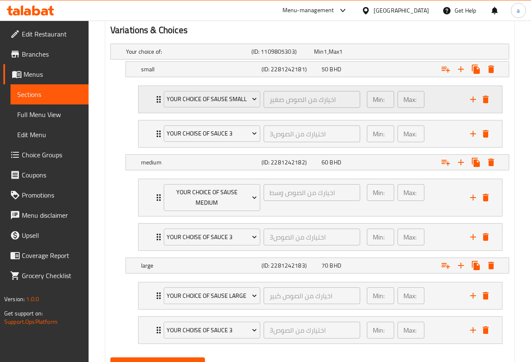
click at [375, 100] on p "Min:" at bounding box center [379, 99] width 12 height 10
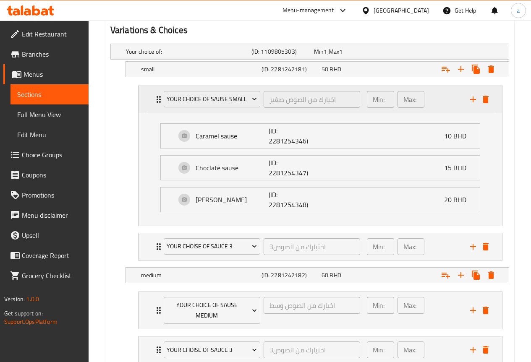
click at [375, 101] on p "Min:" at bounding box center [379, 99] width 12 height 10
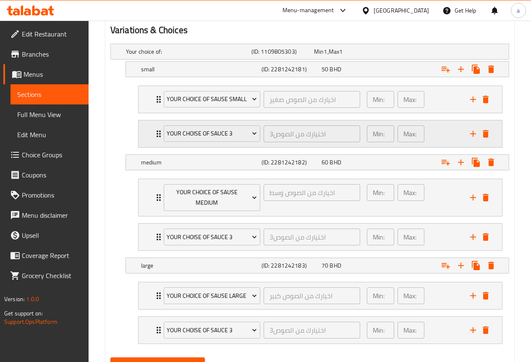
click at [379, 142] on div "Min: 1 ​" at bounding box center [380, 134] width 31 height 20
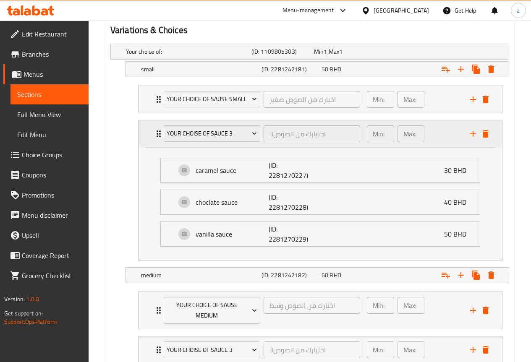
click at [379, 142] on div "Min: 1 ​" at bounding box center [380, 134] width 31 height 20
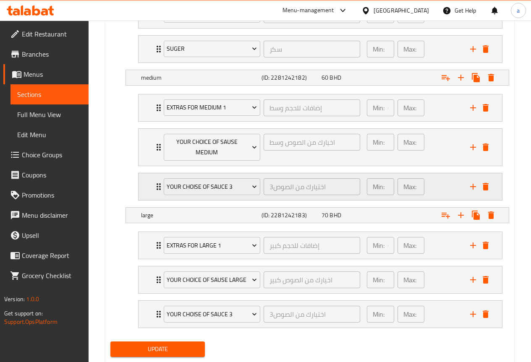
scroll to position [629, 0]
